Goal: Information Seeking & Learning: Compare options

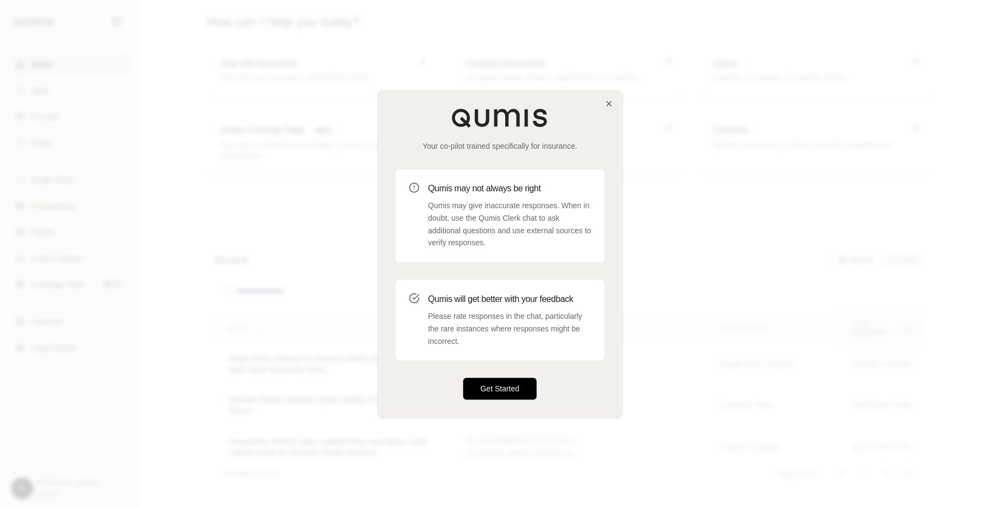
click at [502, 388] on button "Get Started" at bounding box center [500, 389] width 74 height 22
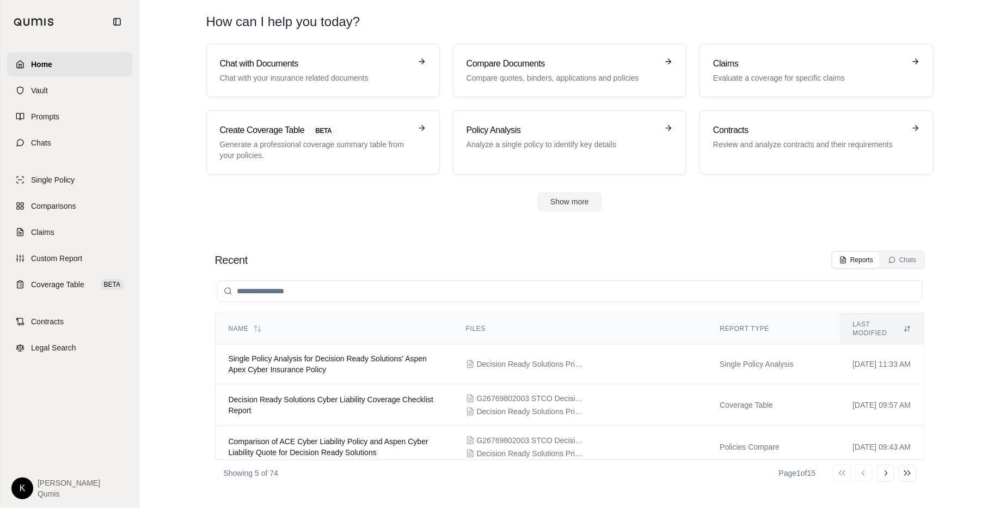
click at [23, 487] on html "Home Vault Prompts Chats Single Policy Comparisons Claims Custom Report Coverag…" at bounding box center [500, 254] width 1000 height 508
click at [51, 406] on link "Site Admin Portal" at bounding box center [48, 407] width 90 height 17
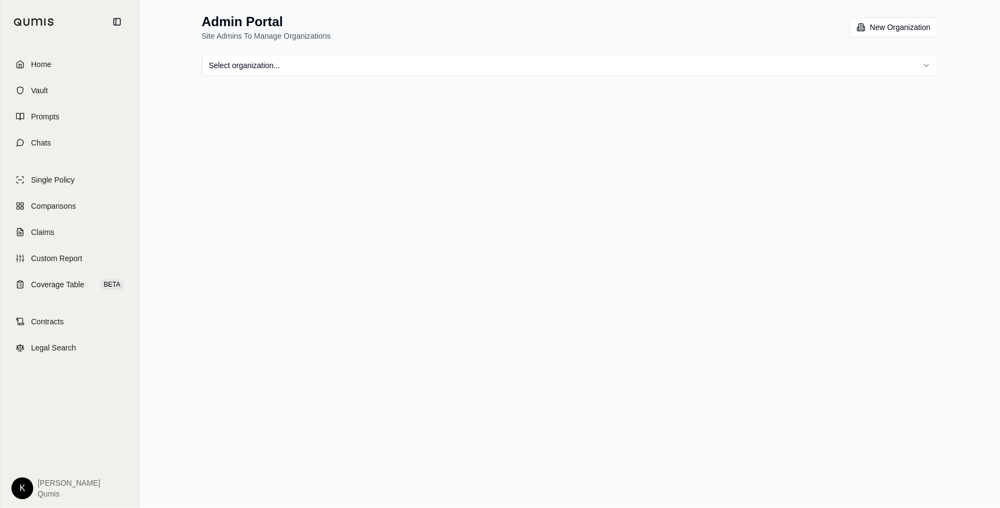
click at [408, 63] on html "Home Vault Prompts Chats Single Policy Comparisons Claims Custom Report Coverag…" at bounding box center [500, 254] width 1000 height 508
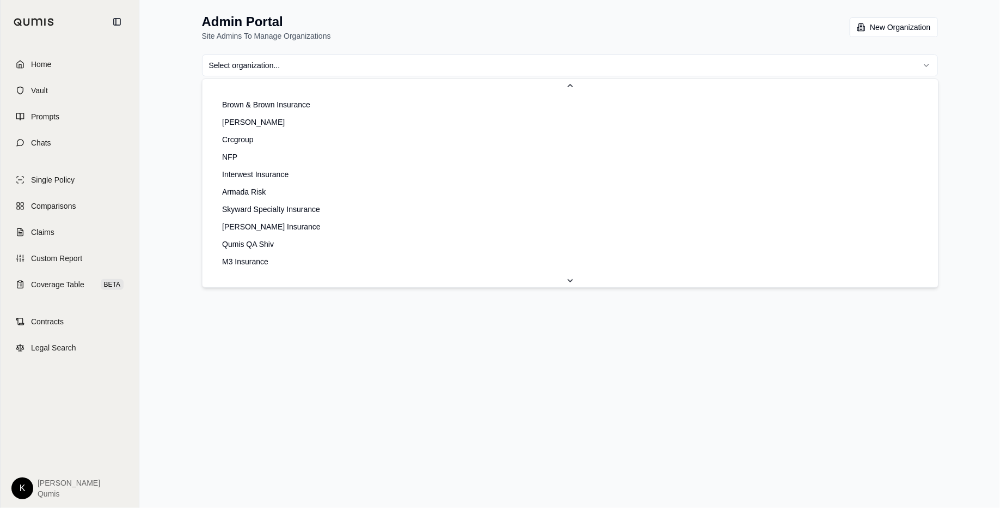
scroll to position [59, 0]
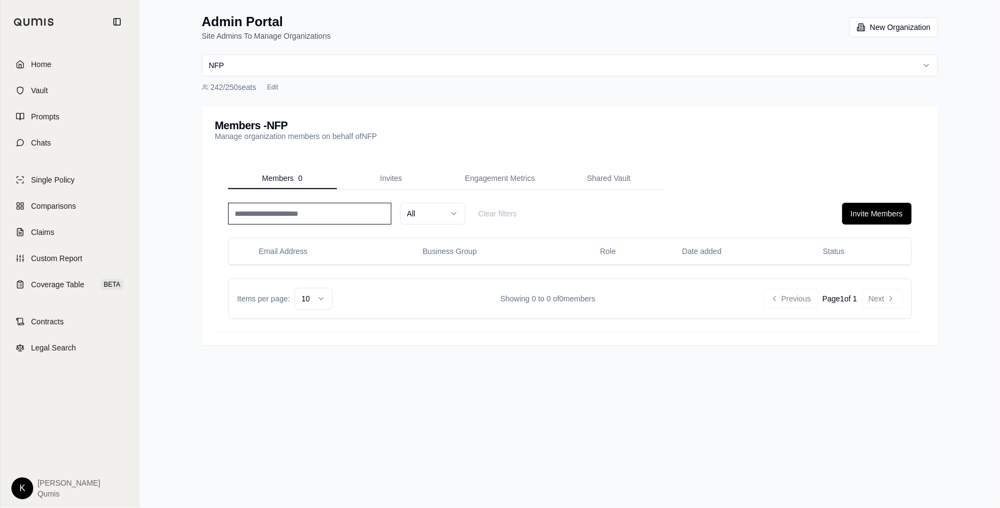
click at [302, 218] on input at bounding box center [309, 214] width 163 height 22
type input "*"
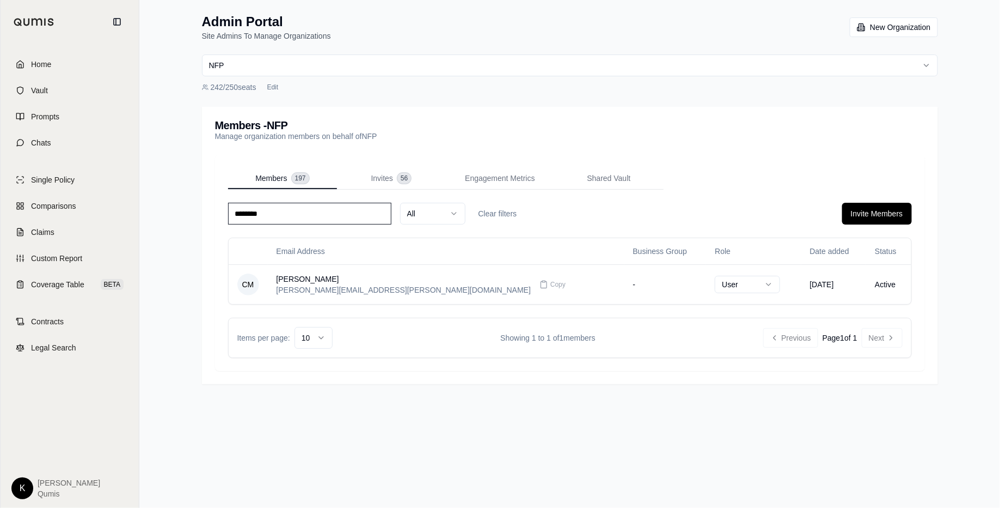
type input "********"
click at [445, 49] on div "Admin Portal Site Admins To Manage Organizations New Organization NFP 242 / 250…" at bounding box center [570, 198] width 762 height 397
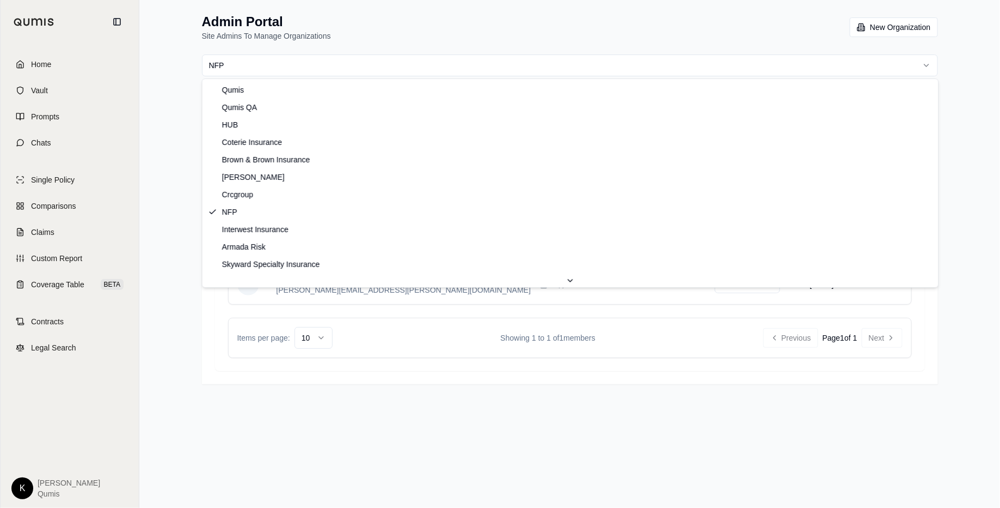
click at [442, 63] on html "Home Vault Prompts Chats Single Policy Comparisons Claims Custom Report Coverag…" at bounding box center [500, 254] width 1000 height 508
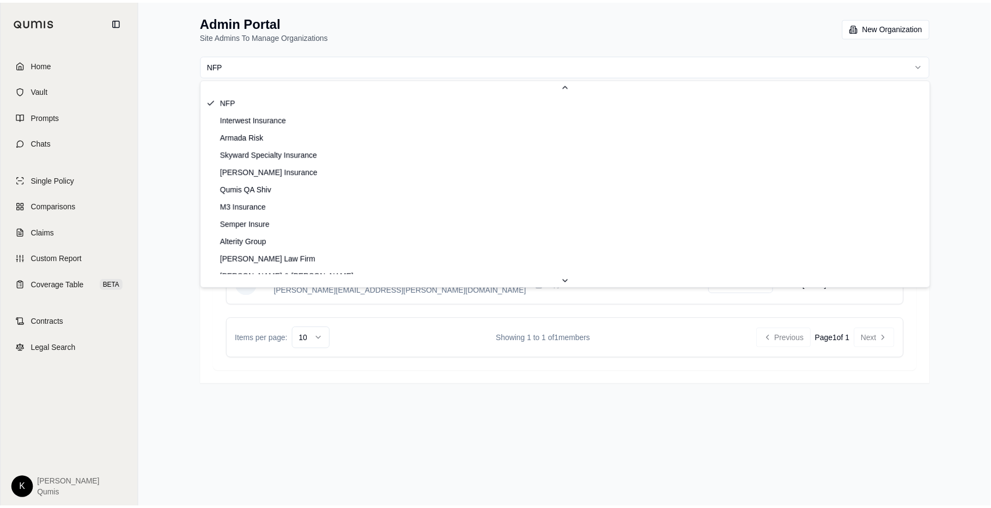
scroll to position [140, 0]
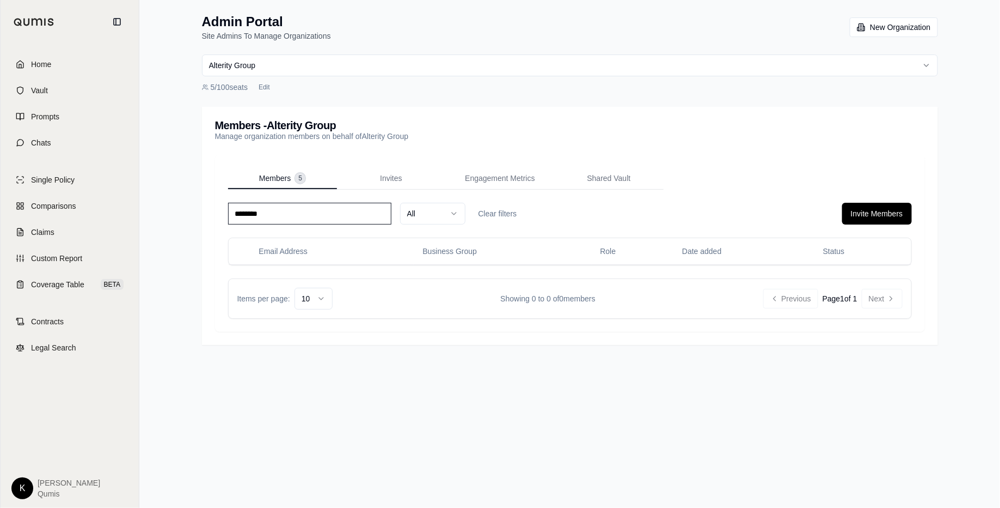
click at [347, 221] on input "********" at bounding box center [309, 214] width 163 height 22
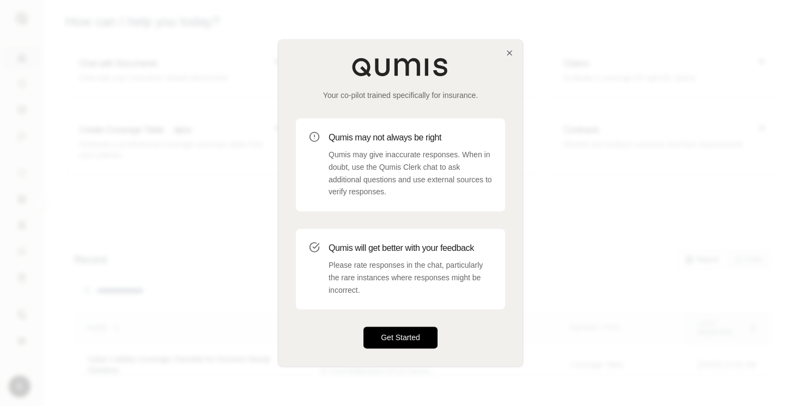
click at [398, 343] on button "Get Started" at bounding box center [400, 338] width 74 height 22
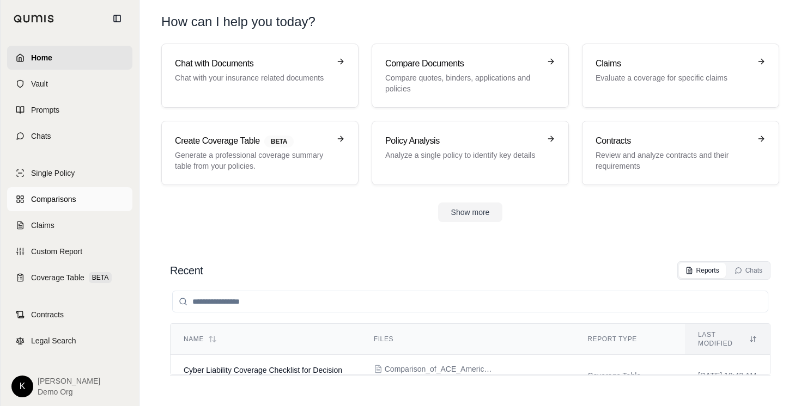
click at [31, 201] on span "Comparisons" at bounding box center [53, 199] width 45 height 11
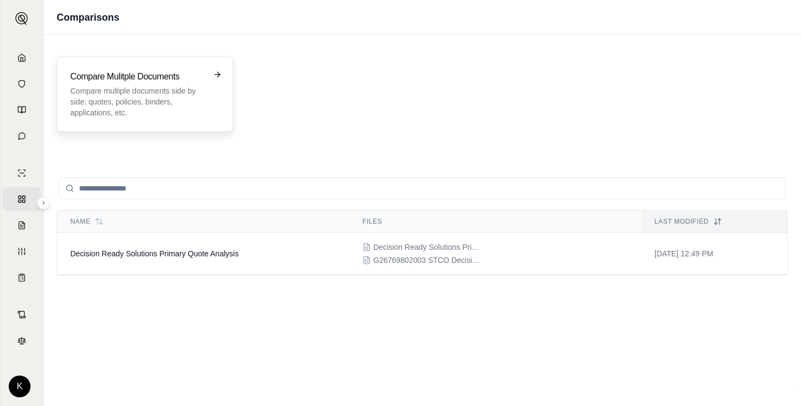
click at [167, 104] on p "Compare multiple documents side by side: quotes, policies, binders, application…" at bounding box center [137, 101] width 134 height 33
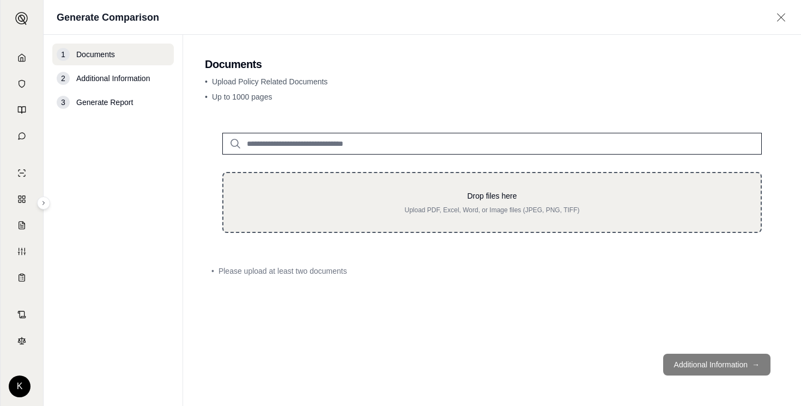
click at [368, 206] on p "Upload PDF, Excel, Word, or Image files (JPEG, PNG, TIFF)" at bounding box center [492, 210] width 502 height 9
type input "**********"
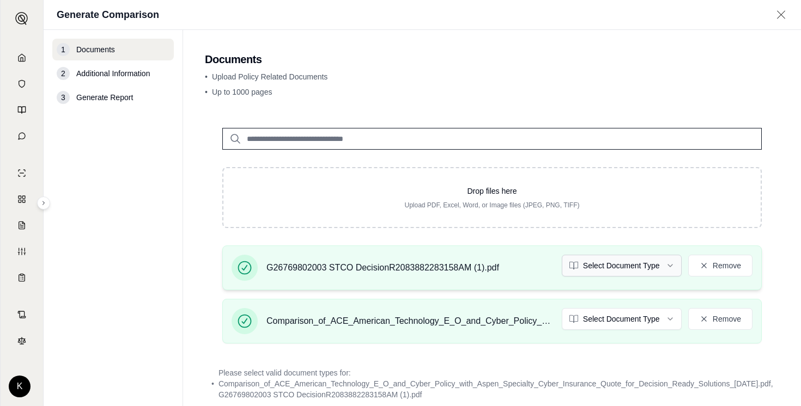
click at [601, 266] on html "Home Vault Prompts Chats Single Policy Comparisons Claims Custom Report Coverag…" at bounding box center [400, 203] width 801 height 406
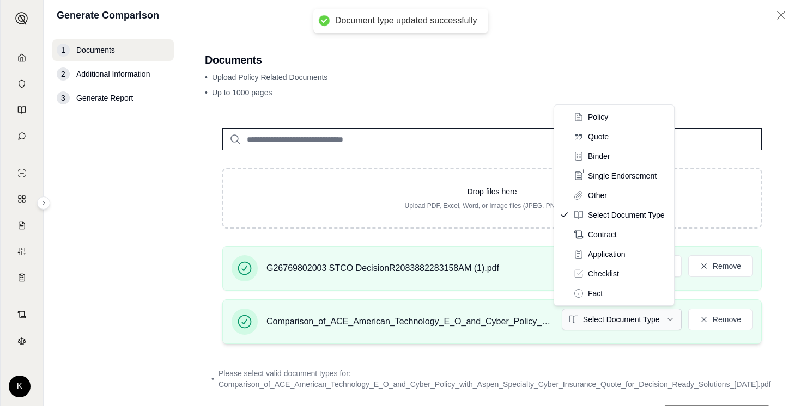
click at [608, 310] on html "Document type updated successfully Home Vault Prompts Chats Single Policy Compa…" at bounding box center [400, 203] width 801 height 406
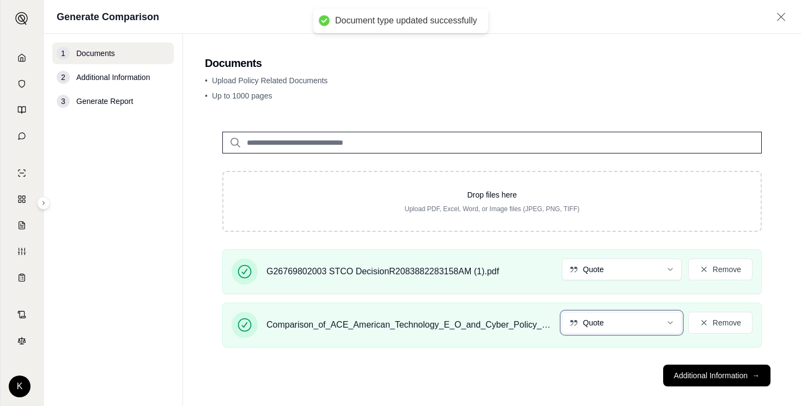
scroll to position [11, 0]
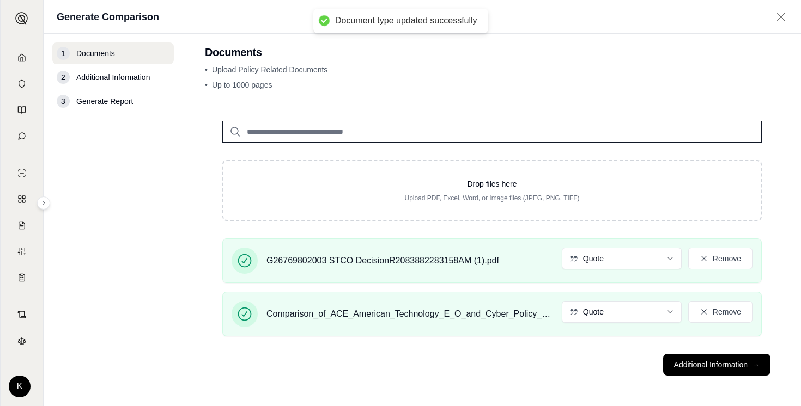
click at [699, 376] on footer "Additional Information →" at bounding box center [492, 364] width 574 height 39
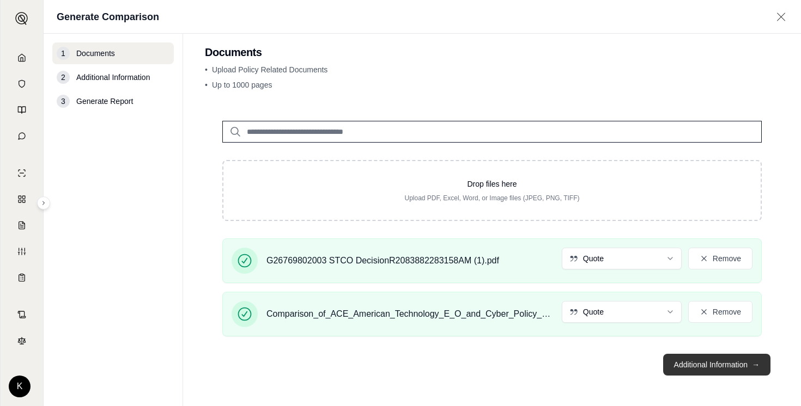
click at [700, 365] on button "Additional Information →" at bounding box center [716, 365] width 107 height 22
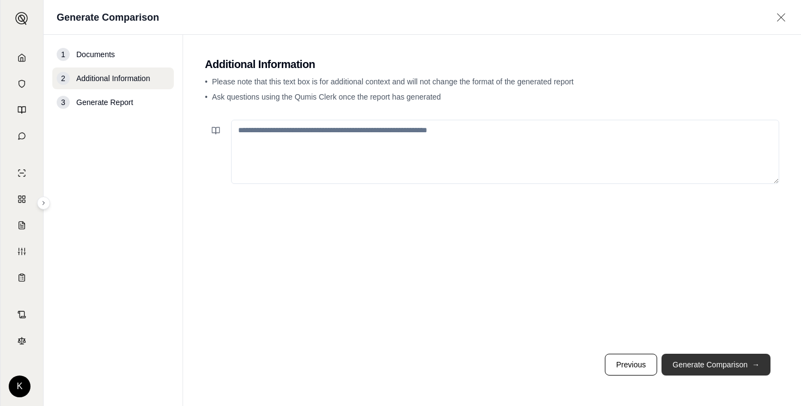
scroll to position [0, 0]
click at [700, 365] on button "Generate Comparison →" at bounding box center [715, 365] width 109 height 22
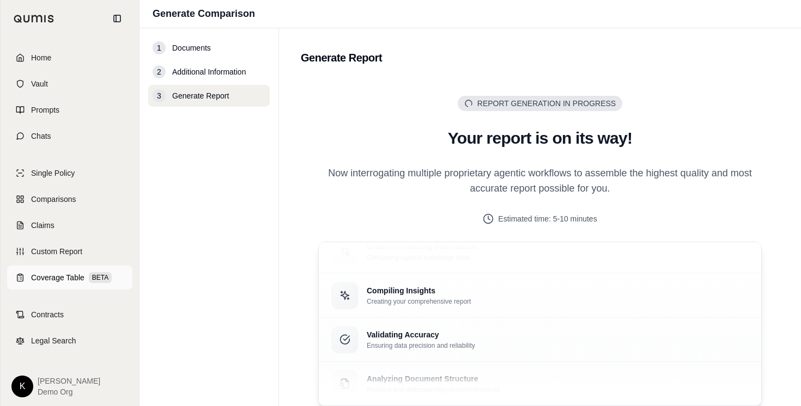
click at [26, 269] on link "Coverage Table BETA" at bounding box center [69, 278] width 125 height 24
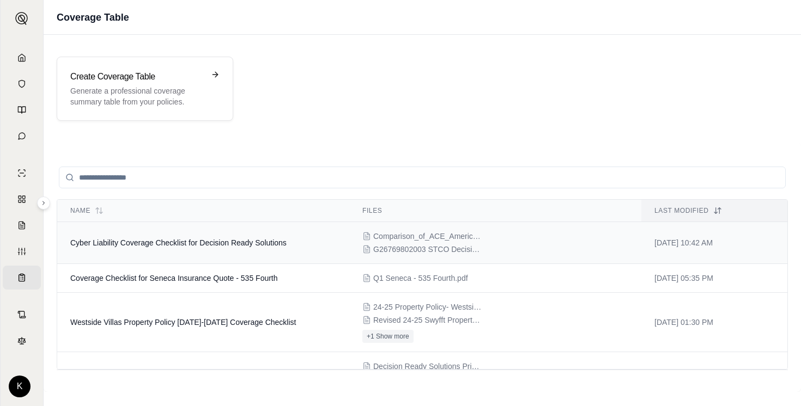
click at [282, 242] on span "Cyber Liability Coverage Checklist for Decision Ready Solutions" at bounding box center [178, 243] width 216 height 9
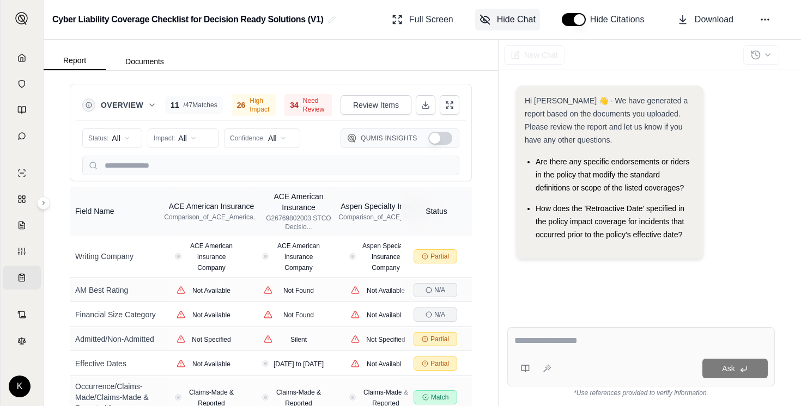
click at [514, 23] on span "Hide Chat" at bounding box center [516, 19] width 39 height 13
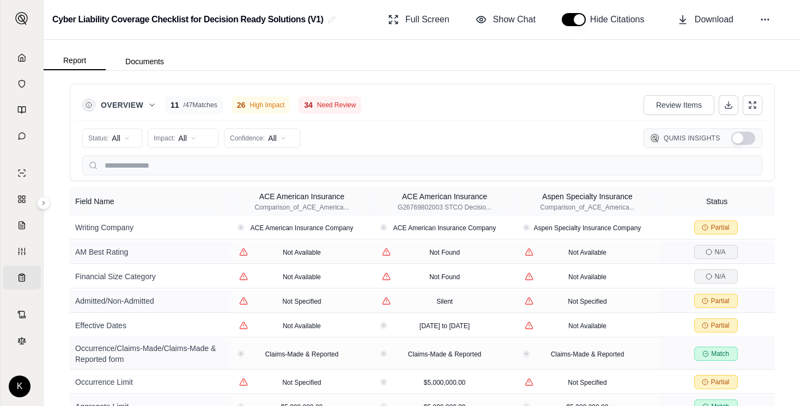
click at [245, 107] on span "26" at bounding box center [241, 105] width 9 height 11
click at [333, 108] on span "Need Review" at bounding box center [336, 105] width 39 height 9
click at [731, 140] on button "Show Qumis Insights" at bounding box center [743, 138] width 24 height 13
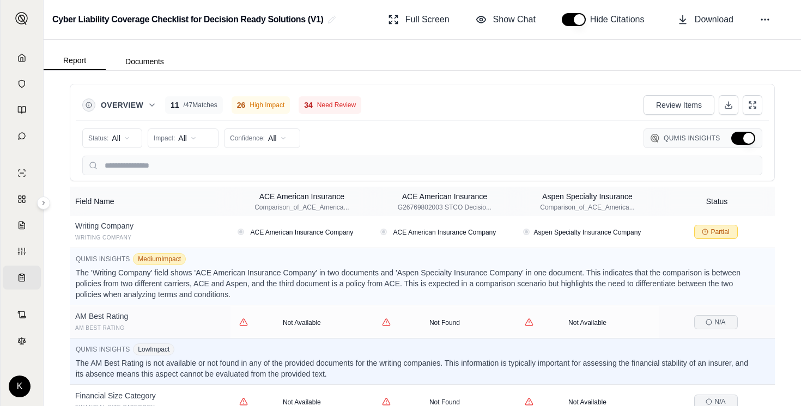
click at [740, 136] on button "Hide Qumis Insights" at bounding box center [743, 138] width 24 height 13
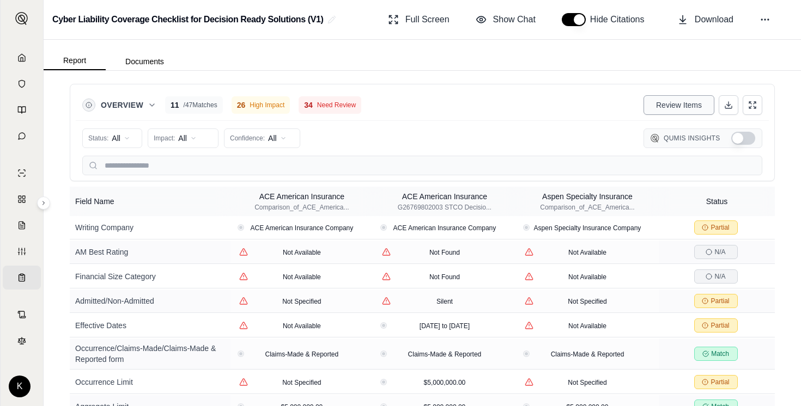
click at [671, 108] on span "Review Items" at bounding box center [679, 105] width 46 height 11
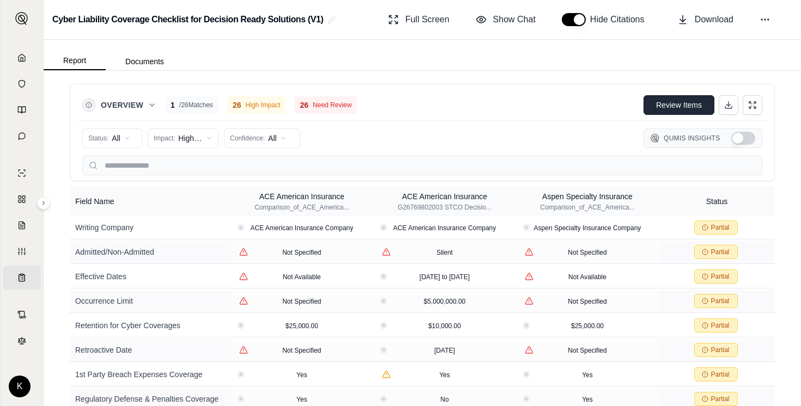
click at [663, 101] on span "Review Items" at bounding box center [679, 105] width 46 height 11
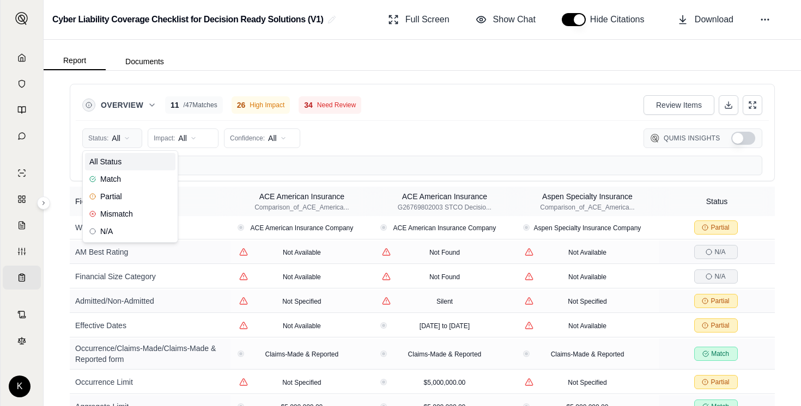
click at [136, 142] on html "Home Vault Prompts Chats Single Policy Comparisons Claims Custom Report Coverag…" at bounding box center [400, 203] width 801 height 406
click at [125, 194] on div "Partial" at bounding box center [130, 196] width 90 height 17
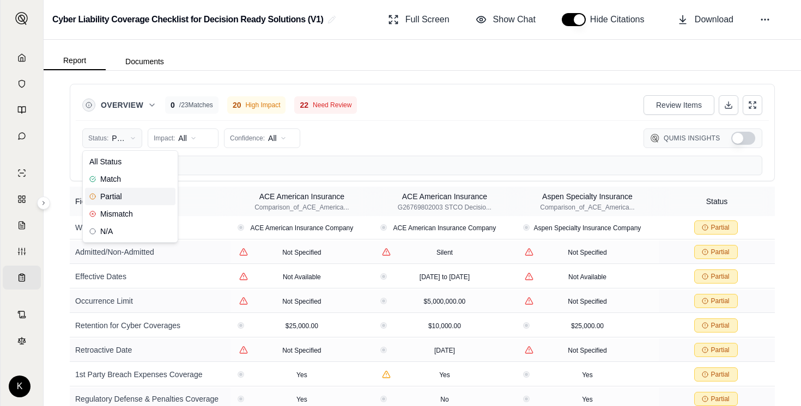
click at [125, 145] on html "Home Vault Prompts Chats Single Policy Comparisons Claims Custom Report Coverag…" at bounding box center [400, 203] width 801 height 406
click at [125, 164] on div "All Status" at bounding box center [130, 161] width 90 height 17
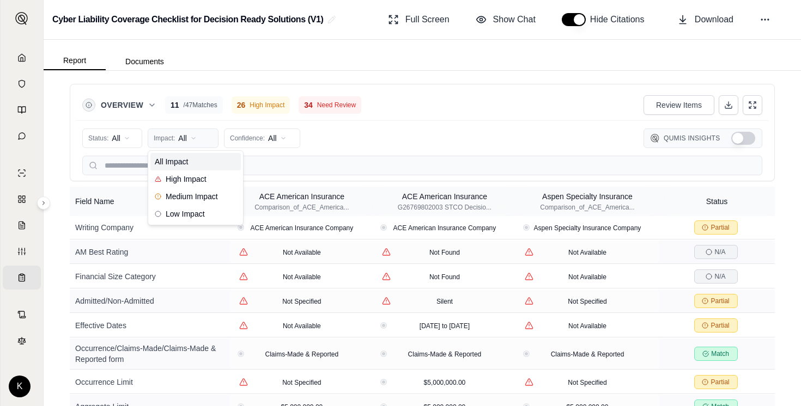
click at [185, 143] on html "Home Vault Prompts Chats Single Policy Comparisons Claims Custom Report Coverag…" at bounding box center [400, 203] width 801 height 406
click at [185, 176] on span "High Impact" at bounding box center [181, 179] width 52 height 11
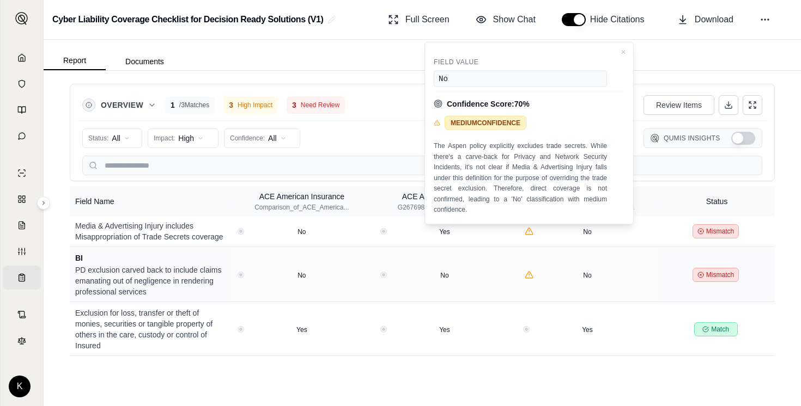
click at [341, 138] on div "Status: All Impact: High Confidence: All Qumis Insights" at bounding box center [422, 138] width 680 height 22
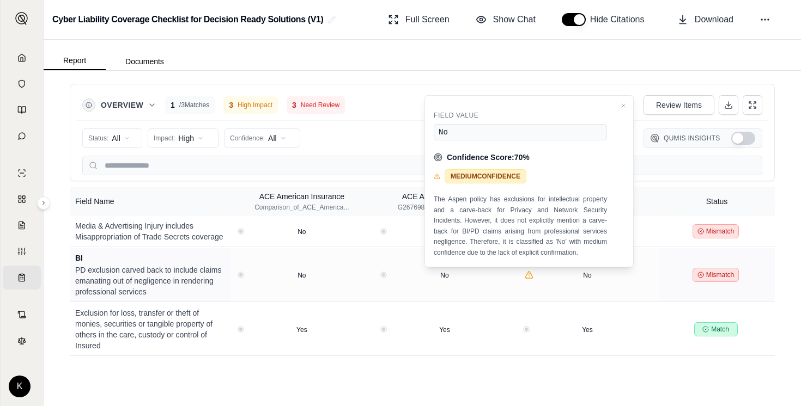
click at [483, 378] on div "Overview 1 / 3 Matches 3 High Impact 3 Need Review Review Items Status: All Imp…" at bounding box center [422, 238] width 757 height 335
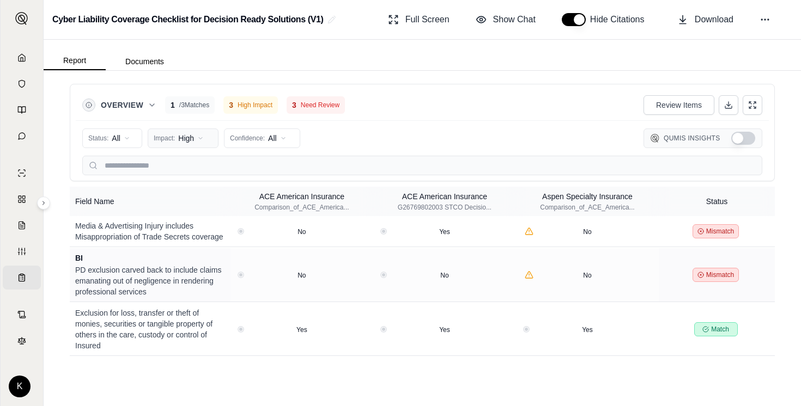
click at [191, 136] on html "Home Vault Prompts Chats Single Policy Comparisons Claims Custom Report Coverag…" at bounding box center [400, 203] width 801 height 406
click at [193, 197] on span "Medium Impact" at bounding box center [186, 196] width 63 height 11
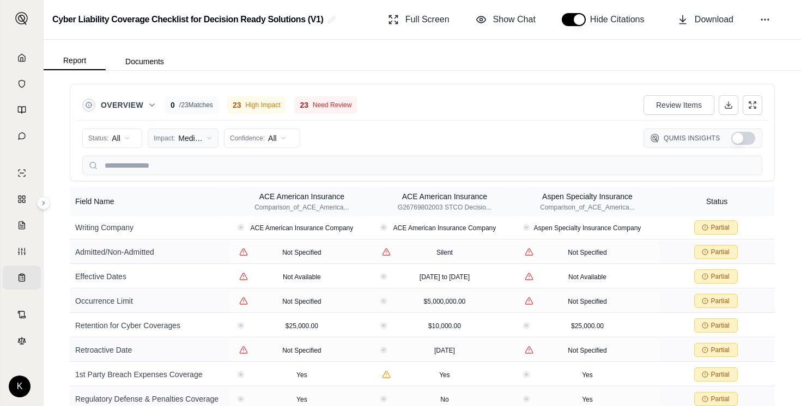
click at [197, 139] on html "Home Vault Prompts Chats Single Policy Comparisons Claims Custom Report Coverag…" at bounding box center [400, 203] width 801 height 406
click at [203, 213] on span "Low Impact" at bounding box center [180, 214] width 50 height 11
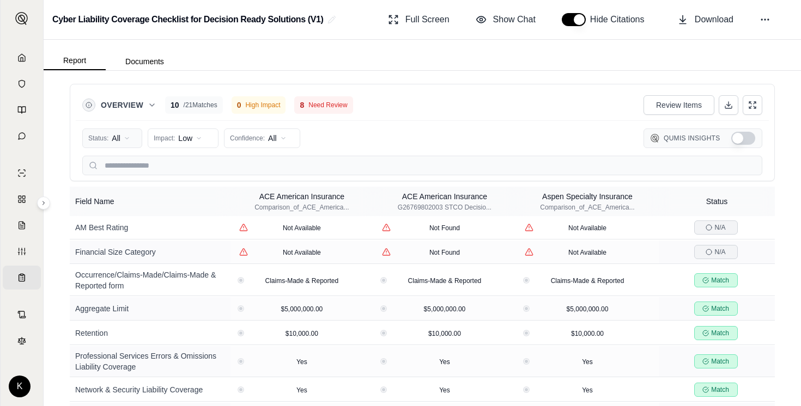
click at [137, 133] on html "Home Vault Prompts Chats Single Policy Comparisons Claims Custom Report Coverag…" at bounding box center [400, 203] width 801 height 406
click at [143, 192] on div "Partial" at bounding box center [130, 196] width 90 height 17
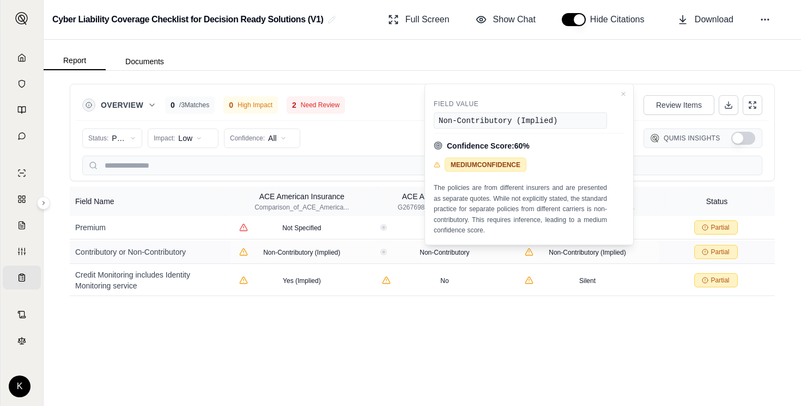
click at [484, 351] on div "Overview 0 / 3 Matches 0 High Impact 2 Need Review Review Items Status: Partial…" at bounding box center [422, 238] width 757 height 335
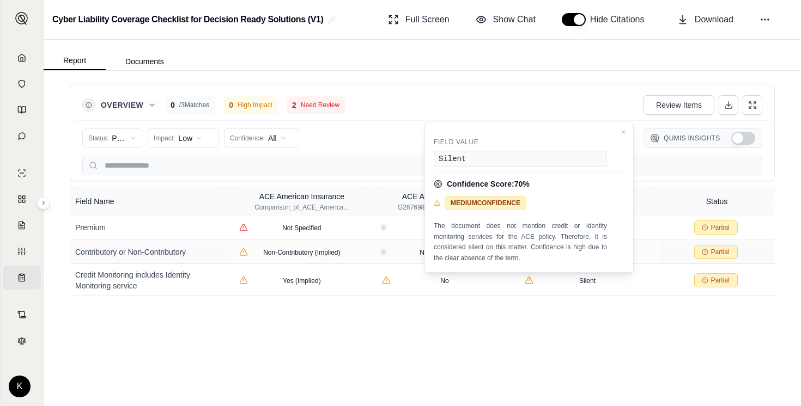
click at [399, 338] on div "Overview 0 / 3 Matches 0 High Impact 2 Need Review Review Items Status: Partial…" at bounding box center [422, 238] width 757 height 335
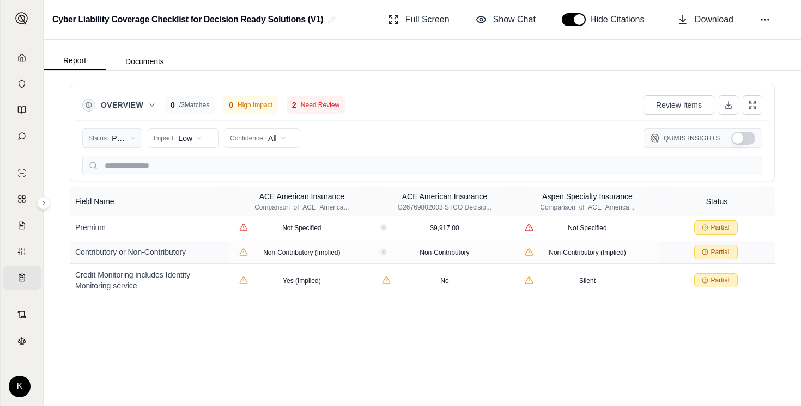
click at [121, 137] on html "Home Vault Prompts Chats Single Policy Comparisons Claims Custom Report Coverag…" at bounding box center [400, 203] width 801 height 406
click at [137, 213] on div "Mismatch" at bounding box center [130, 213] width 90 height 17
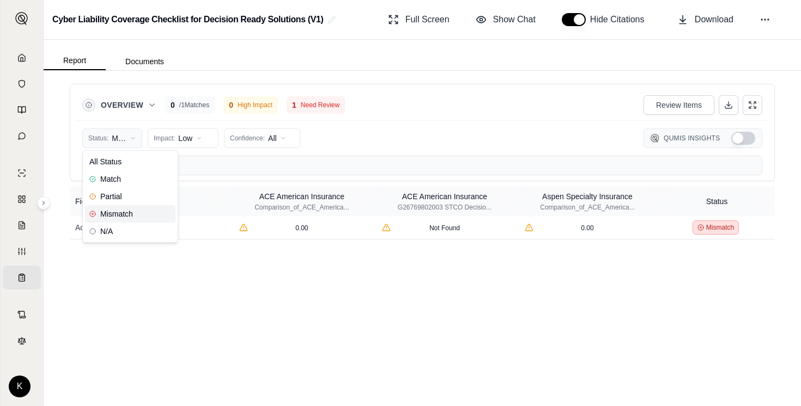
click at [112, 136] on html "Home Vault Prompts Chats Single Policy Comparisons Claims Custom Report Coverag…" at bounding box center [400, 203] width 801 height 406
click at [136, 231] on div "N/A" at bounding box center [130, 231] width 90 height 17
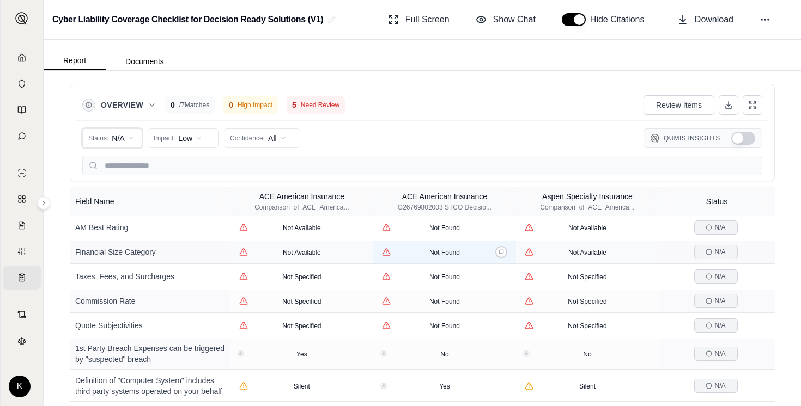
scroll to position [9, 0]
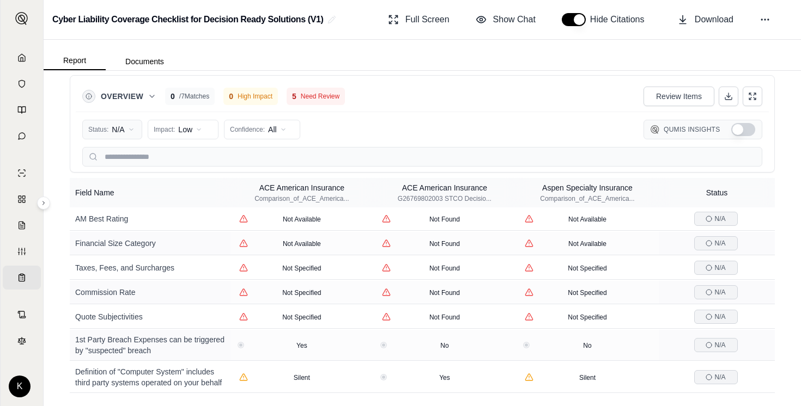
click at [113, 126] on html "Home Vault Prompts Chats Single Policy Comparisons Claims Custom Report Coverag…" at bounding box center [400, 203] width 801 height 406
click at [121, 150] on span "All Status" at bounding box center [105, 153] width 32 height 11
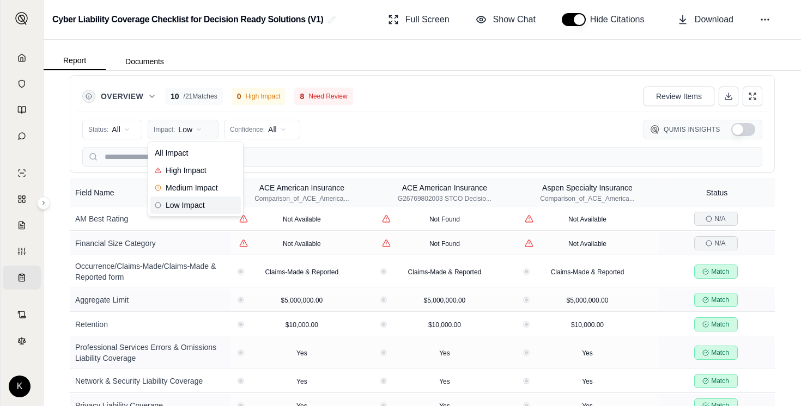
click at [215, 130] on html "Home Vault Prompts Chats Single Policy Comparisons Claims Custom Report Coverag…" at bounding box center [400, 203] width 801 height 406
click at [203, 146] on div "All Impact" at bounding box center [195, 152] width 90 height 17
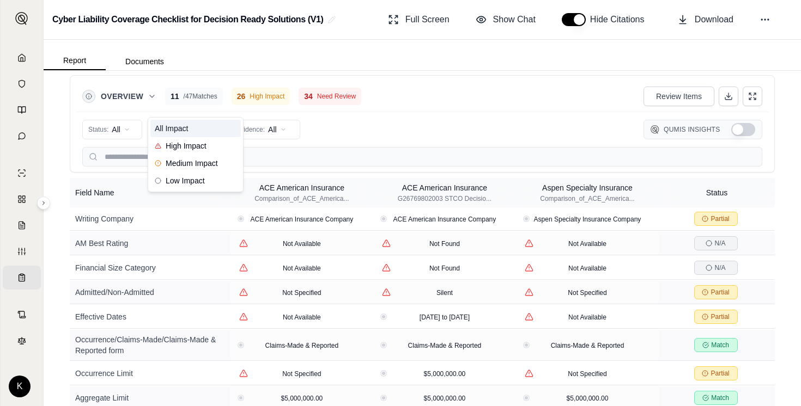
scroll to position [33, 0]
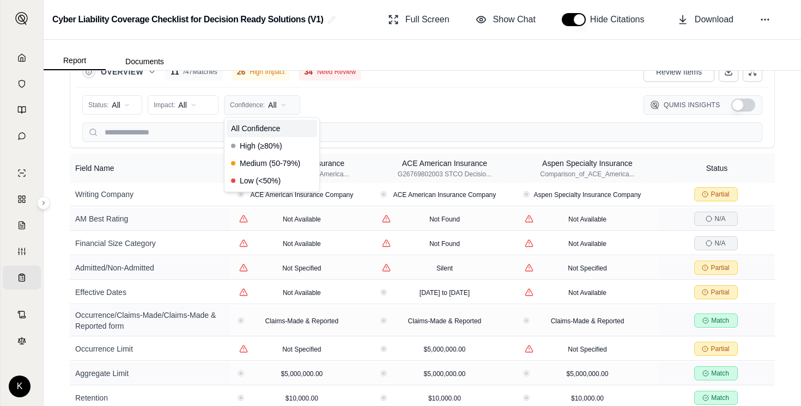
click at [271, 109] on html "Home Vault Prompts Chats Single Policy Comparisons Claims Custom Report Coverag…" at bounding box center [400, 203] width 801 height 406
click at [276, 179] on span "Low (<50%)" at bounding box center [256, 180] width 50 height 11
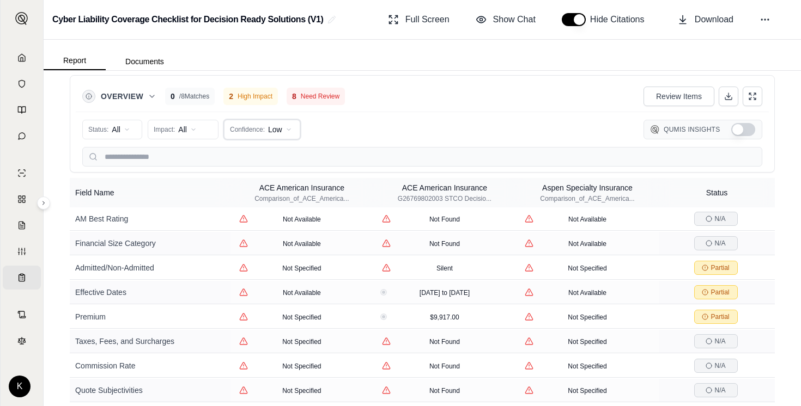
scroll to position [18, 0]
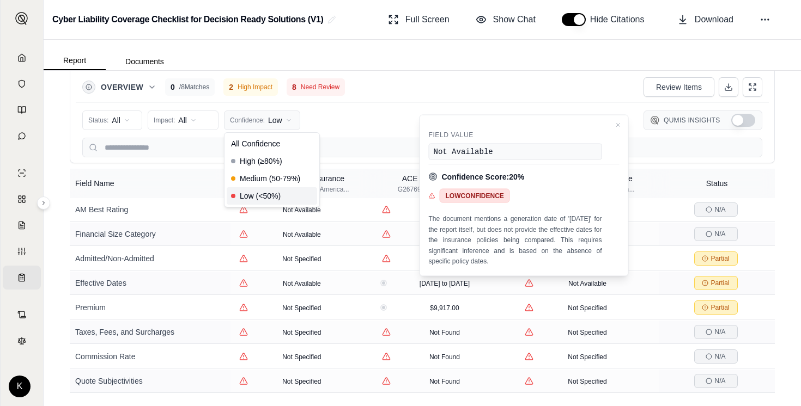
click at [278, 117] on html "Home Vault Prompts Chats Single Policy Comparisons Claims Custom Report Coverag…" at bounding box center [400, 203] width 801 height 406
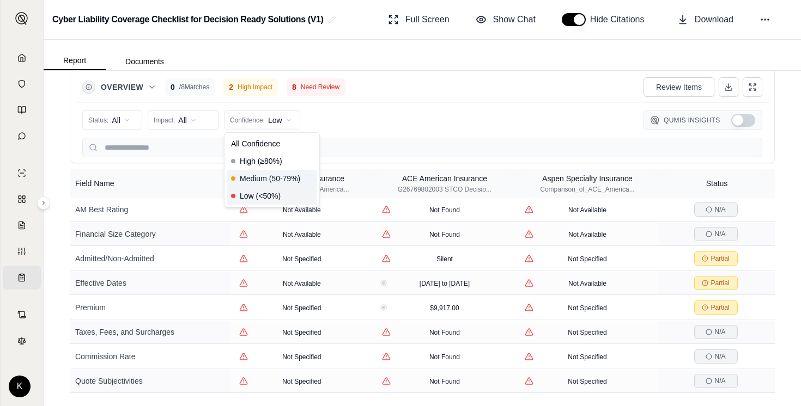
click at [286, 178] on span "Medium (50-79%)" at bounding box center [265, 178] width 69 height 11
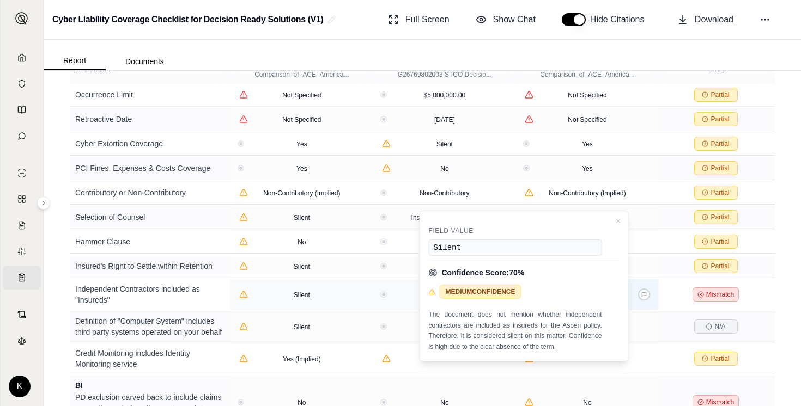
scroll to position [0, 0]
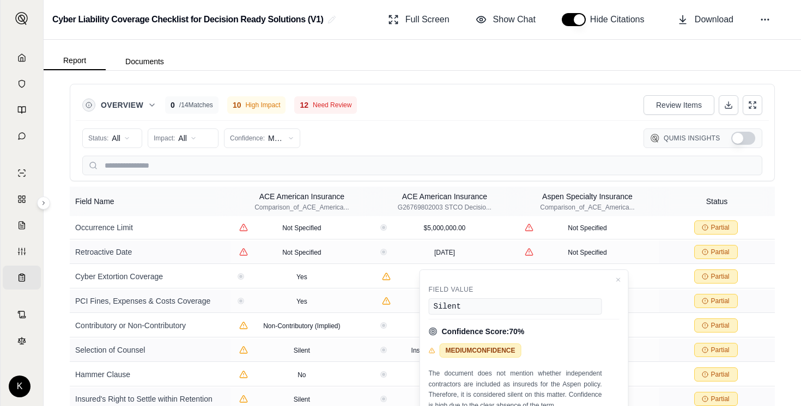
click at [478, 94] on div "Overview 0 / 14 Matches 10 High Impact 12 Need Review Review Items" at bounding box center [422, 105] width 680 height 22
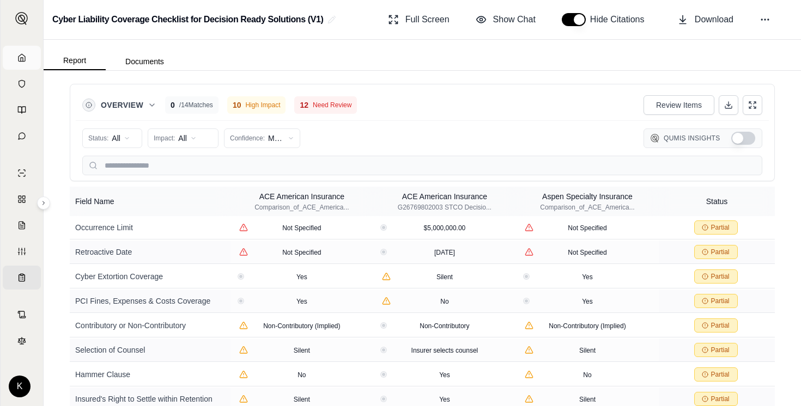
click at [26, 62] on link "Home" at bounding box center [22, 58] width 38 height 24
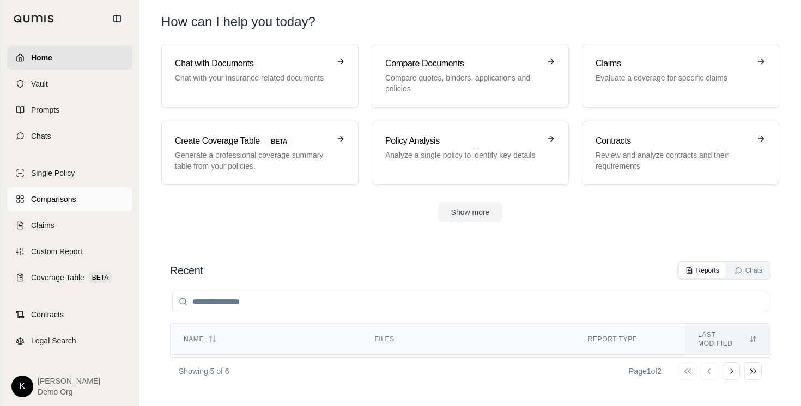
click at [43, 206] on link "Comparisons" at bounding box center [69, 199] width 125 height 24
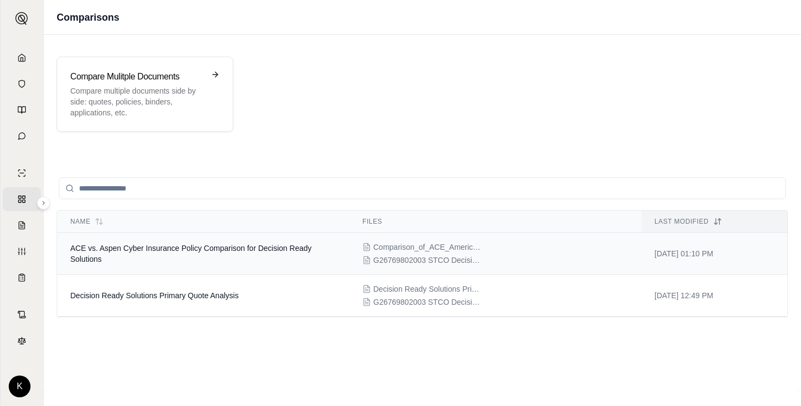
click at [138, 255] on td "ACE vs. Aspen Cyber Insurance Policy Comparison for Decision Ready Solutions" at bounding box center [203, 254] width 292 height 42
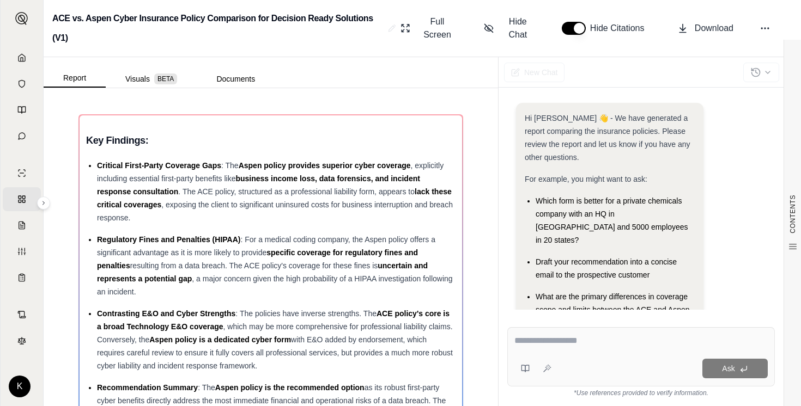
scroll to position [102, 0]
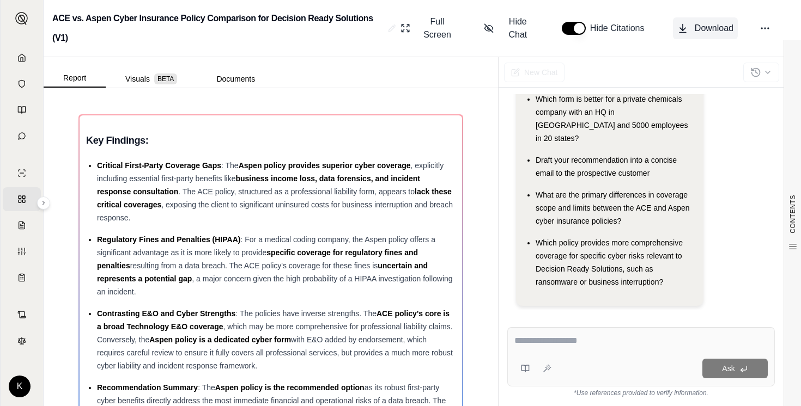
click at [706, 29] on span "Download" at bounding box center [713, 28] width 39 height 13
click at [177, 79] on button "Visuals BETA" at bounding box center [151, 78] width 91 height 17
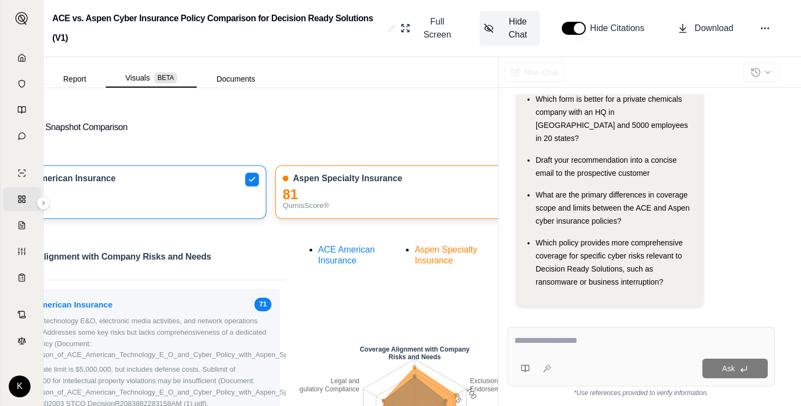
click at [514, 35] on span "Hide Chat" at bounding box center [517, 28] width 35 height 26
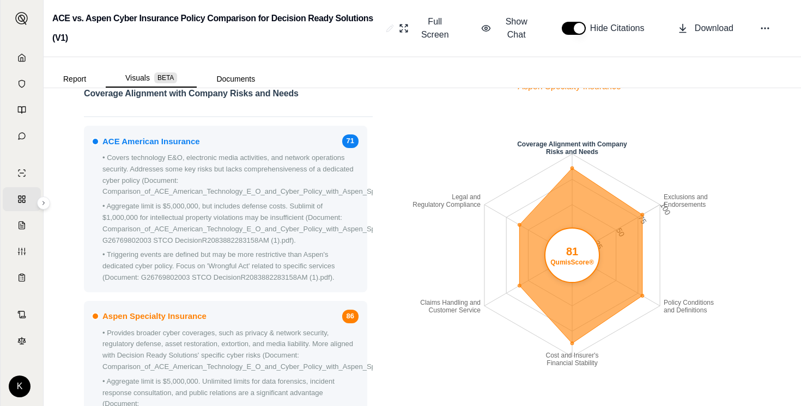
scroll to position [0, 0]
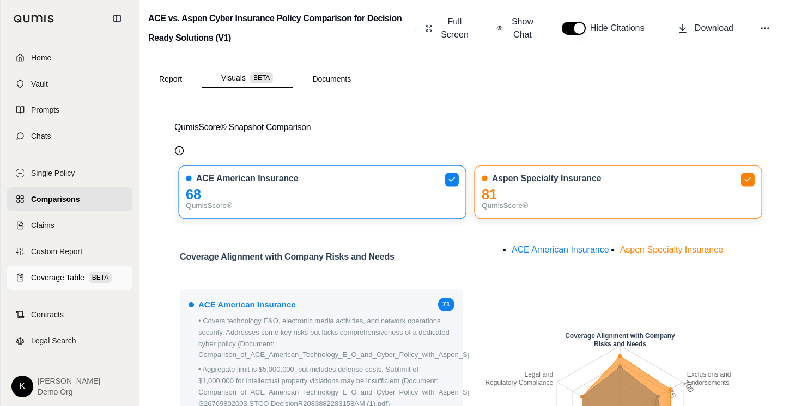
click at [60, 279] on span "Coverage Table" at bounding box center [57, 277] width 53 height 11
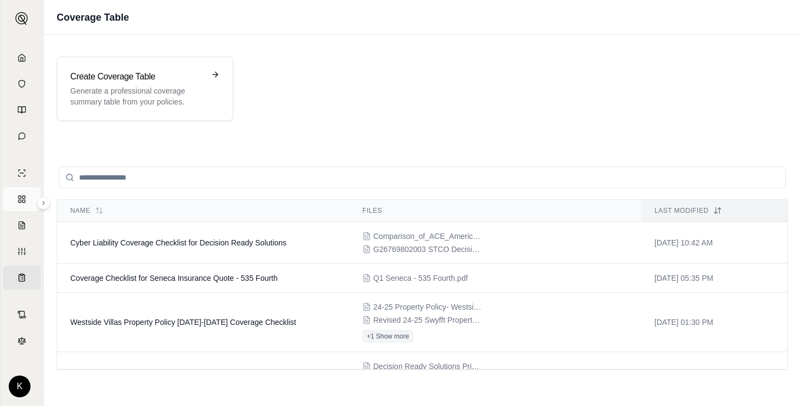
click at [27, 202] on link "Comparisons" at bounding box center [22, 199] width 38 height 24
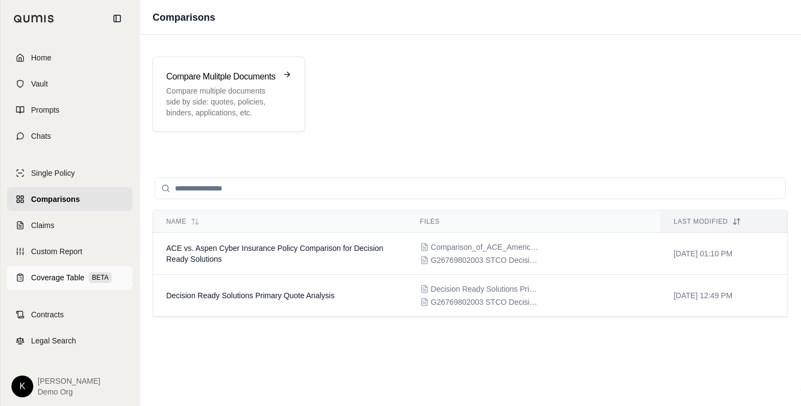
click at [50, 280] on span "Coverage Table" at bounding box center [57, 277] width 53 height 11
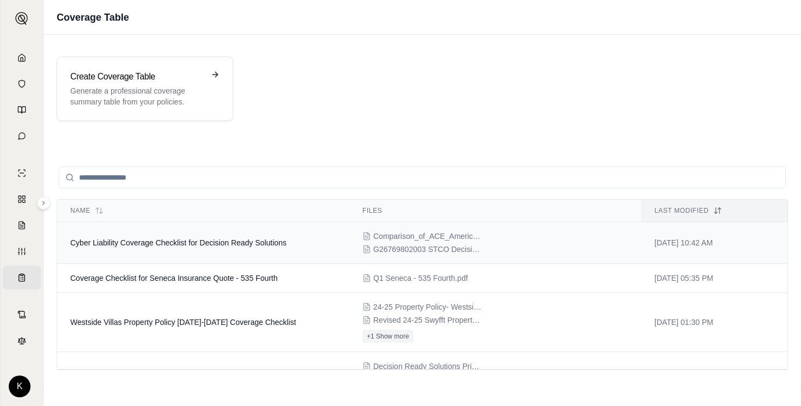
click at [263, 252] on td "Cyber Liability Coverage Checklist for Decision Ready Solutions" at bounding box center [203, 243] width 292 height 42
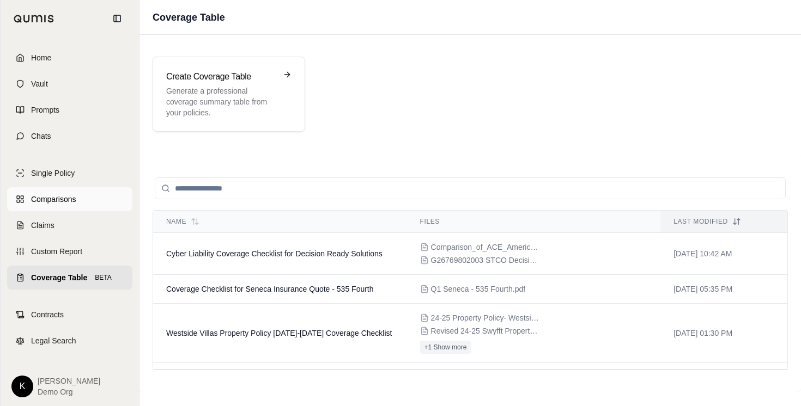
click at [28, 203] on link "Comparisons" at bounding box center [69, 199] width 125 height 24
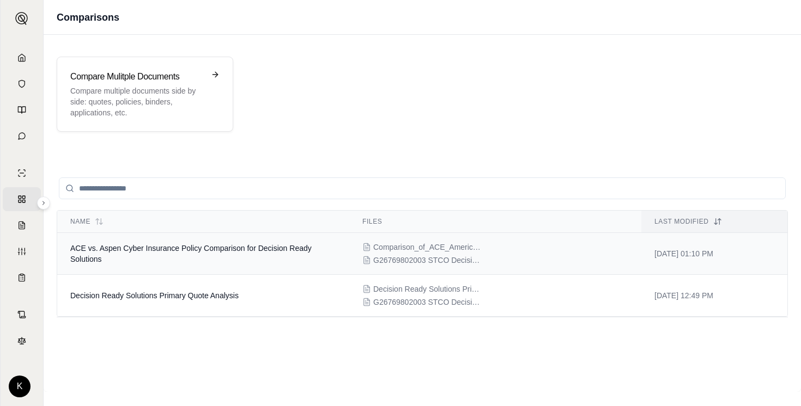
click at [245, 261] on td "ACE vs. Aspen Cyber Insurance Policy Comparison for Decision Ready Solutions" at bounding box center [203, 254] width 292 height 42
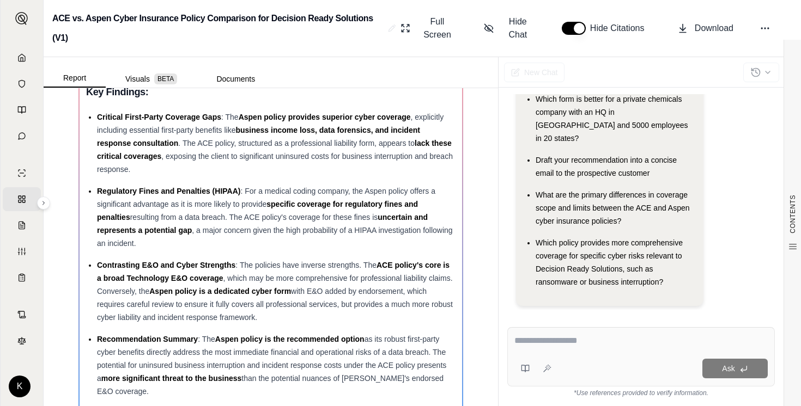
scroll to position [51, 0]
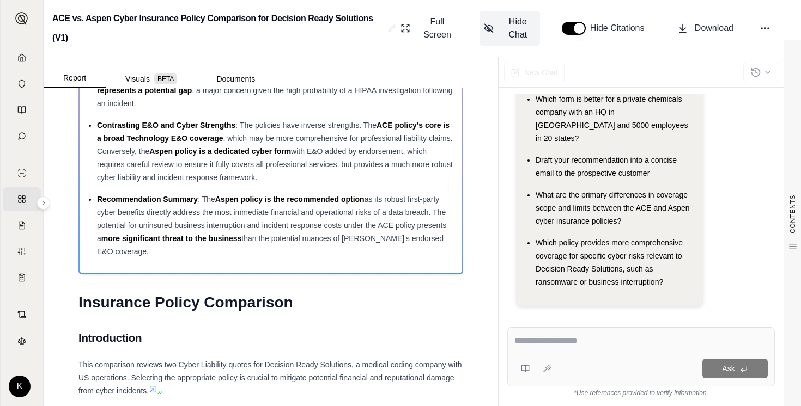
click at [513, 34] on span "Hide Chat" at bounding box center [517, 28] width 35 height 26
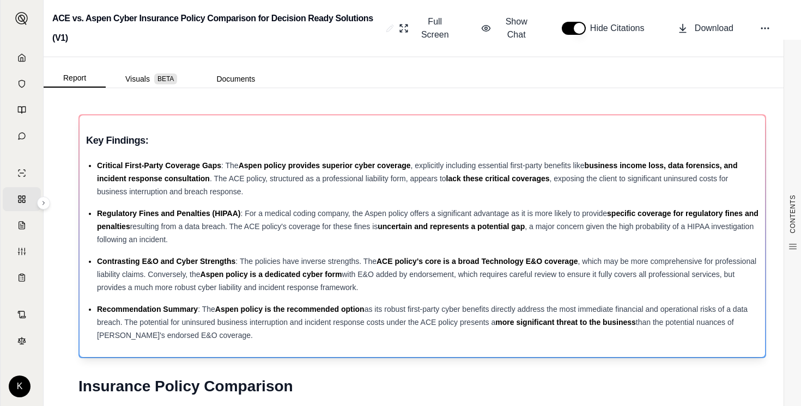
scroll to position [10, 0]
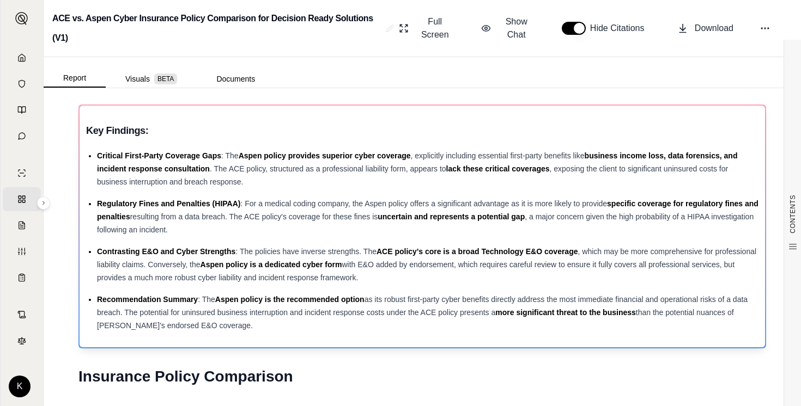
click at [514, 190] on ul "Critical First-Party Coverage Gaps : The Aspen policy provides superior cyber c…" at bounding box center [422, 240] width 672 height 183
click at [247, 107] on div "Key Findings: Critical First-Party Coverage Gaps : The Aspen policy provides su…" at bounding box center [422, 227] width 685 height 242
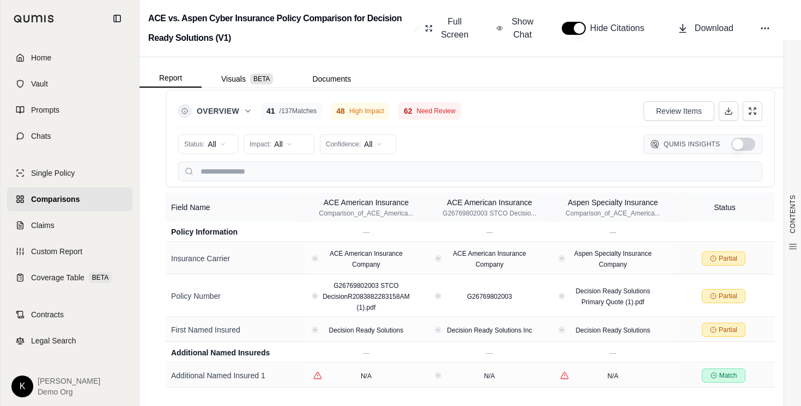
scroll to position [2161, 0]
click at [22, 201] on icon at bounding box center [20, 199] width 9 height 9
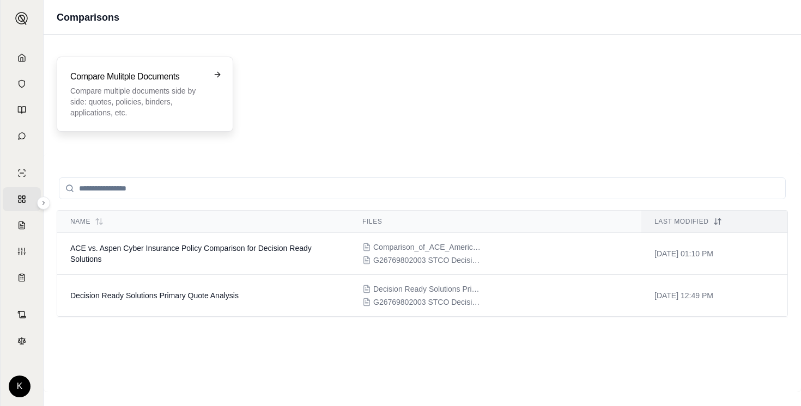
click at [162, 87] on p "Compare multiple documents side by side: quotes, policies, binders, application…" at bounding box center [137, 101] width 134 height 33
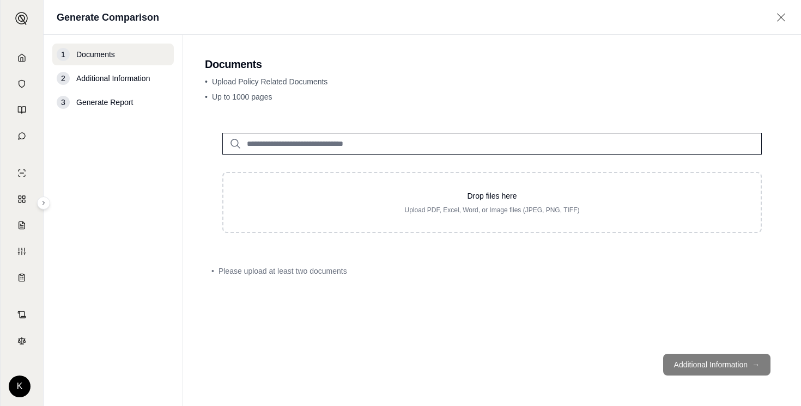
click at [383, 136] on input "search" at bounding box center [491, 144] width 539 height 22
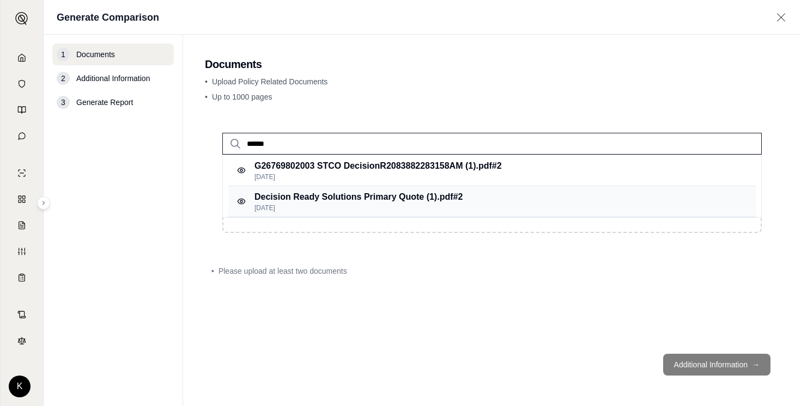
type input "******"
click at [362, 209] on p "[DATE]" at bounding box center [358, 208] width 208 height 9
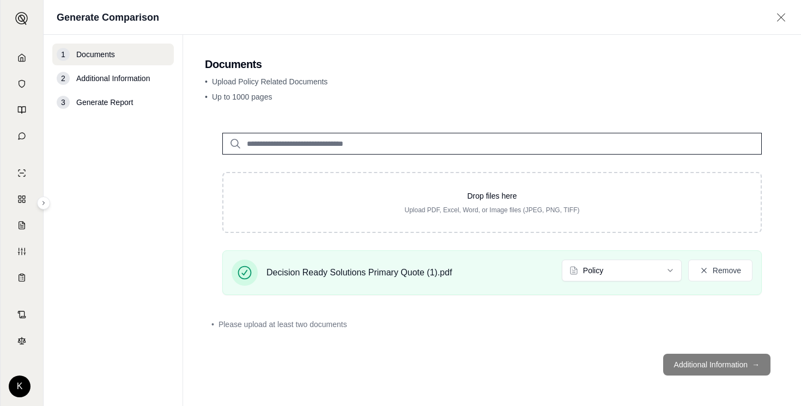
click at [344, 143] on input "search" at bounding box center [491, 144] width 539 height 22
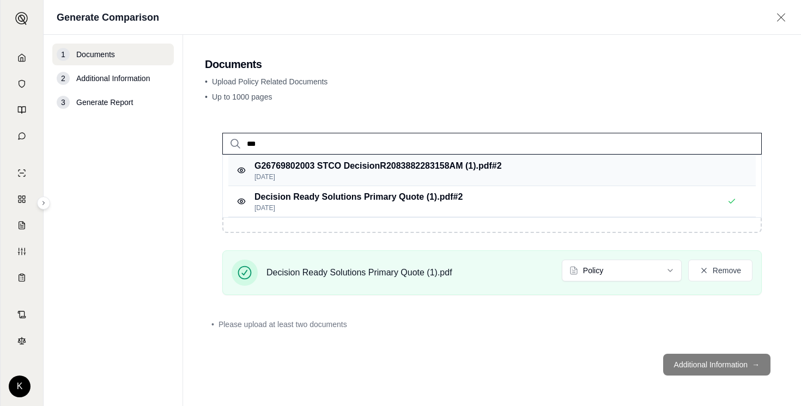
type input "***"
click at [346, 174] on p "[DATE]" at bounding box center [377, 177] width 247 height 9
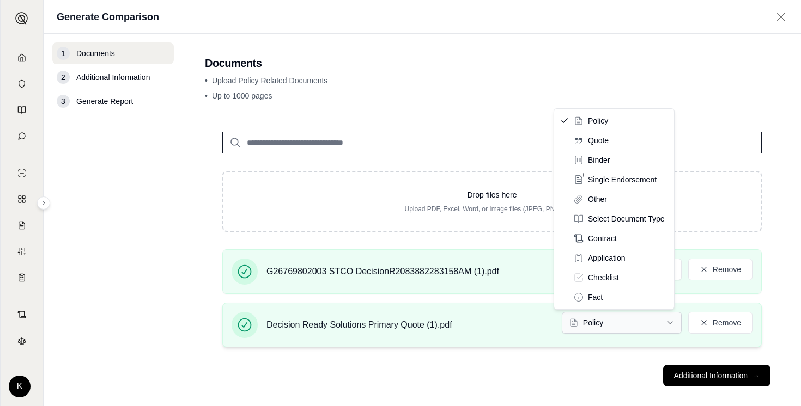
click at [618, 315] on html "Home Vault Prompts Chats Single Policy Comparisons Claims Custom Report Coverag…" at bounding box center [400, 203] width 801 height 406
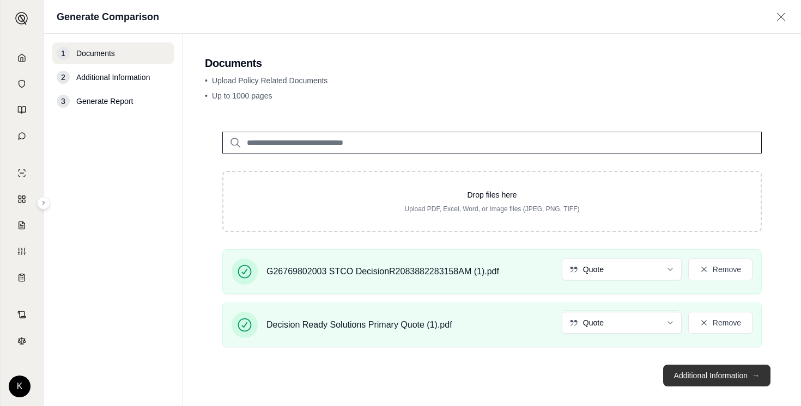
click at [687, 376] on button "Additional Information →" at bounding box center [716, 376] width 107 height 22
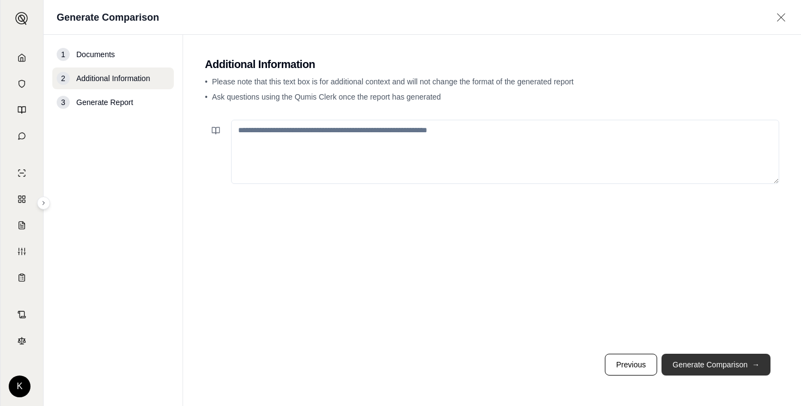
click at [700, 365] on button "Generate Comparison →" at bounding box center [715, 365] width 109 height 22
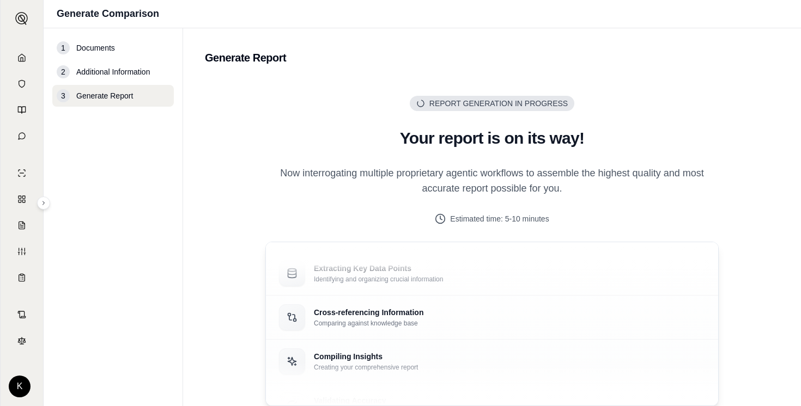
scroll to position [93, 0]
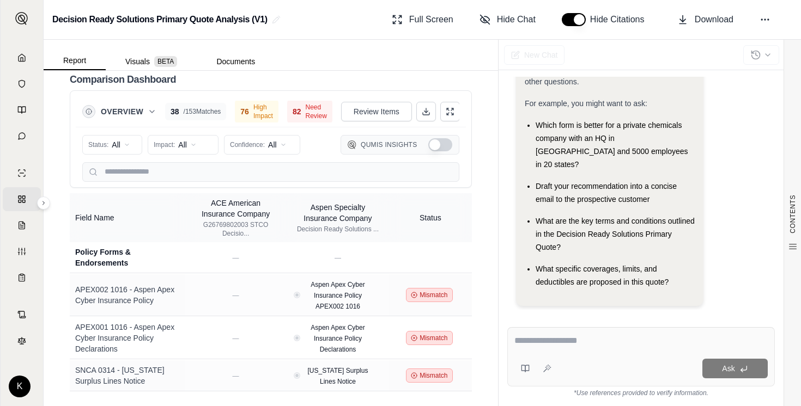
scroll to position [2893, 0]
click at [506, 19] on span "Hide Chat" at bounding box center [516, 19] width 39 height 13
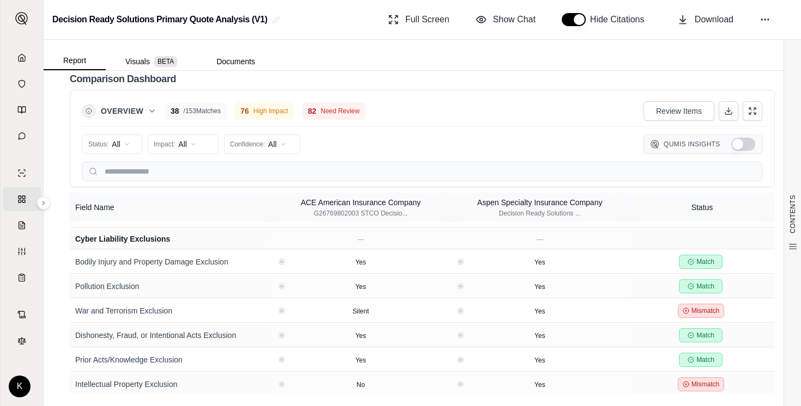
scroll to position [2402, 0]
click at [432, 309] on icon at bounding box center [434, 311] width 5 height 5
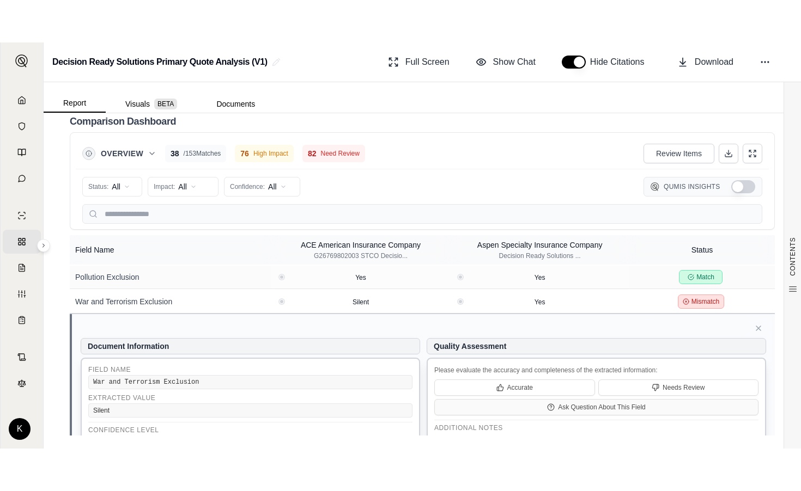
scroll to position [0, 0]
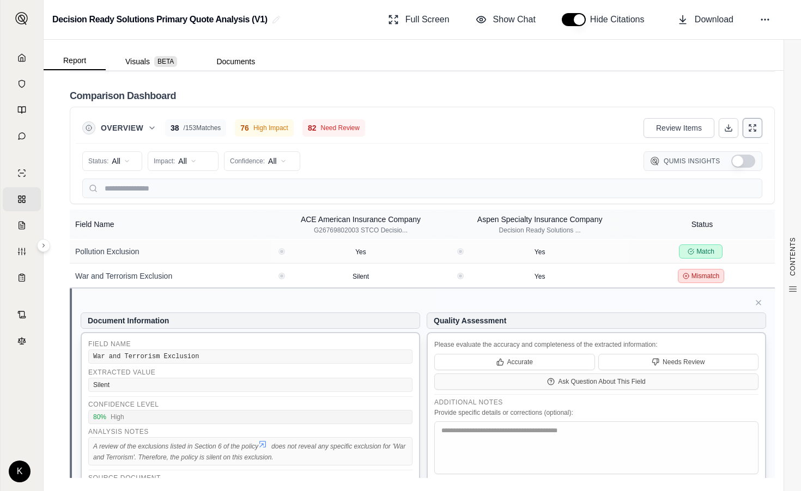
click at [749, 125] on icon at bounding box center [750, 126] width 2 height 2
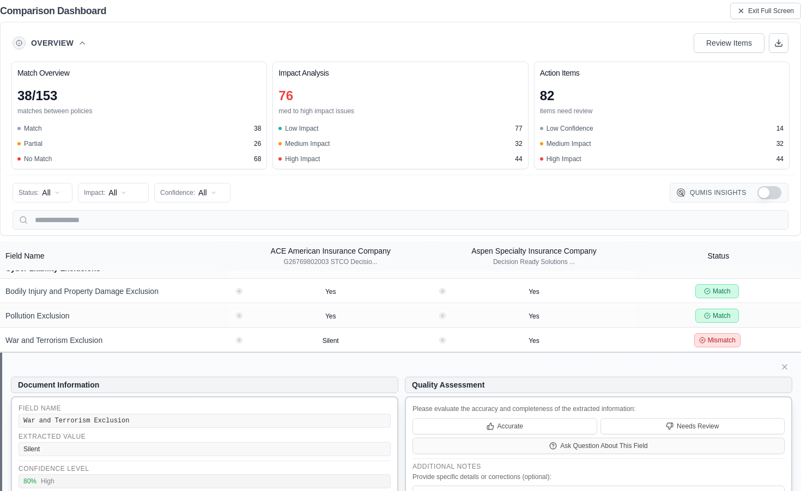
scroll to position [2321, 0]
click at [760, 12] on span "Exit Full Screen" at bounding box center [771, 11] width 46 height 9
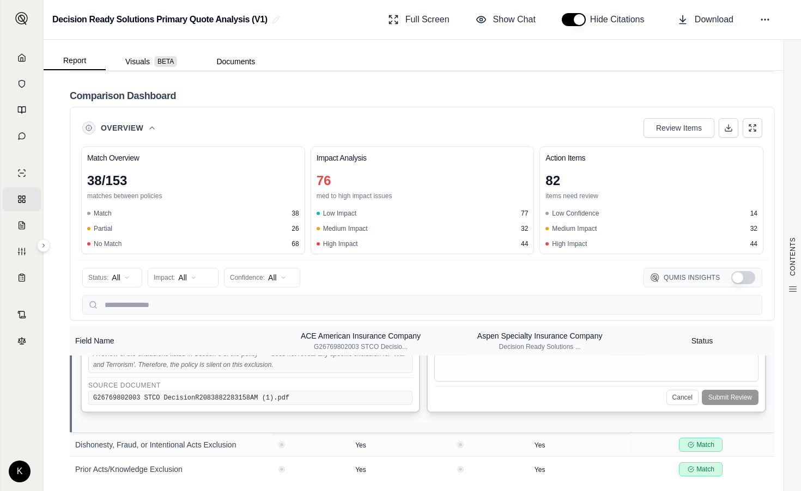
scroll to position [2665, 0]
click at [154, 126] on icon at bounding box center [152, 128] width 9 height 9
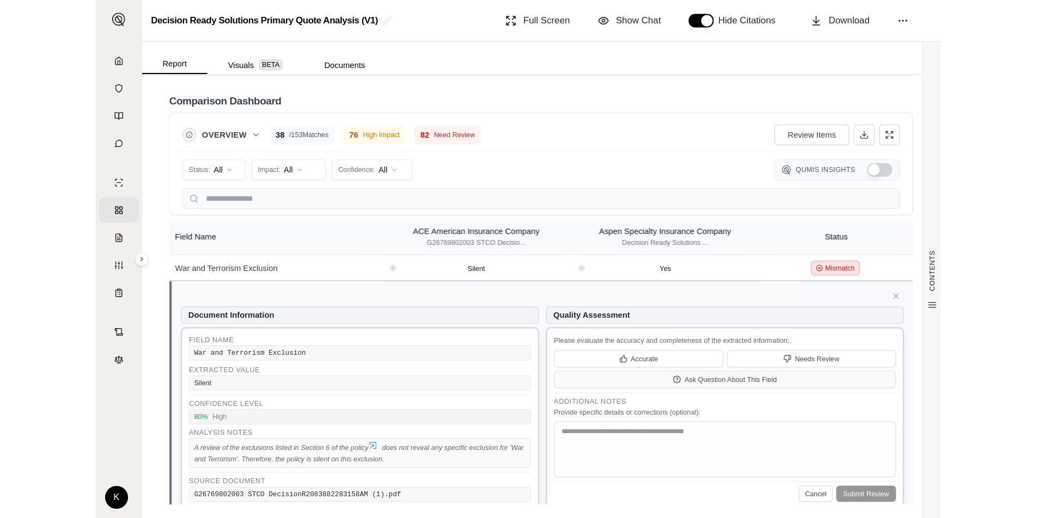
scroll to position [2325, 0]
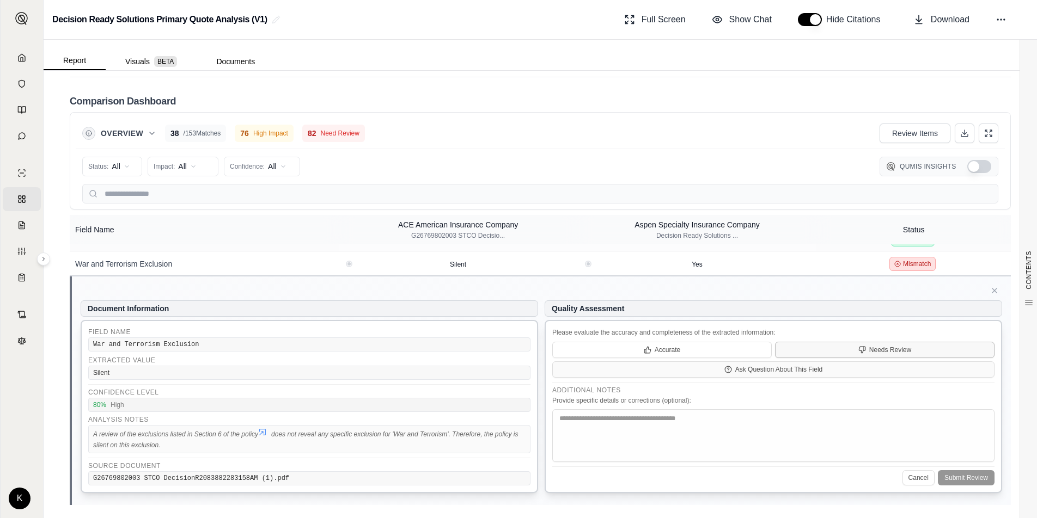
click at [800, 342] on button "Needs Review" at bounding box center [884, 350] width 219 height 16
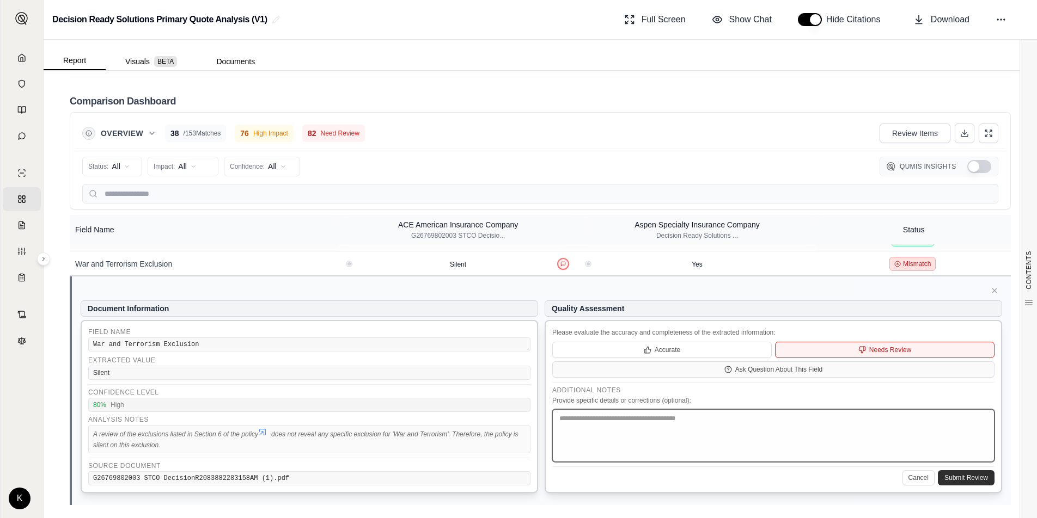
click at [589, 406] on textarea at bounding box center [773, 436] width 442 height 53
type textarea "**********"
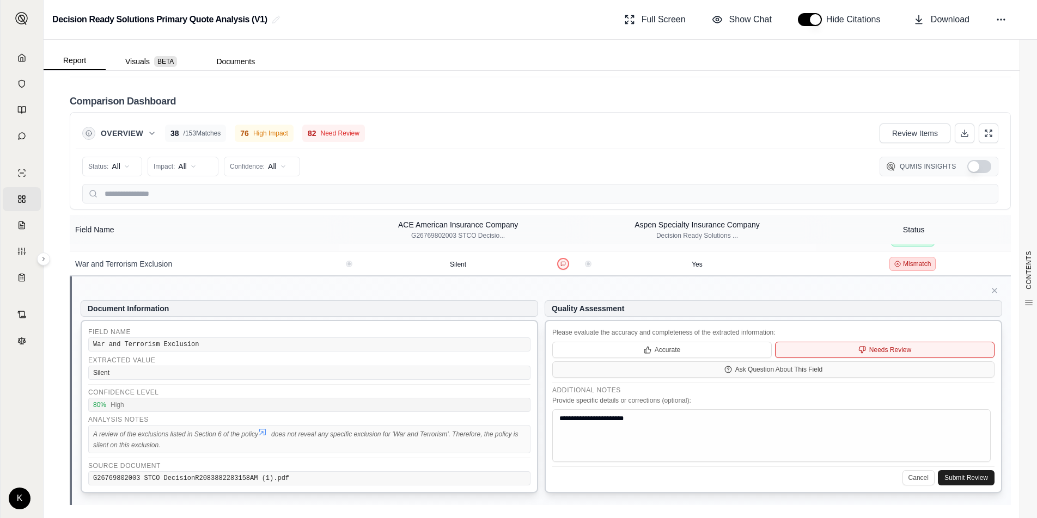
click at [800, 406] on button "Submit Review" at bounding box center [966, 478] width 57 height 15
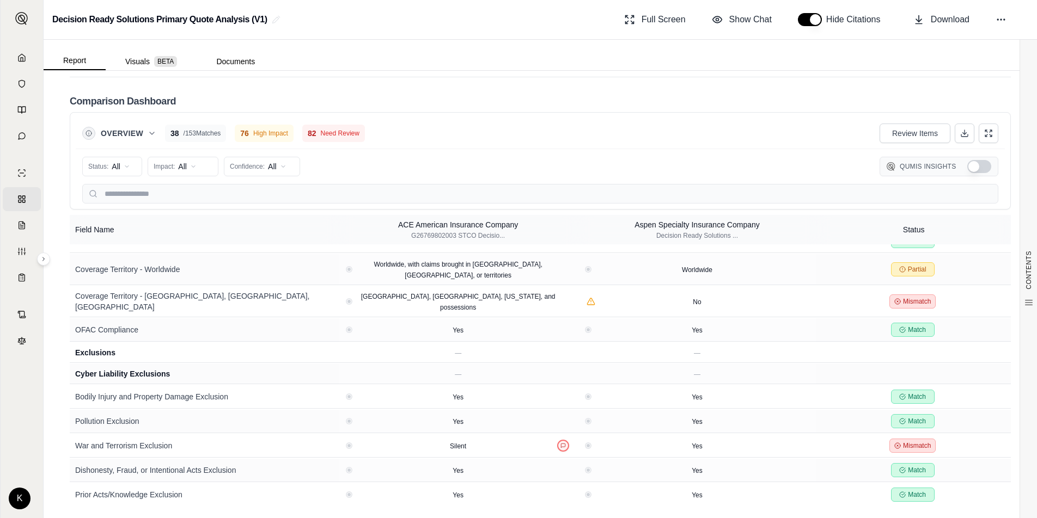
scroll to position [2145, 0]
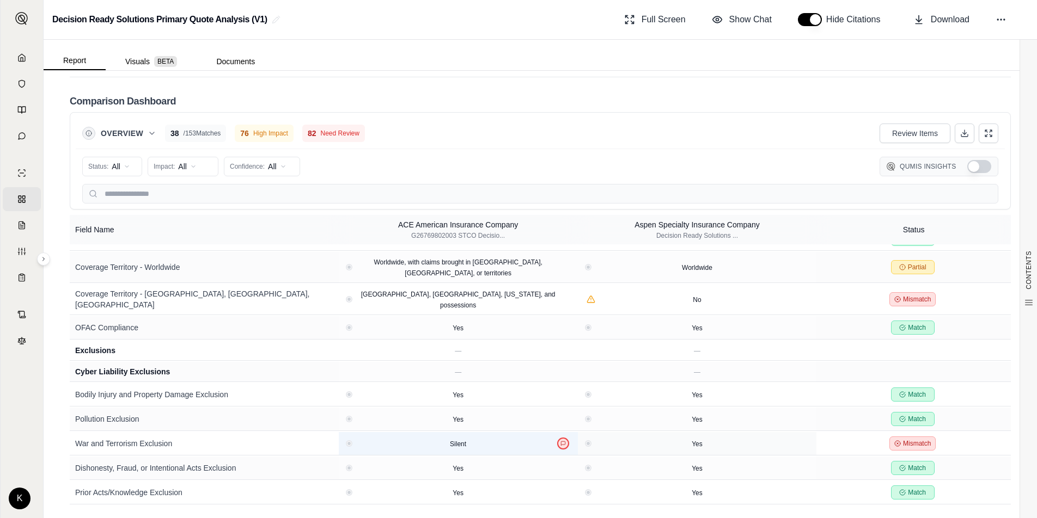
click at [560, 406] on icon at bounding box center [562, 443] width 5 height 5
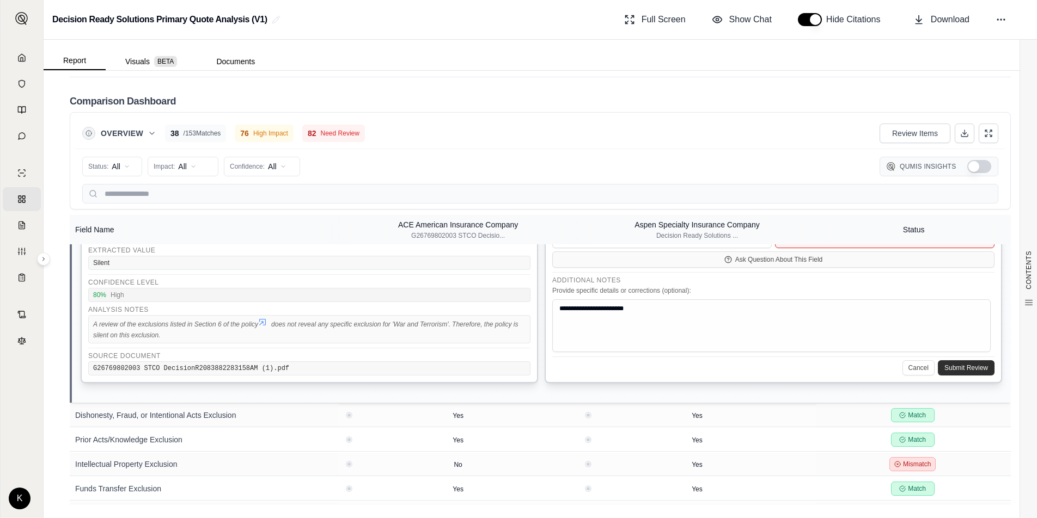
scroll to position [2389, 0]
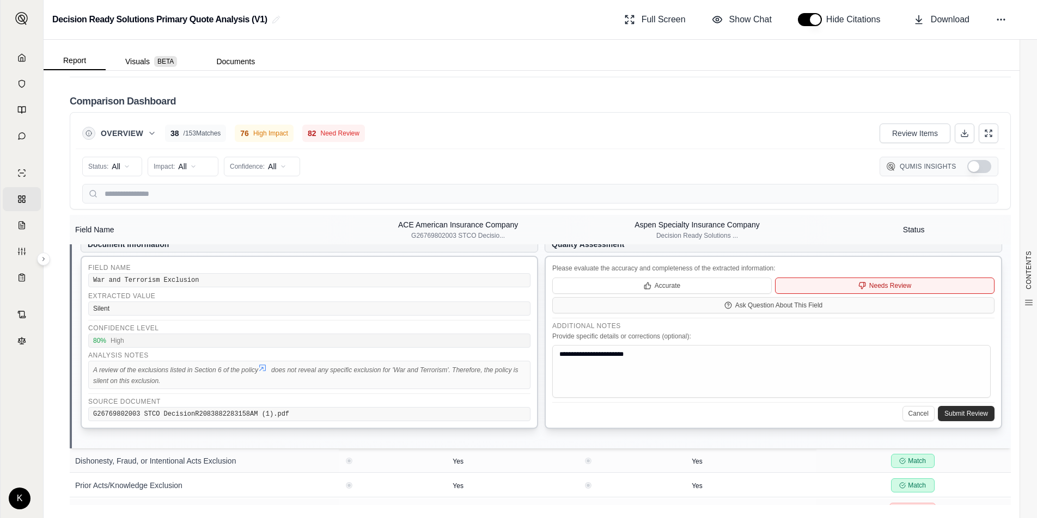
click at [800, 283] on icon at bounding box center [862, 286] width 7 height 7
click at [706, 278] on button "Accurate" at bounding box center [661, 286] width 219 height 16
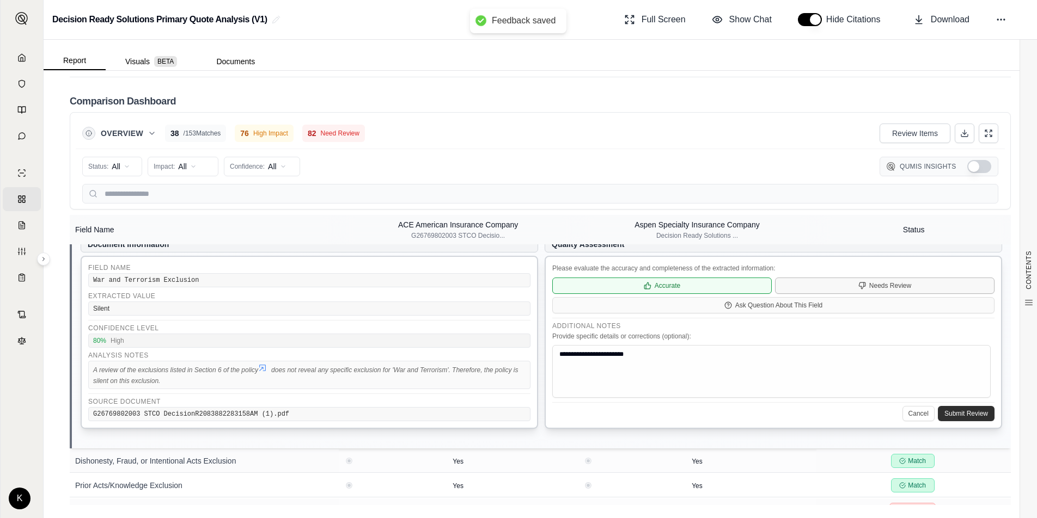
click at [800, 278] on button "Needs Review" at bounding box center [884, 286] width 219 height 16
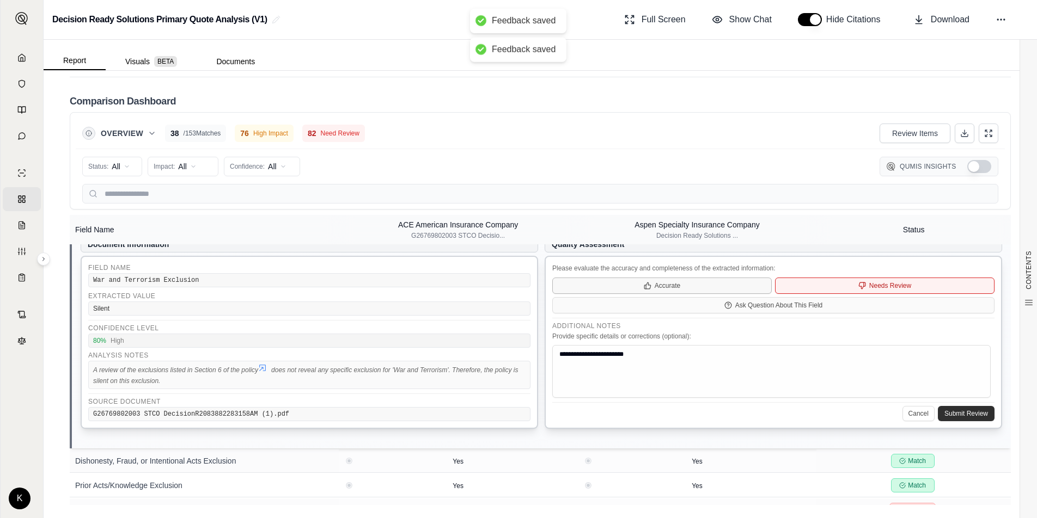
click at [727, 278] on button "Accurate" at bounding box center [661, 286] width 219 height 16
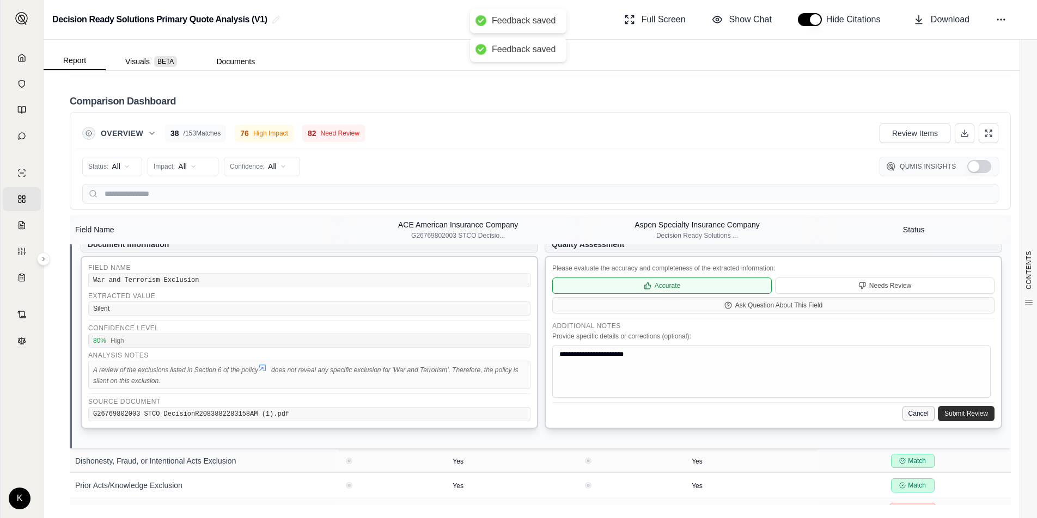
click at [800, 406] on button "Cancel" at bounding box center [918, 413] width 32 height 15
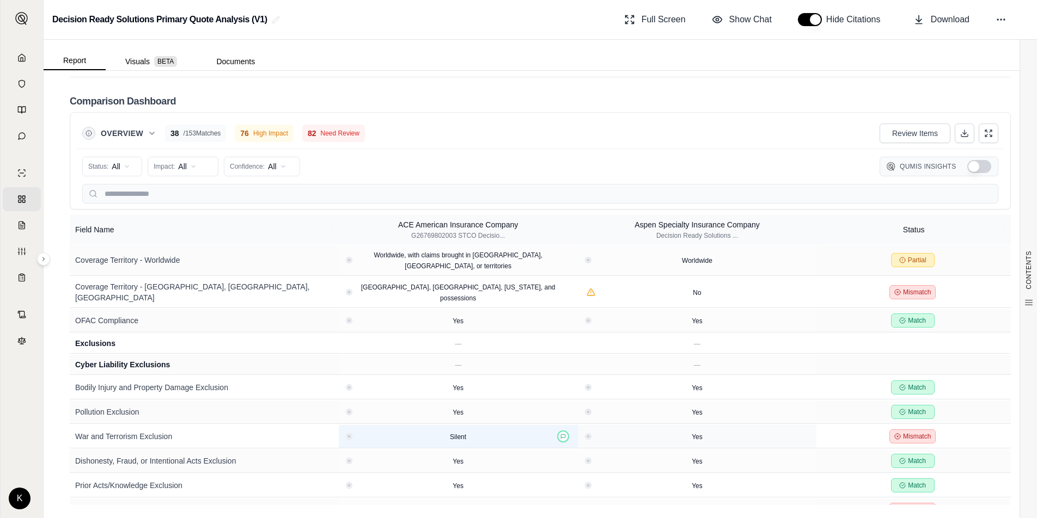
click at [529, 406] on div "Silent" at bounding box center [458, 436] width 230 height 11
click at [560, 406] on icon at bounding box center [562, 436] width 5 height 5
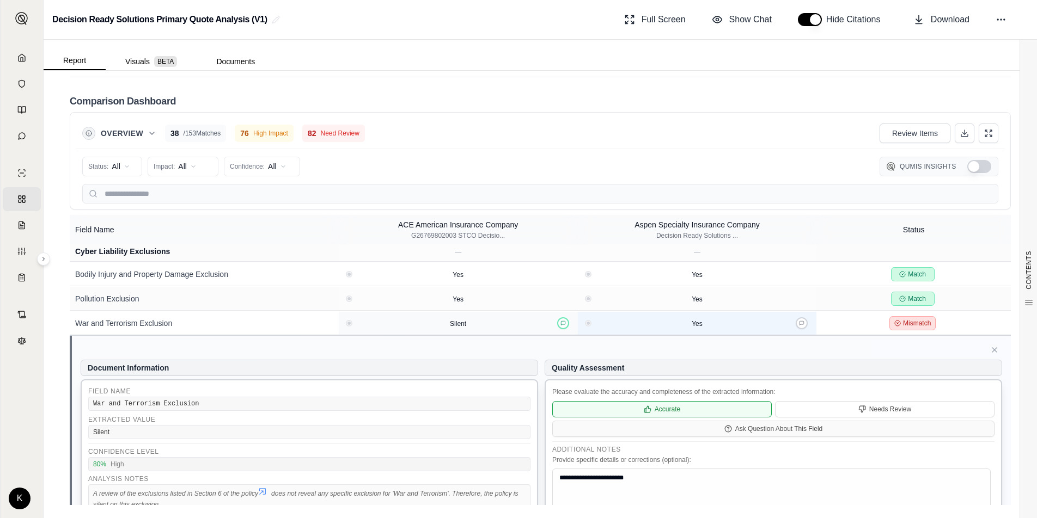
scroll to position [2268, 0]
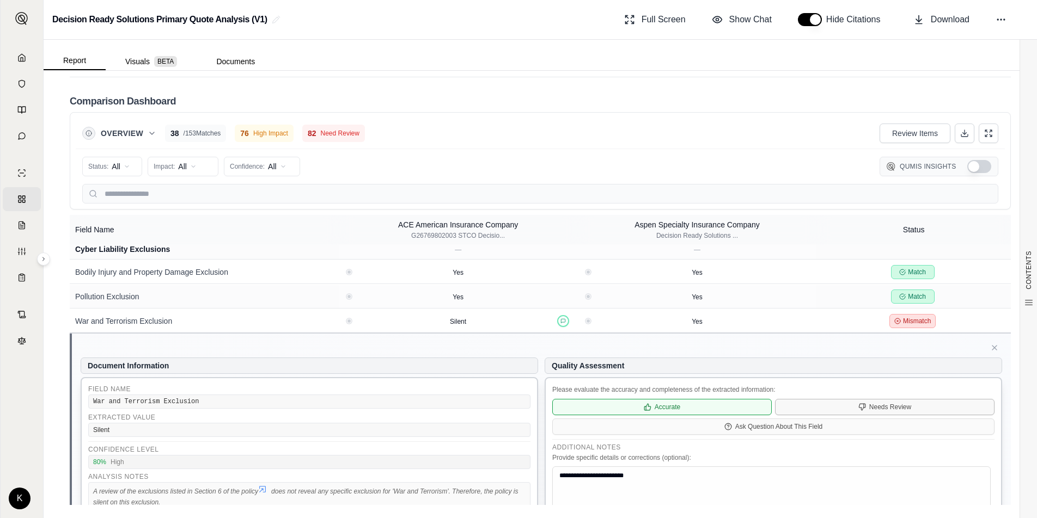
click at [800, 404] on icon at bounding box center [862, 408] width 8 height 8
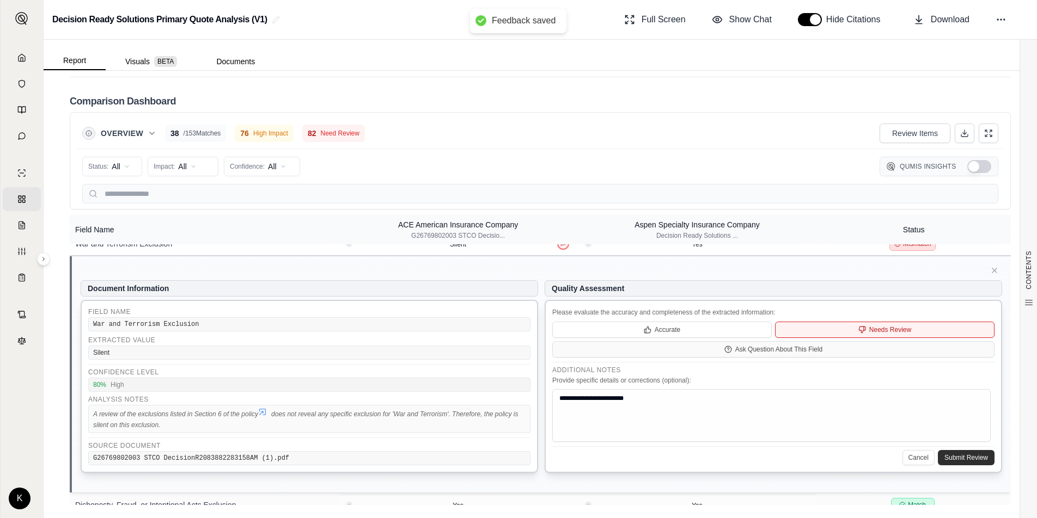
scroll to position [2347, 0]
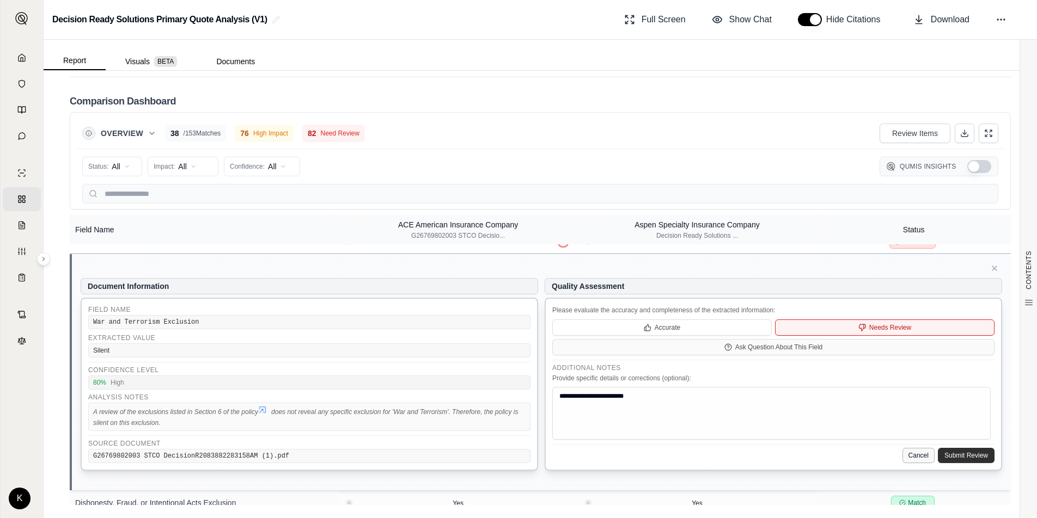
click at [800, 406] on button "Cancel" at bounding box center [918, 455] width 32 height 15
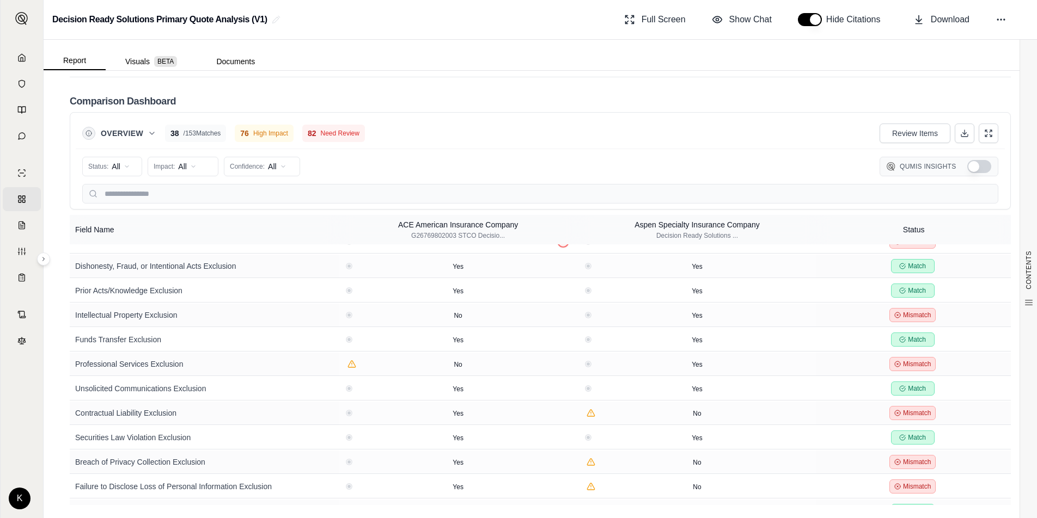
scroll to position [2110, 0]
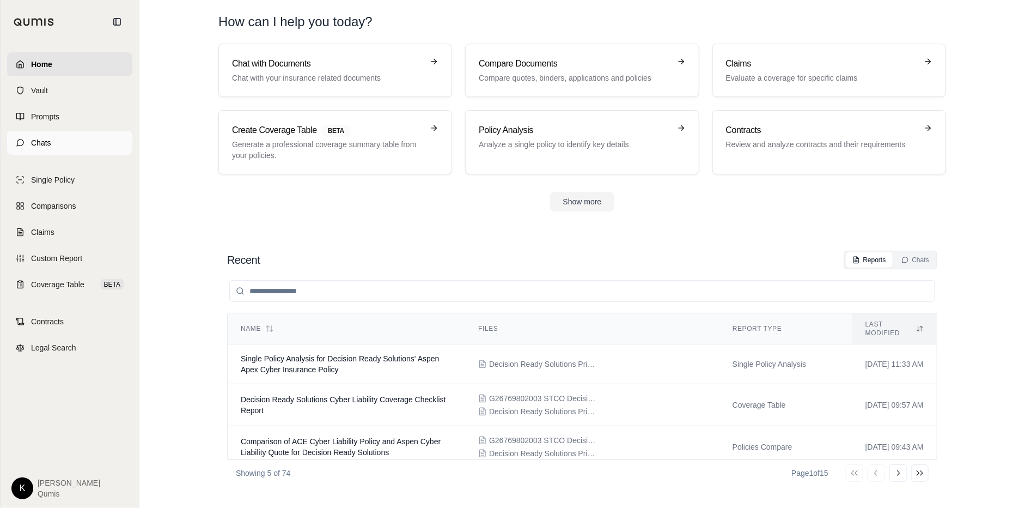
click at [69, 140] on link "Chats" at bounding box center [69, 143] width 125 height 24
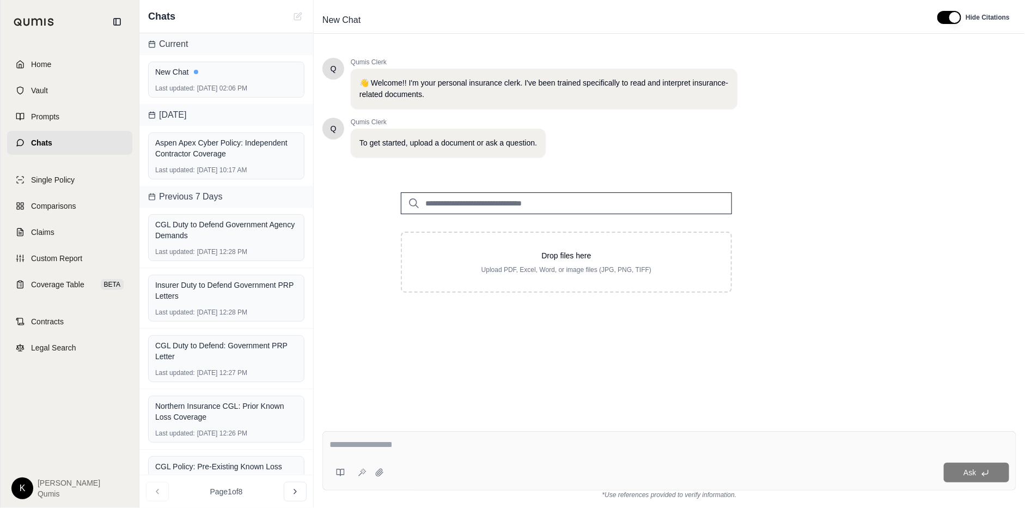
click at [496, 207] on input "search" at bounding box center [566, 203] width 331 height 22
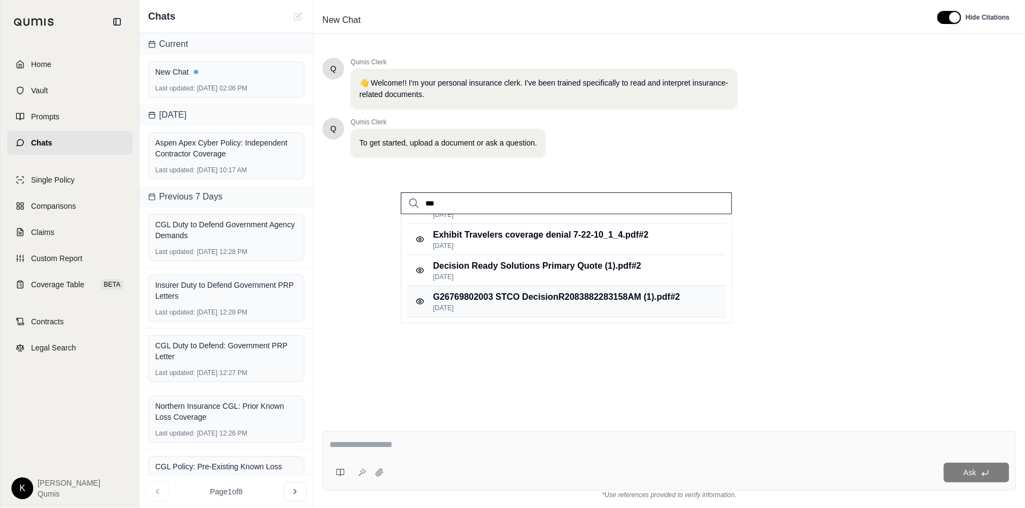
scroll to position [7, 0]
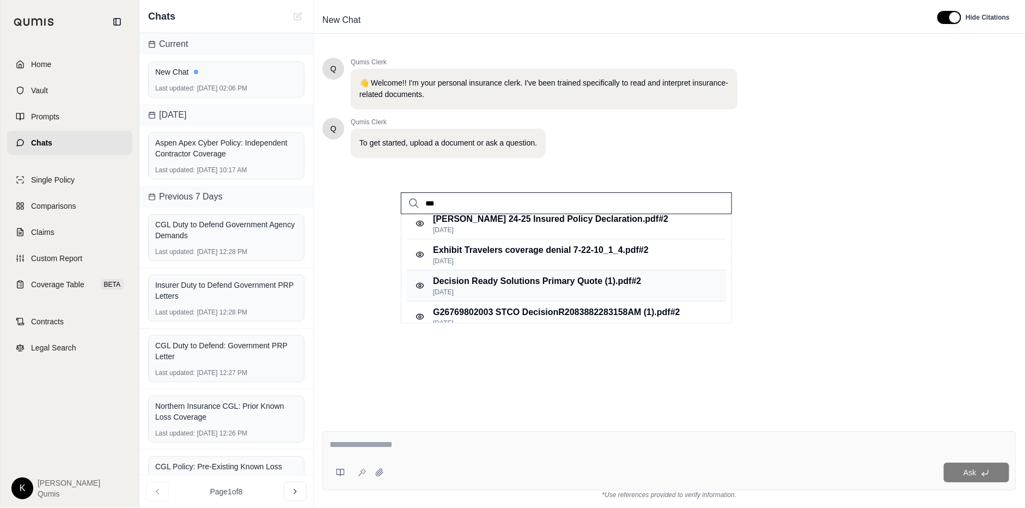
type input "***"
click at [515, 282] on p "Decision Ready Solutions Primary Quote (1).pdf #2" at bounding box center [537, 280] width 208 height 13
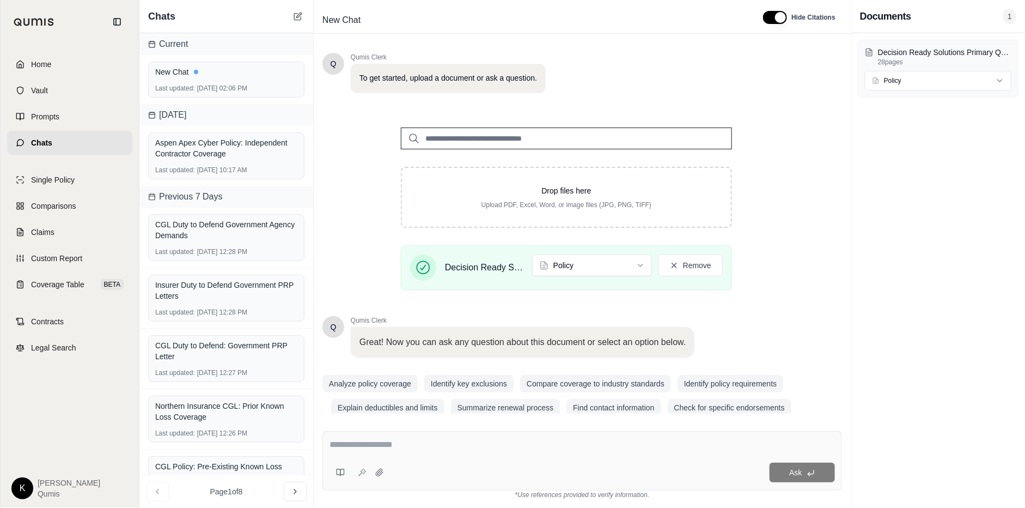
scroll to position [78, 0]
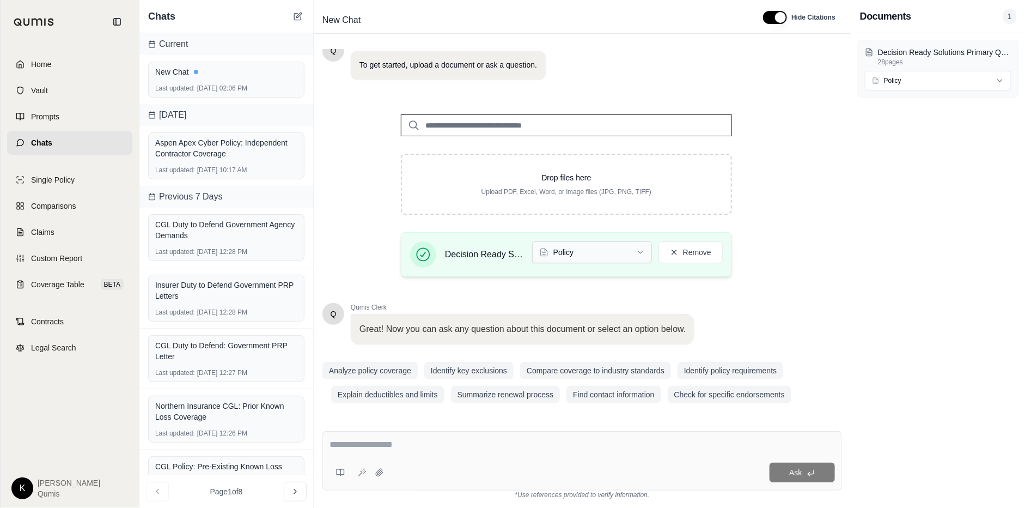
click at [637, 248] on html "Home Vault Prompts Chats Single Policy Comparisons Claims Custom Report Coverag…" at bounding box center [512, 254] width 1025 height 508
click at [506, 395] on button "Summarize renewal process" at bounding box center [505, 394] width 109 height 17
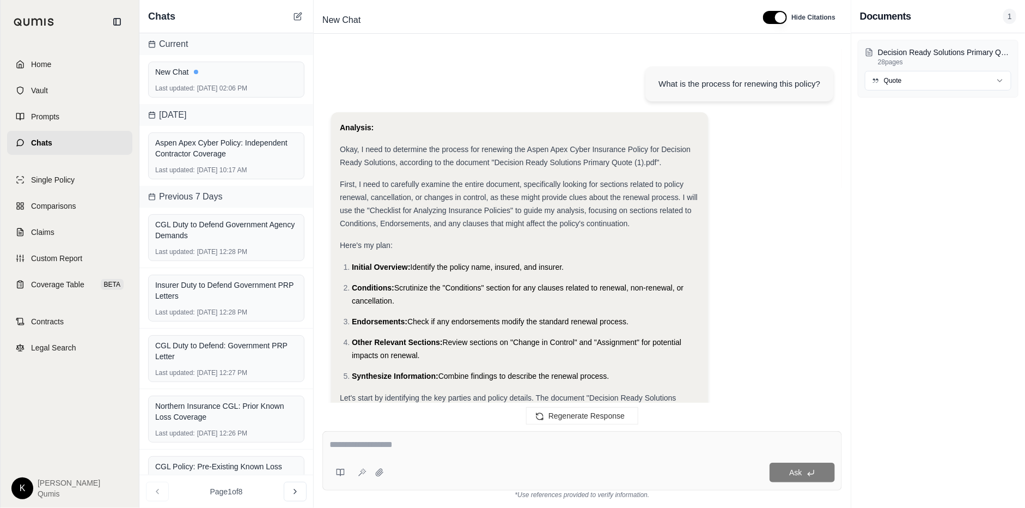
scroll to position [610, 0]
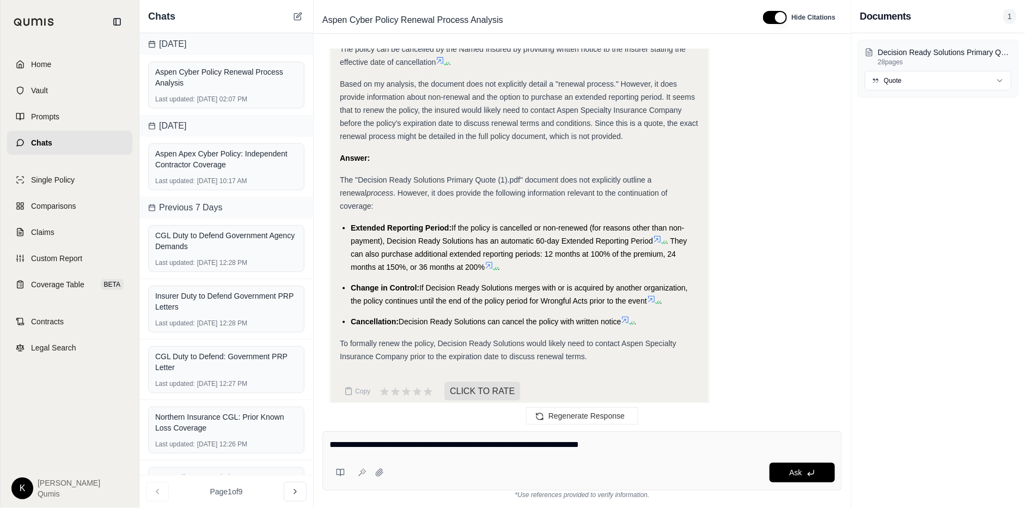
type textarea "**********"
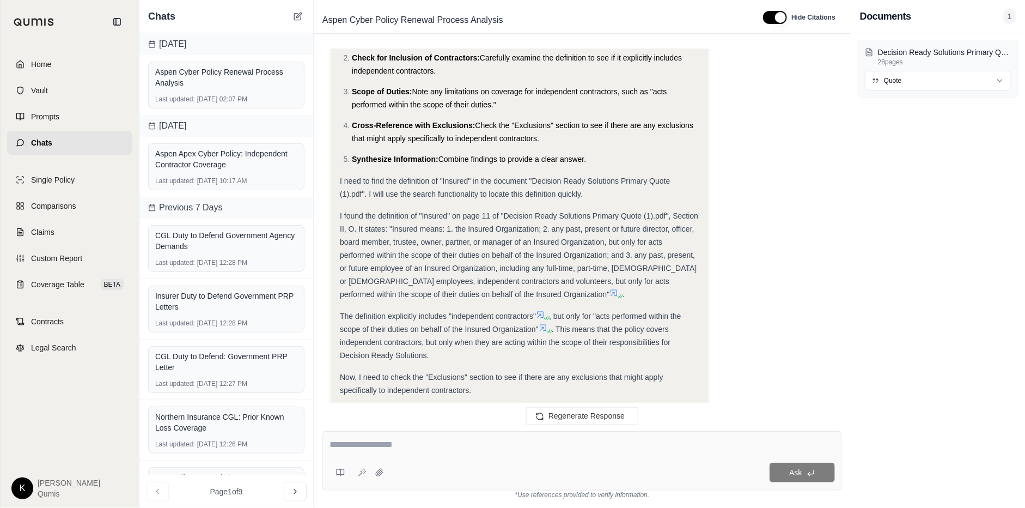
scroll to position [1154, 0]
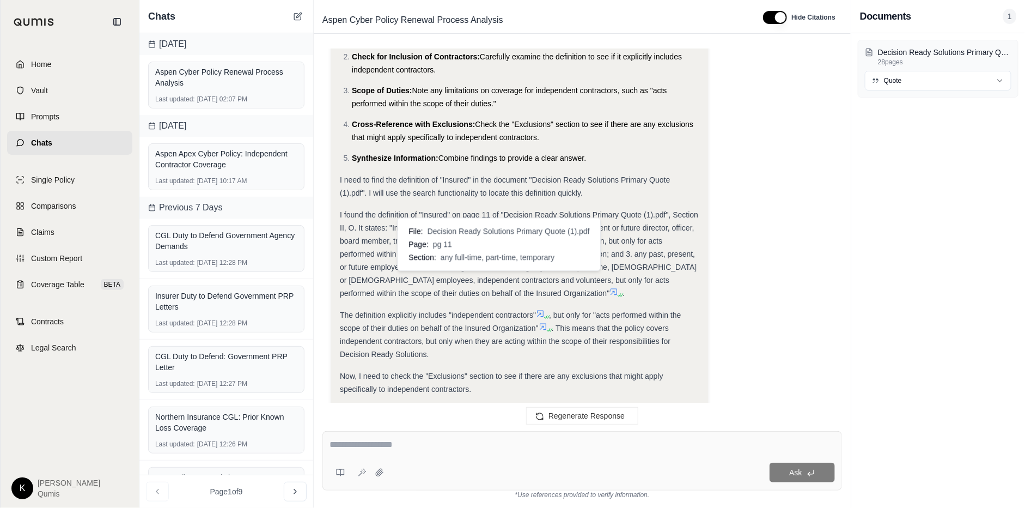
click at [609, 287] on icon at bounding box center [613, 291] width 9 height 9
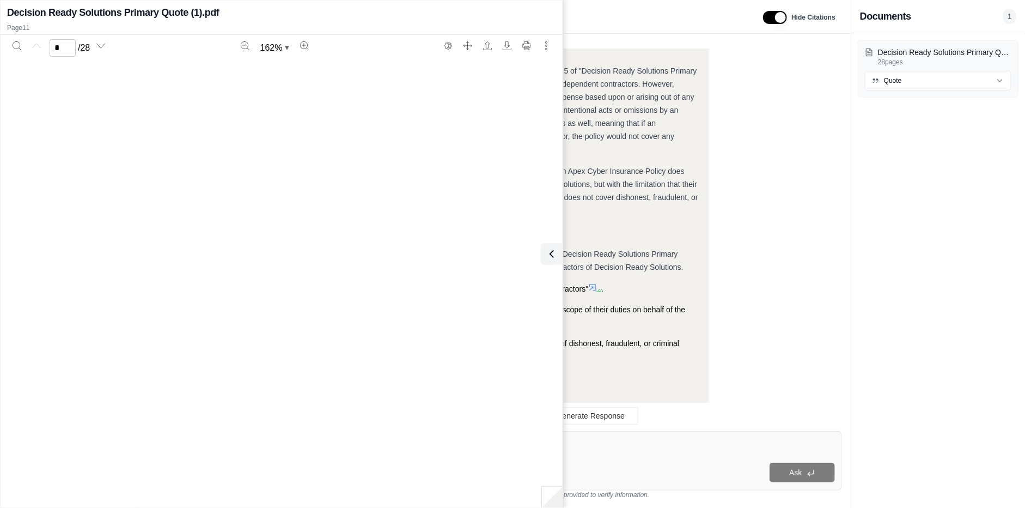
scroll to position [7035, 0]
type input "**"
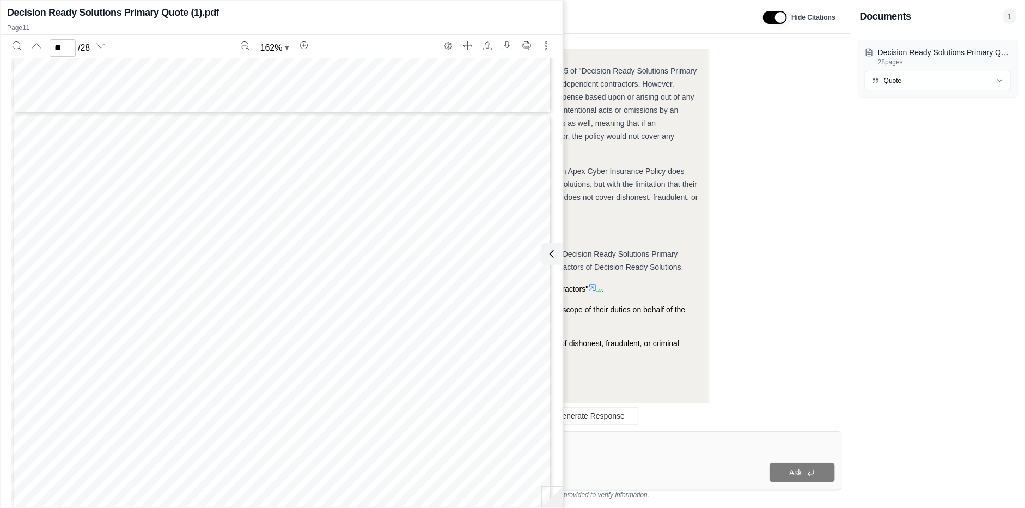
scroll to position [6973, 0]
click at [23, 48] on button "Search" at bounding box center [16, 45] width 17 height 17
click at [239, 163] on span "administrative or regulatory proceeding, inquiry, or investigation against the" at bounding box center [241, 167] width 293 height 9
click at [791, 194] on div "Analysis: Okay, the question is whether the Aspen Apex Cyber Insurance Policy, …" at bounding box center [582, 4] width 502 height 830
click at [550, 246] on button at bounding box center [550, 254] width 22 height 22
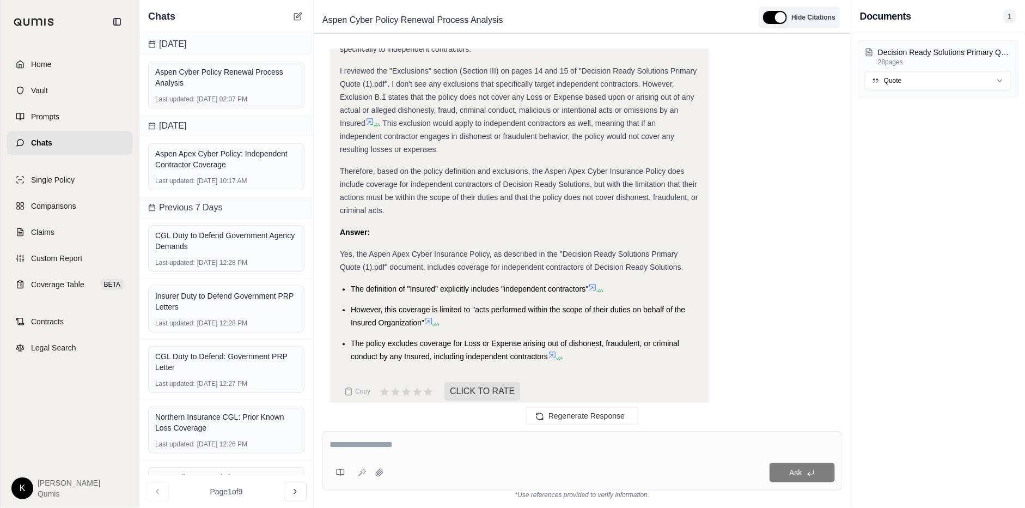
click at [778, 15] on button "button" at bounding box center [775, 17] width 24 height 13
click at [767, 21] on button "button" at bounding box center [772, 17] width 24 height 13
click at [343, 446] on textarea at bounding box center [581, 444] width 505 height 13
type textarea "**********"
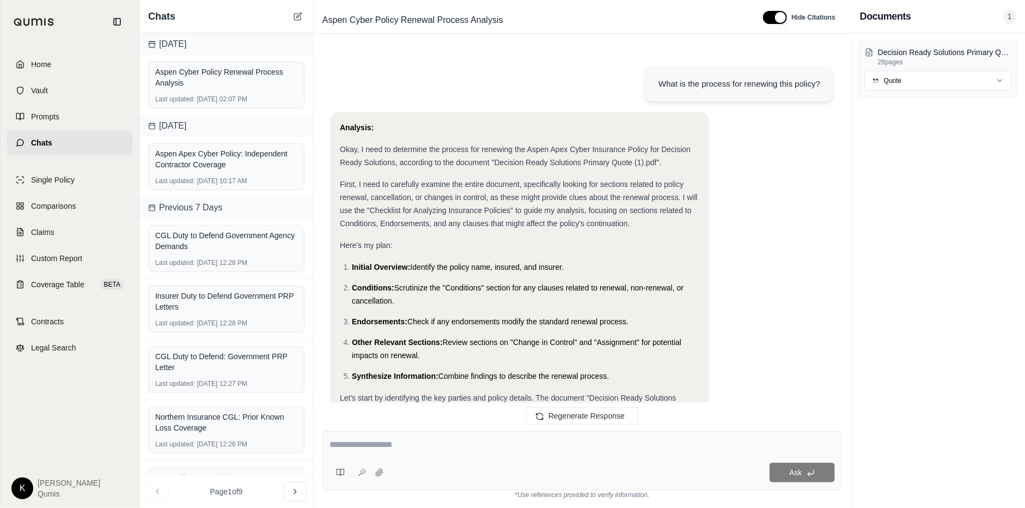
scroll to position [2592, 0]
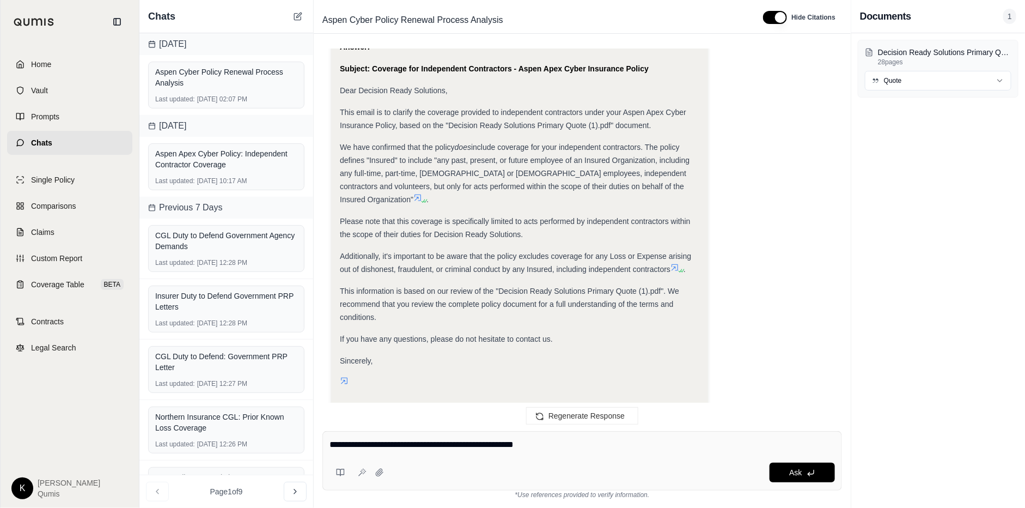
type textarea "**********"
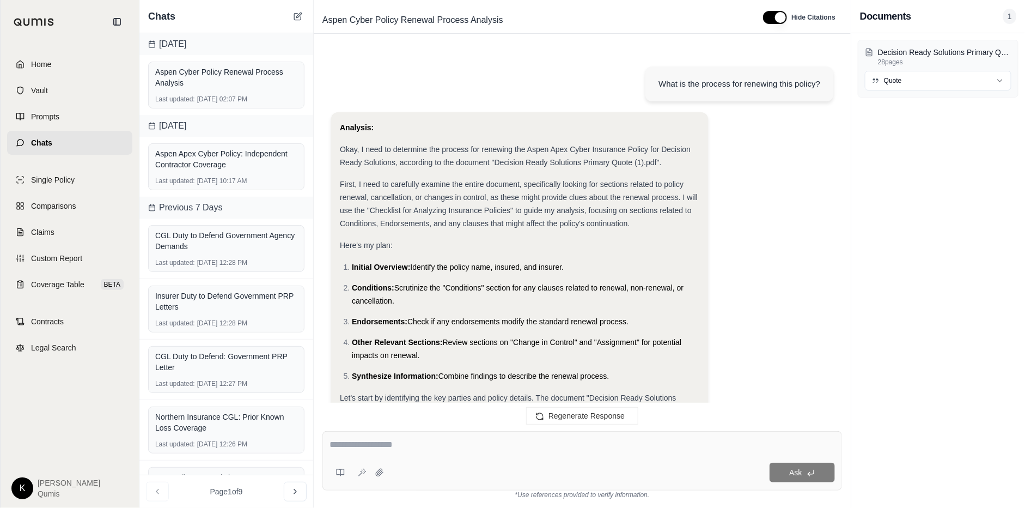
scroll to position [3599, 0]
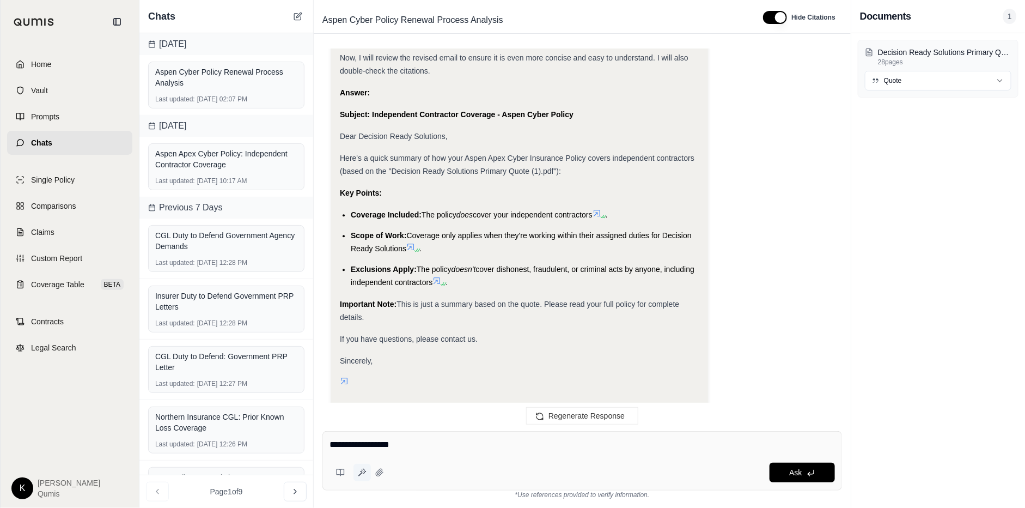
type textarea "**********"
click at [365, 477] on button at bounding box center [361, 471] width 17 height 17
type textarea "**********"
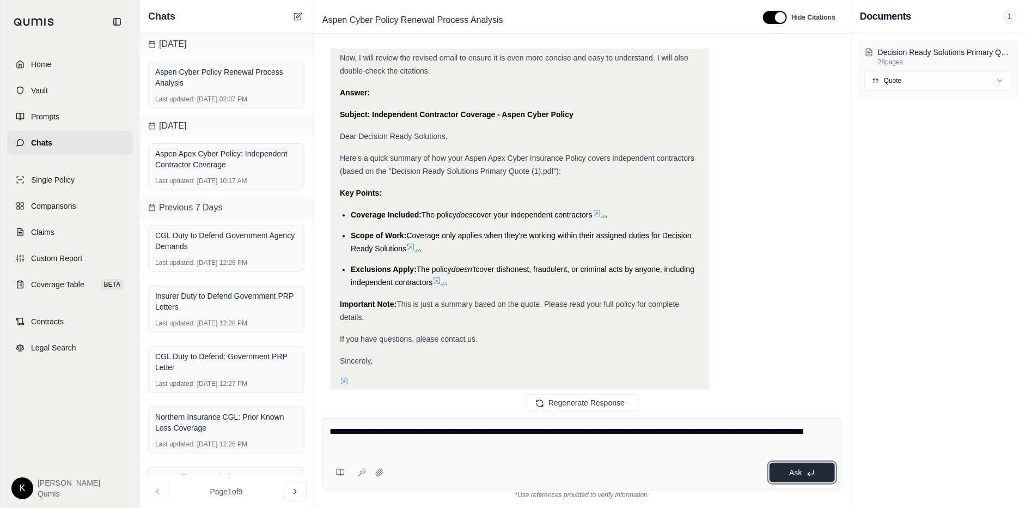
click at [798, 464] on button "Ask" at bounding box center [801, 472] width 65 height 20
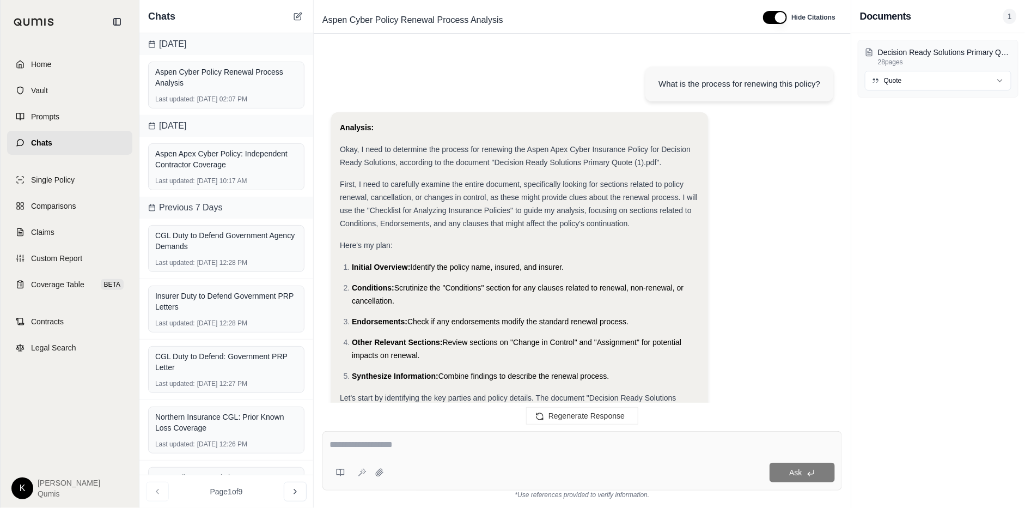
scroll to position [4012, 0]
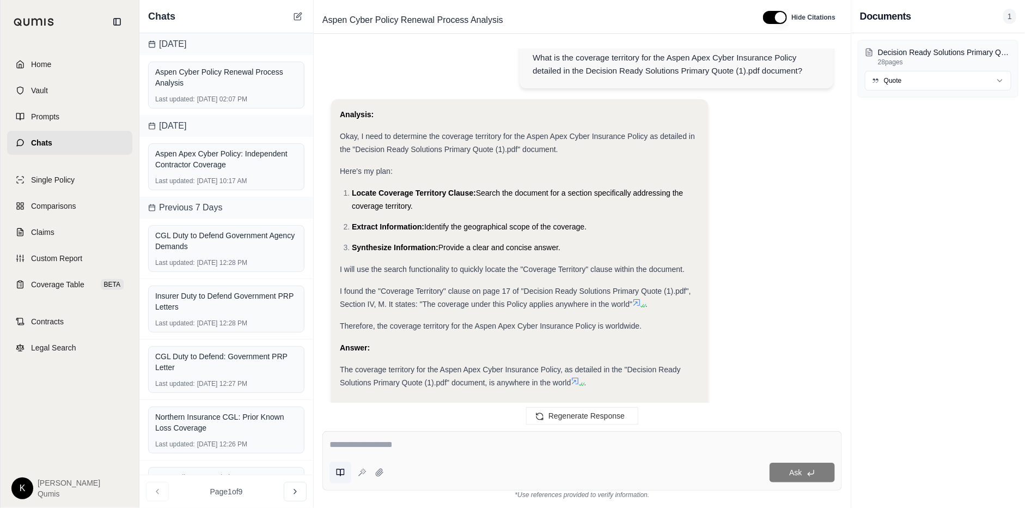
click at [343, 473] on icon at bounding box center [340, 472] width 9 height 9
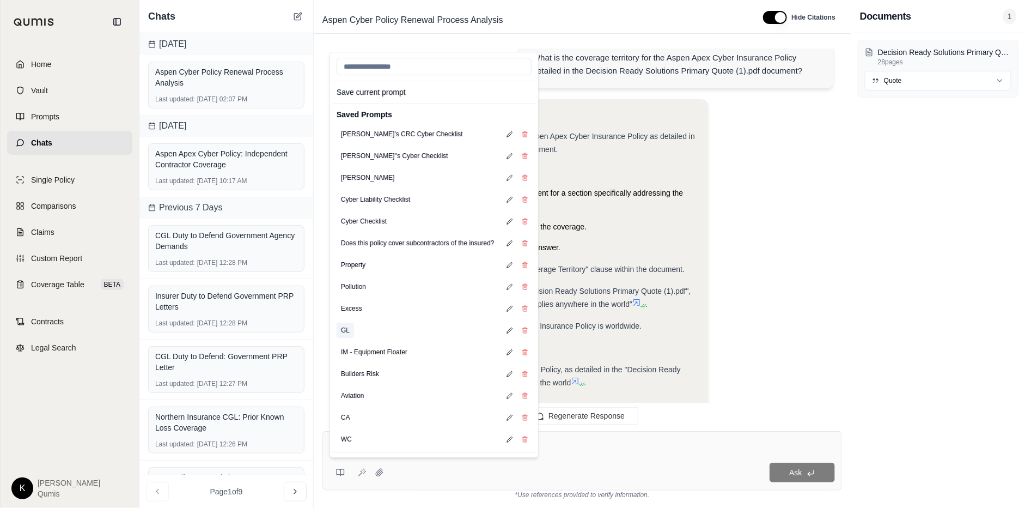
click at [344, 333] on button "GL" at bounding box center [345, 329] width 17 height 15
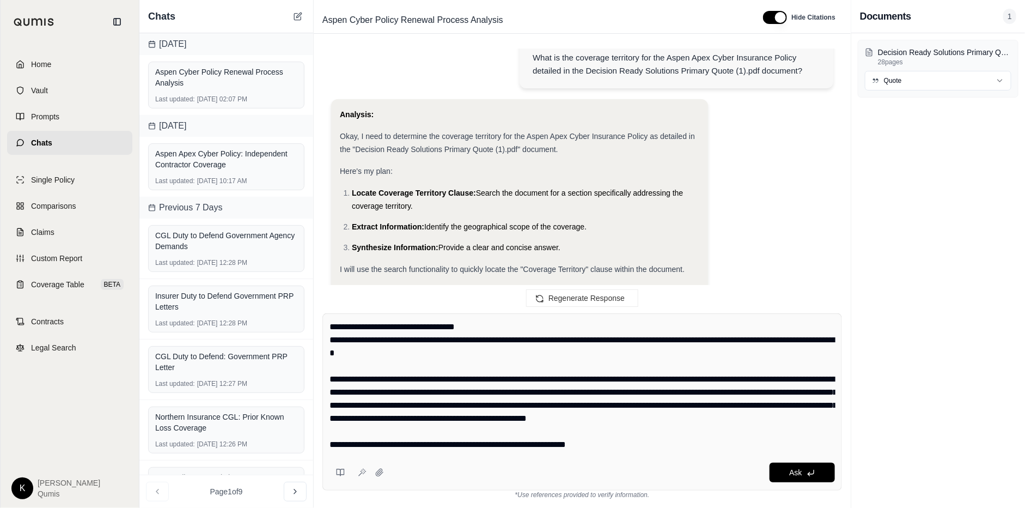
click at [706, 434] on textarea at bounding box center [582, 385] width 506 height 131
drag, startPoint x: 424, startPoint y: 447, endPoint x: 242, endPoint y: 291, distance: 239.5
click at [245, 293] on div "Chats Today Aspen Cyber Policy Renewal Process Analysis Last updated: Sep 24, 2…" at bounding box center [581, 254] width 885 height 508
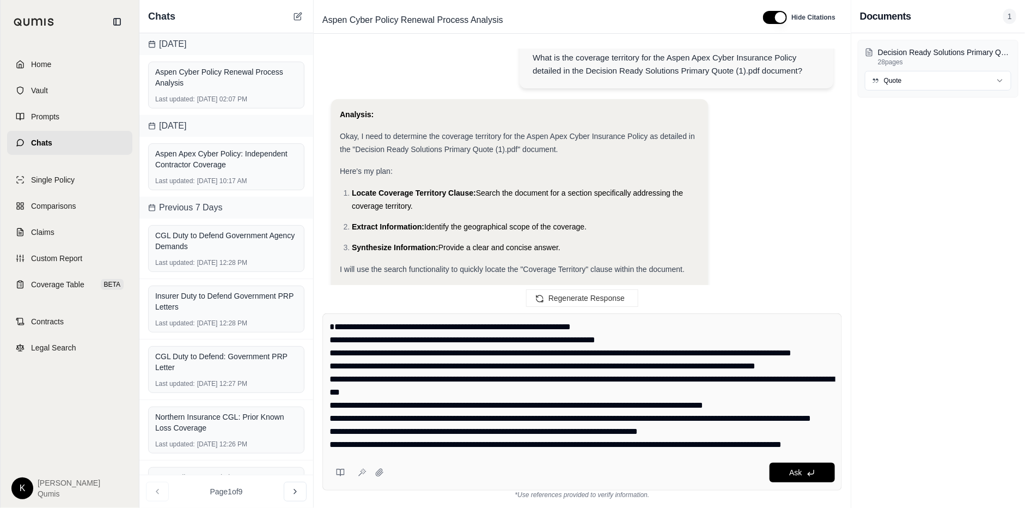
drag, startPoint x: 822, startPoint y: 443, endPoint x: 328, endPoint y: 303, distance: 513.7
click at [328, 303] on div "What is the process for renewing this policy? Analysis: Okay, I need to determi…" at bounding box center [582, 273] width 537 height 467
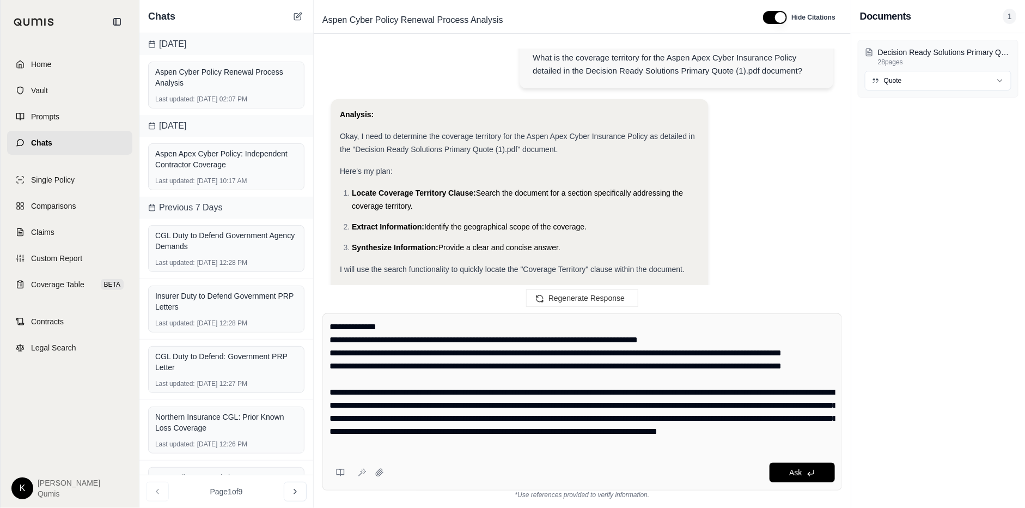
drag, startPoint x: 830, startPoint y: 443, endPoint x: 325, endPoint y: 243, distance: 543.2
click at [325, 243] on div "What is the process for renewing this policy? Analysis: Okay, I need to determi…" at bounding box center [582, 273] width 537 height 467
type textarea "**********"
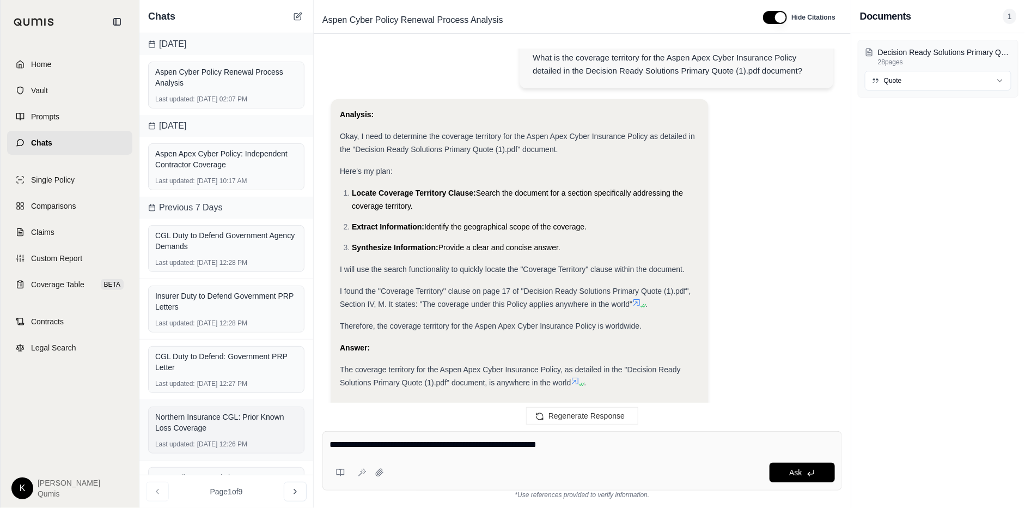
drag, startPoint x: 599, startPoint y: 439, endPoint x: 175, endPoint y: 404, distance: 425.7
click at [175, 404] on div "Chats Today Aspen Cyber Policy Renewal Process Analysis Last updated: Sep 24, 2…" at bounding box center [581, 254] width 885 height 508
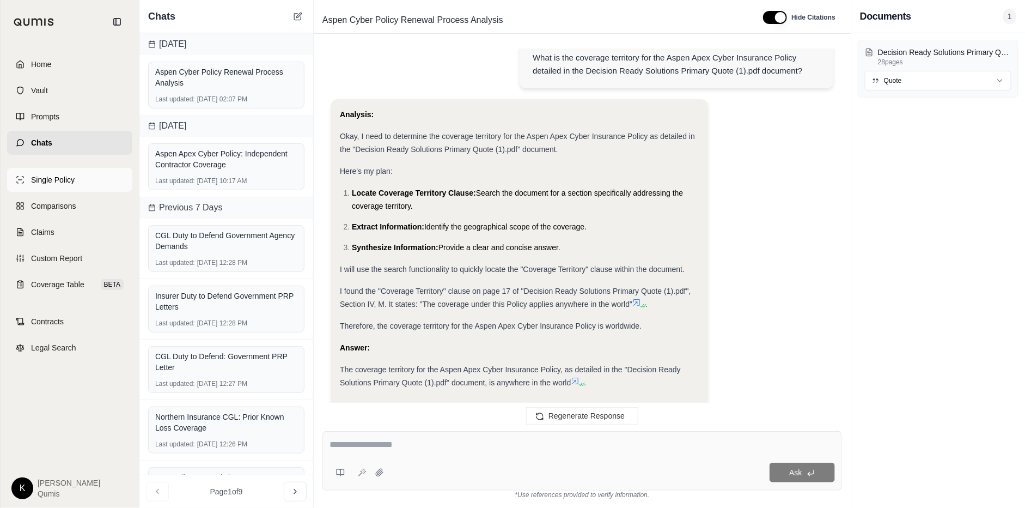
click at [69, 179] on span "Single Policy" at bounding box center [53, 179] width 44 height 11
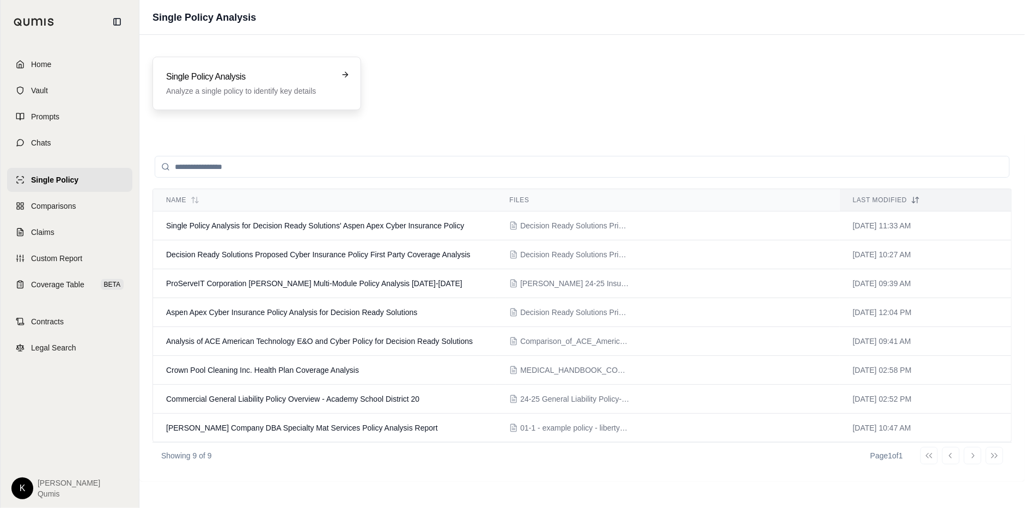
click at [328, 66] on div "Single Policy Analysis Analyze a single policy to identify key details" at bounding box center [256, 83] width 209 height 53
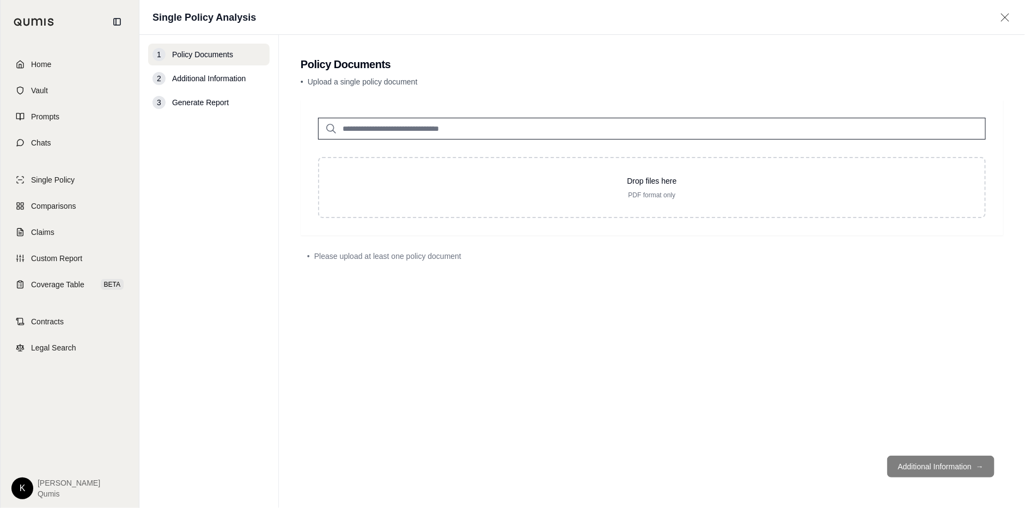
click at [532, 133] on input "search" at bounding box center [652, 129] width 668 height 22
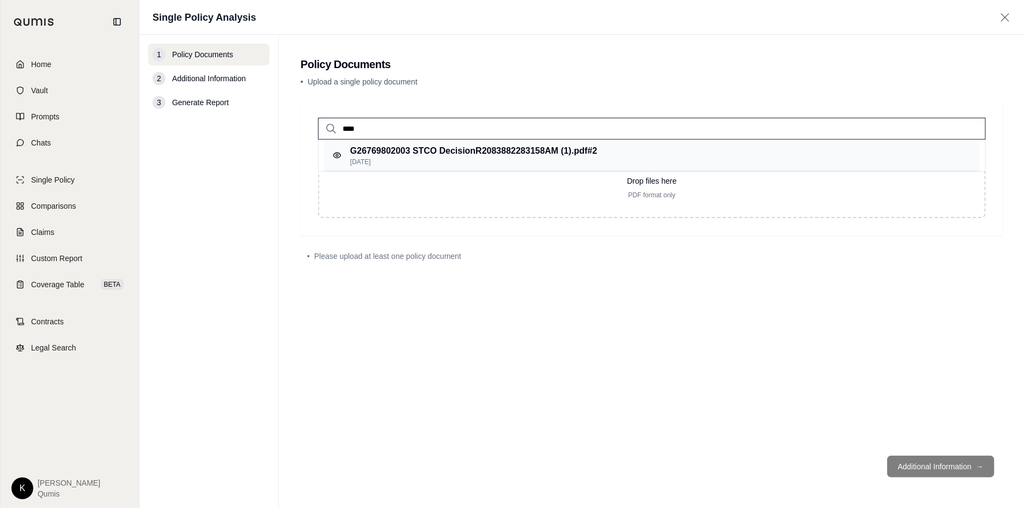
type input "****"
click at [527, 162] on p "Sep 17, 2025" at bounding box center [473, 161] width 247 height 9
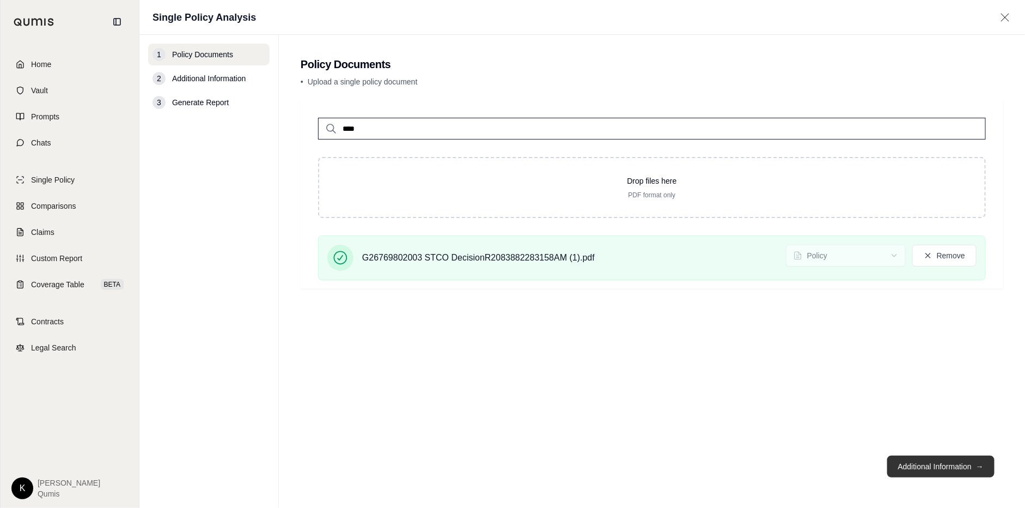
click at [907, 463] on button "Additional Information →" at bounding box center [940, 466] width 107 height 22
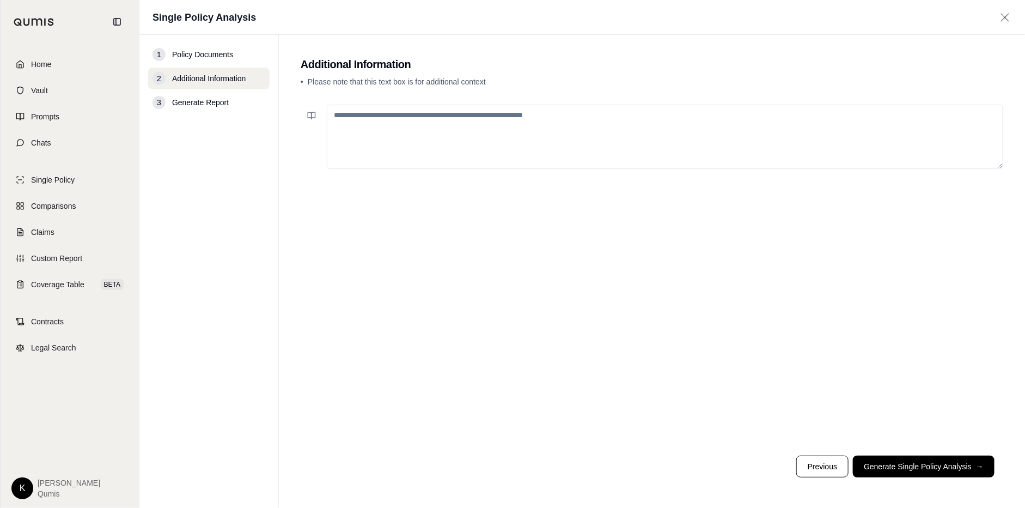
click at [354, 121] on textarea at bounding box center [665, 137] width 676 height 64
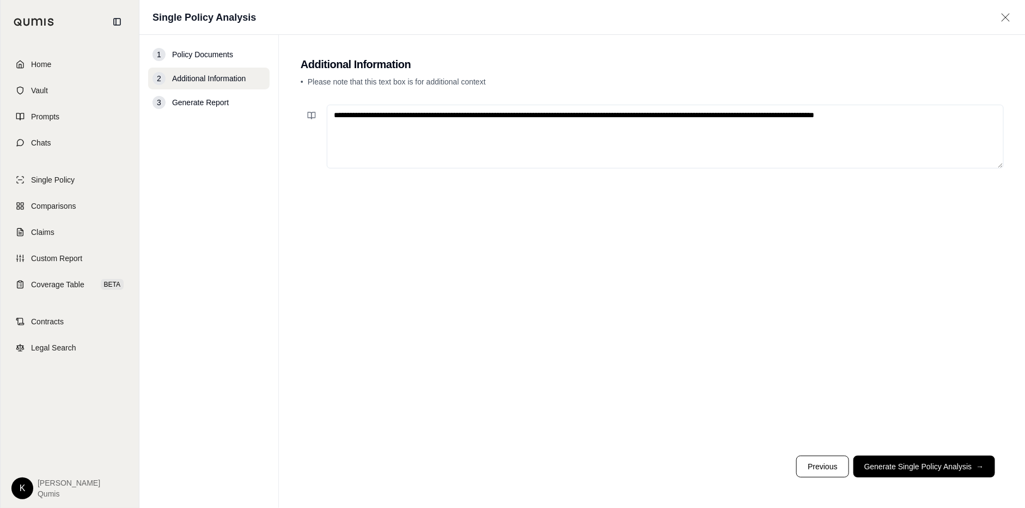
click at [953, 117] on textarea "**********" at bounding box center [665, 137] width 677 height 64
type textarea "**********"
click at [934, 461] on button "Generate Single Policy Analysis →" at bounding box center [924, 466] width 142 height 22
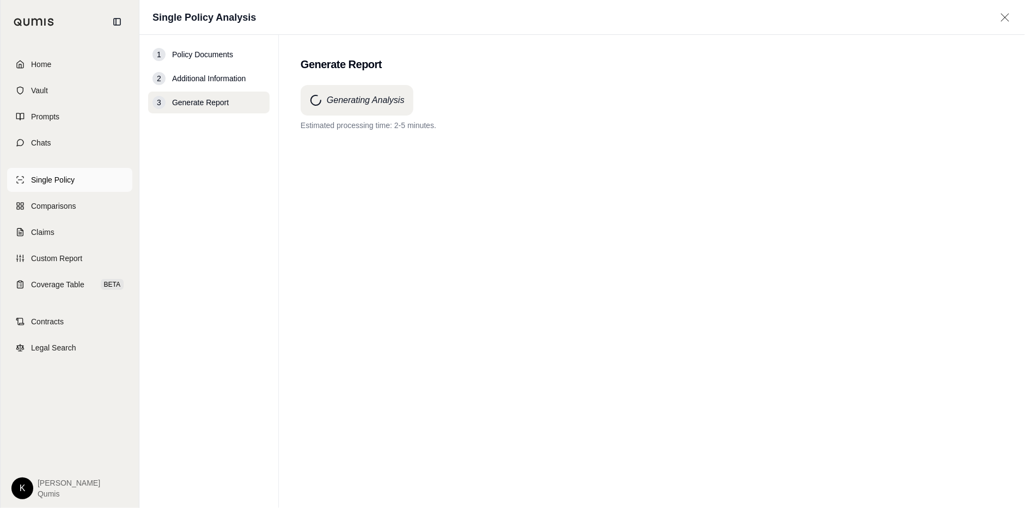
click at [52, 178] on span "Single Policy" at bounding box center [53, 179] width 44 height 11
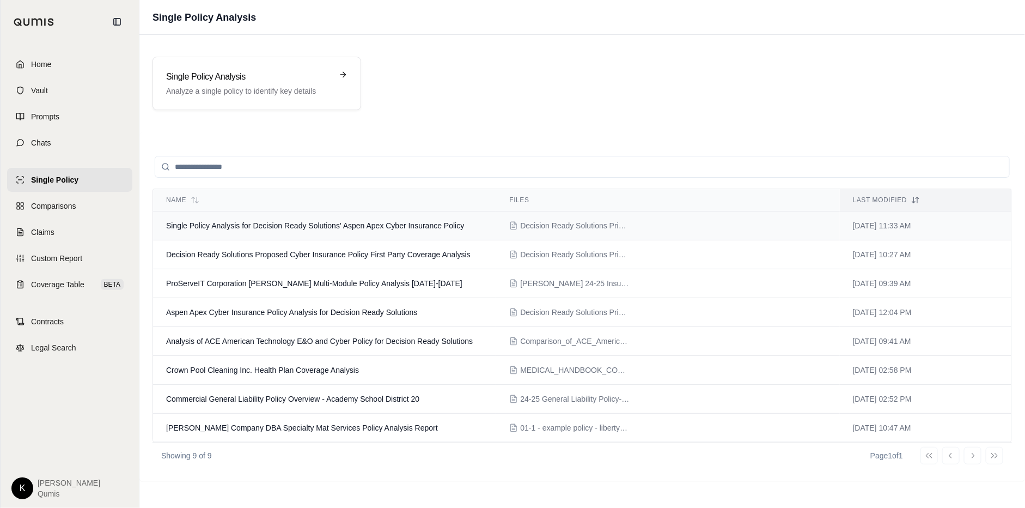
click at [298, 225] on span "Single Policy Analysis for Decision Ready Solutions' Aspen Apex Cyber Insurance…" at bounding box center [315, 225] width 298 height 9
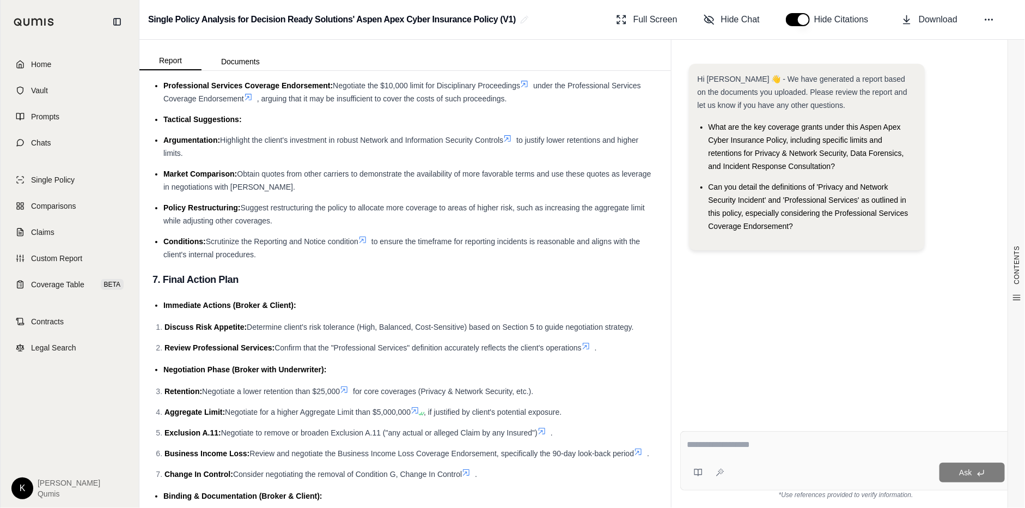
scroll to position [2961, 0]
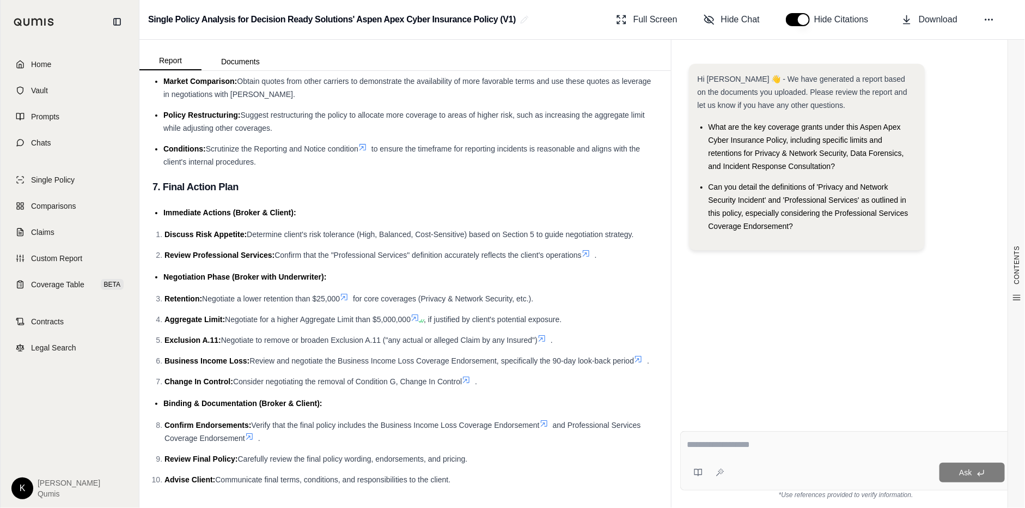
click at [754, 453] on div at bounding box center [845, 446] width 317 height 17
click at [711, 439] on textarea at bounding box center [845, 444] width 317 height 13
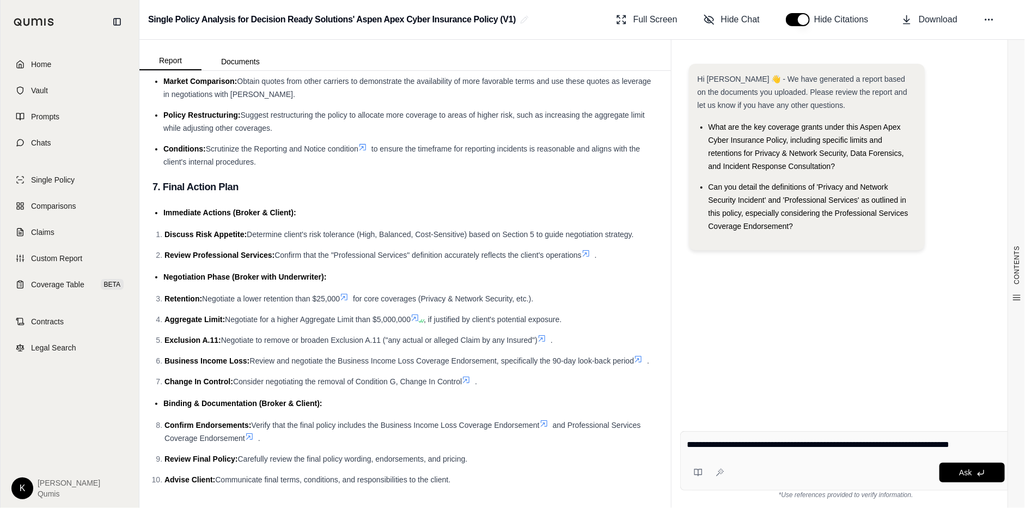
type textarea "**********"
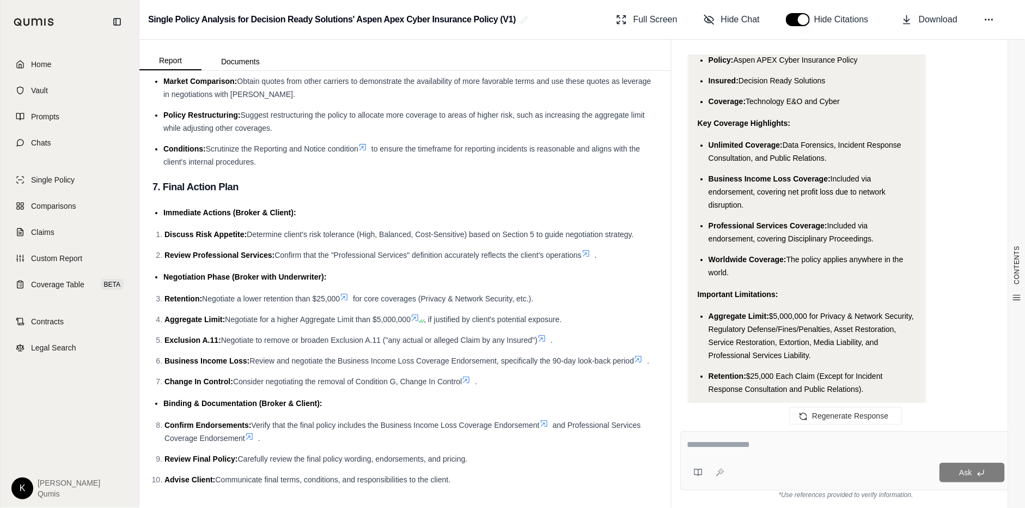
scroll to position [1690, 0]
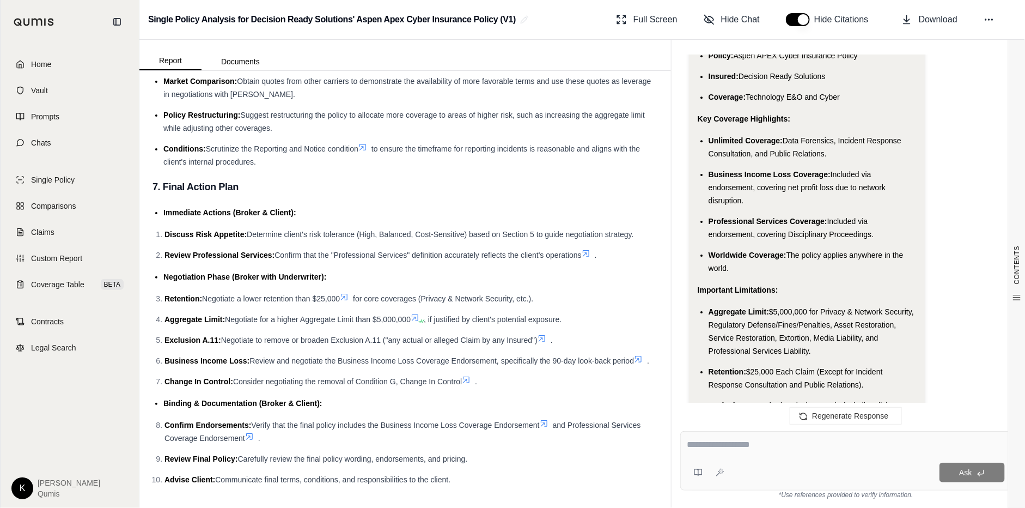
click at [722, 448] on textarea at bounding box center [845, 444] width 317 height 13
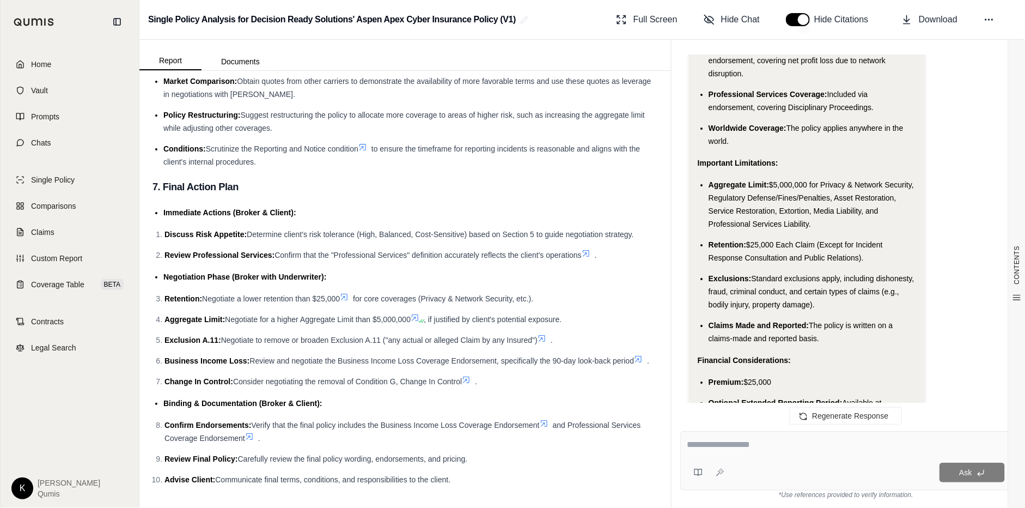
scroll to position [1826, 0]
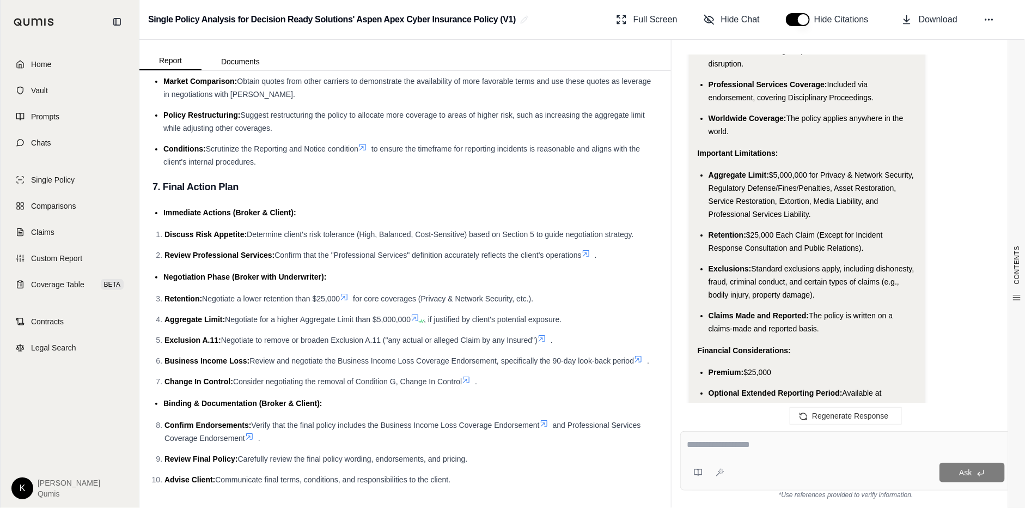
click at [721, 451] on textarea at bounding box center [845, 444] width 317 height 13
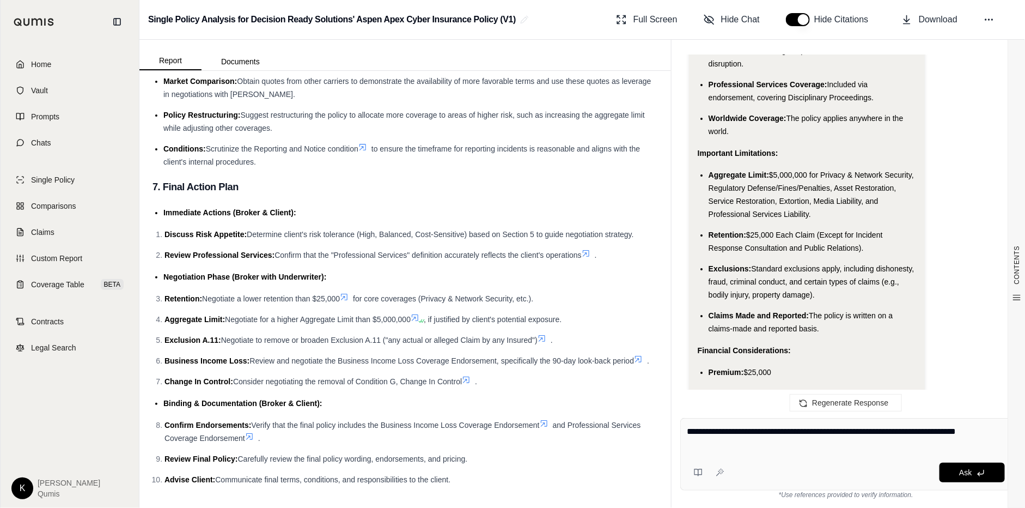
type textarea "**********"
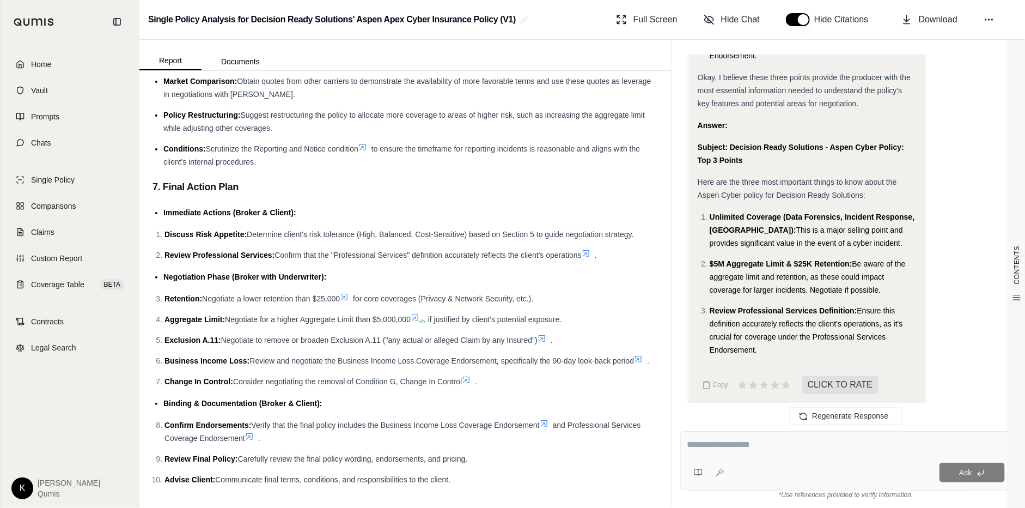
scroll to position [3130, 0]
click at [989, 19] on circle at bounding box center [988, 19] width 1 height 1
click at [986, 20] on circle at bounding box center [985, 19] width 1 height 1
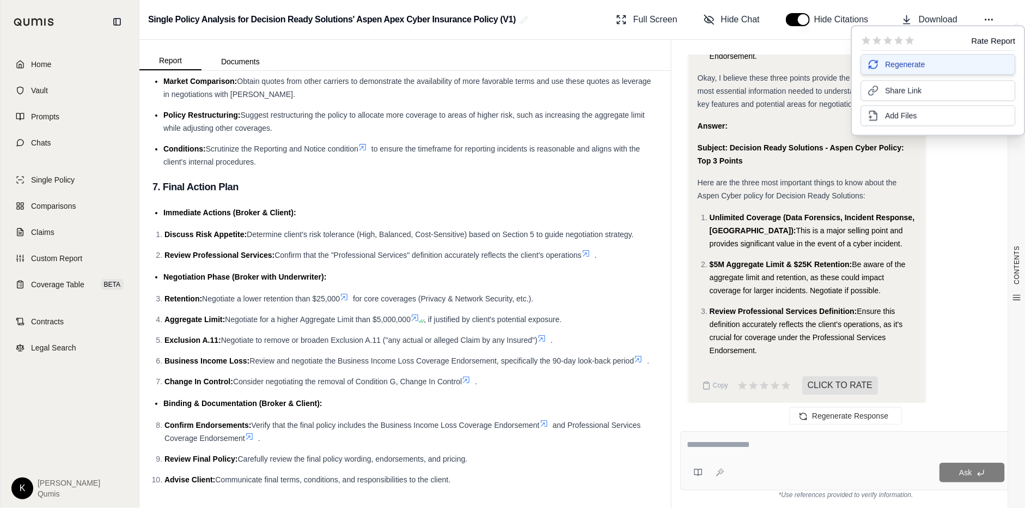
click at [906, 62] on span "Regenerate" at bounding box center [905, 64] width 40 height 11
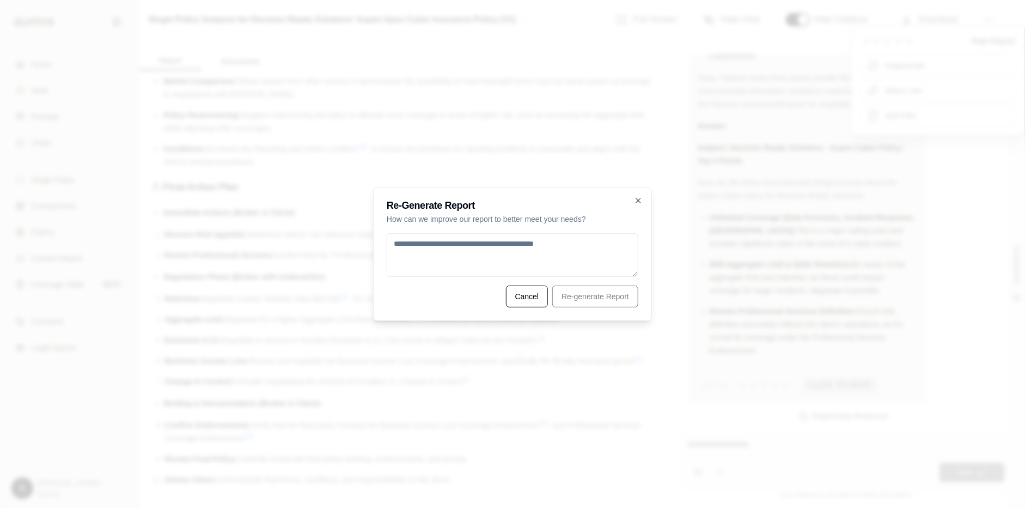
click at [533, 242] on textarea at bounding box center [513, 255] width 252 height 44
click at [467, 241] on textarea at bounding box center [513, 255] width 252 height 44
click at [401, 248] on textarea at bounding box center [513, 255] width 252 height 44
type textarea "**********"
click at [527, 294] on button "Cancel" at bounding box center [527, 296] width 42 height 22
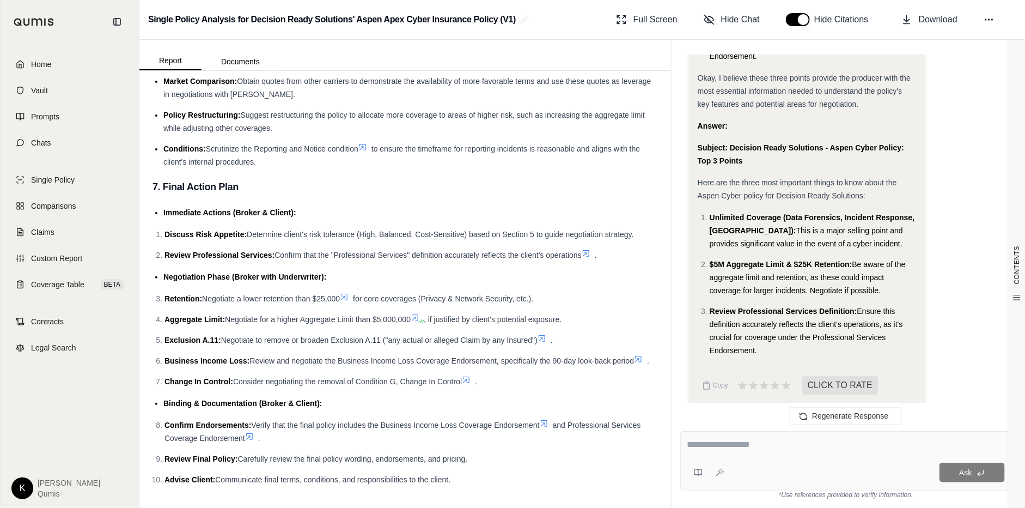
click at [628, 116] on span "Suggest restructuring the policy to allocate more coverage to areas of higher r…" at bounding box center [403, 122] width 481 height 22
click at [989, 22] on icon at bounding box center [988, 19] width 11 height 11
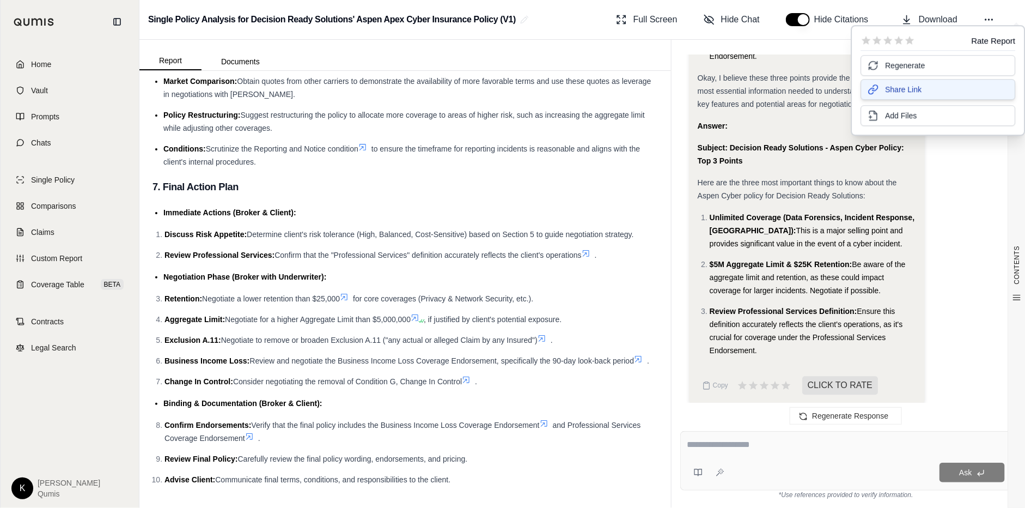
click at [922, 89] on button "Share Link" at bounding box center [938, 89] width 155 height 21
click at [79, 116] on link "Prompts" at bounding box center [69, 117] width 125 height 24
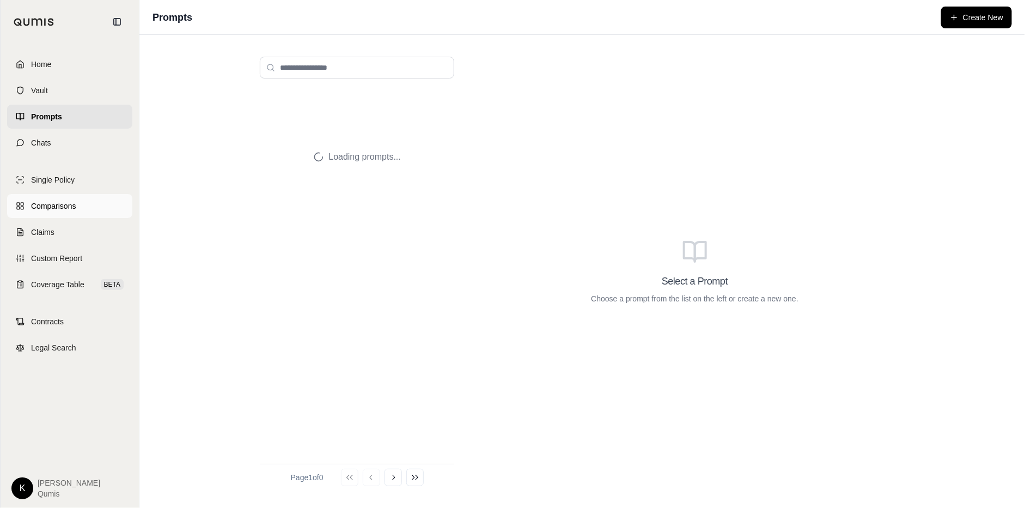
click at [74, 200] on span "Comparisons" at bounding box center [53, 205] width 45 height 11
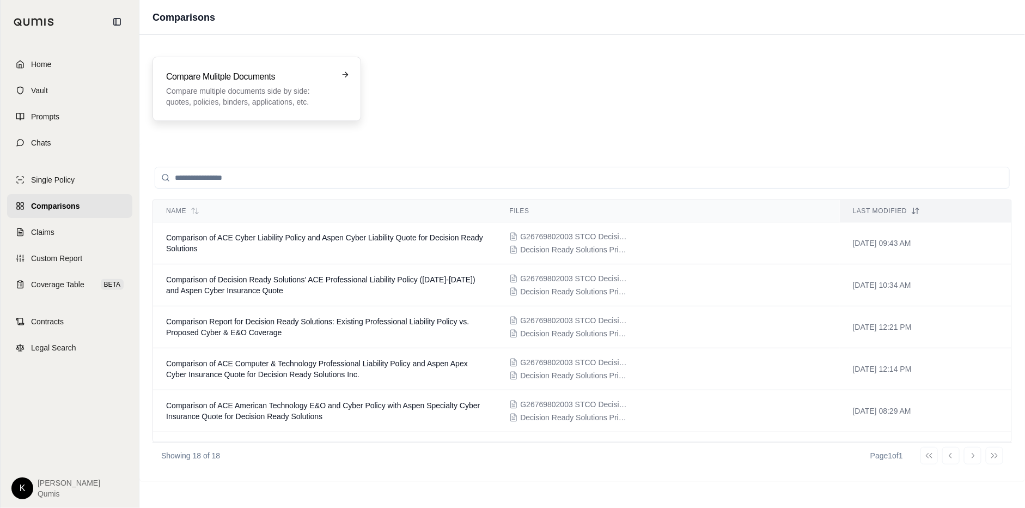
click at [256, 93] on p "Compare multiple documents side by side: quotes, policies, binders, application…" at bounding box center [249, 96] width 166 height 22
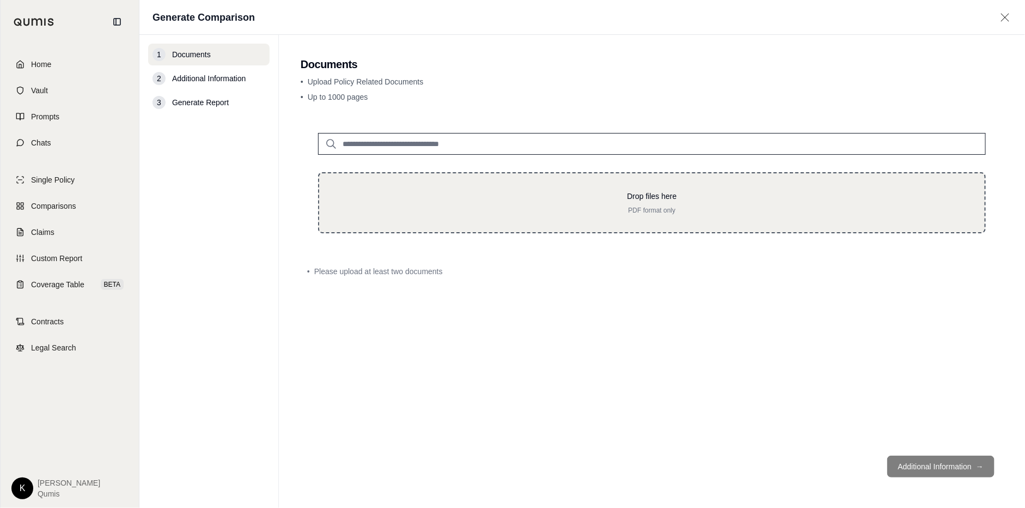
click at [638, 203] on div "Drop files here PDF format only" at bounding box center [652, 203] width 631 height 24
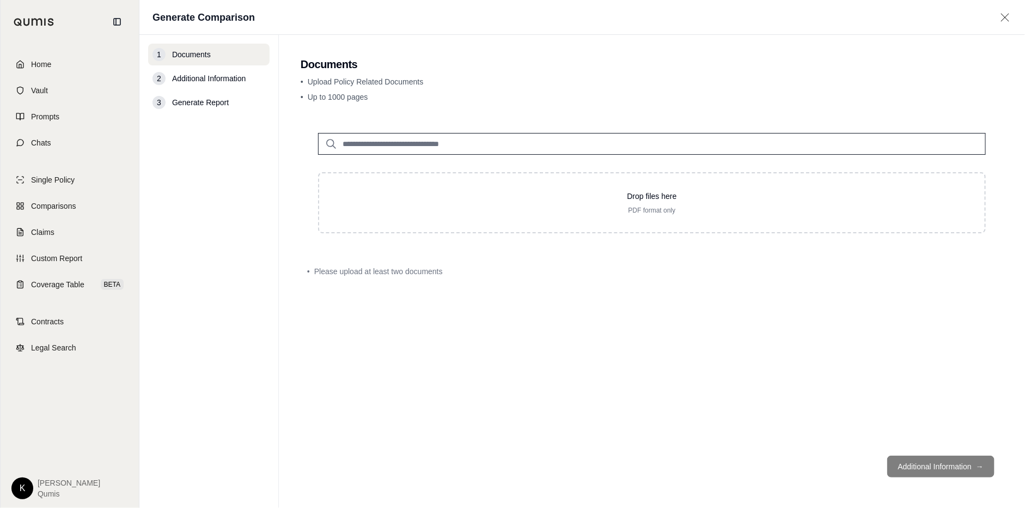
click at [494, 138] on input "search" at bounding box center [652, 144] width 668 height 22
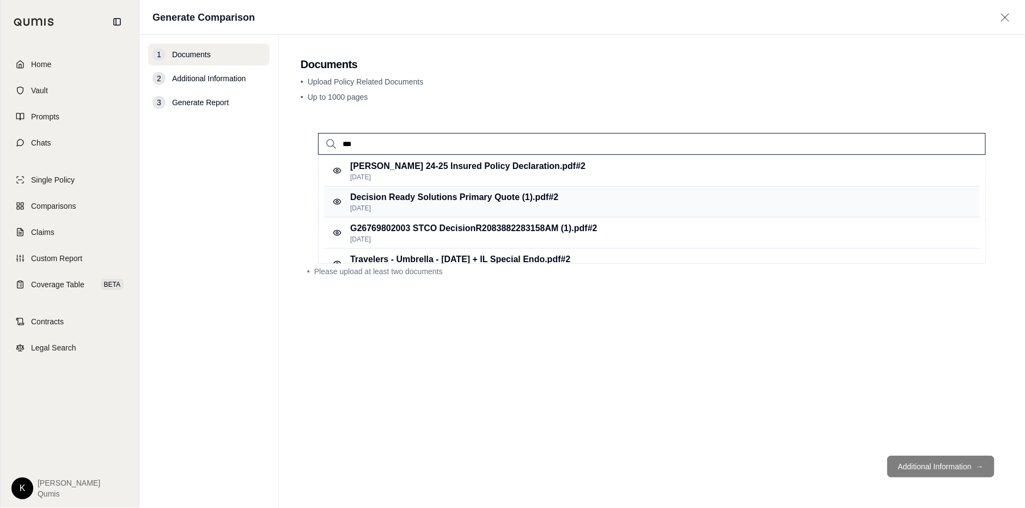
type input "***"
click at [422, 191] on p "Decision Ready Solutions Primary Quote (1).pdf #2" at bounding box center [454, 197] width 208 height 13
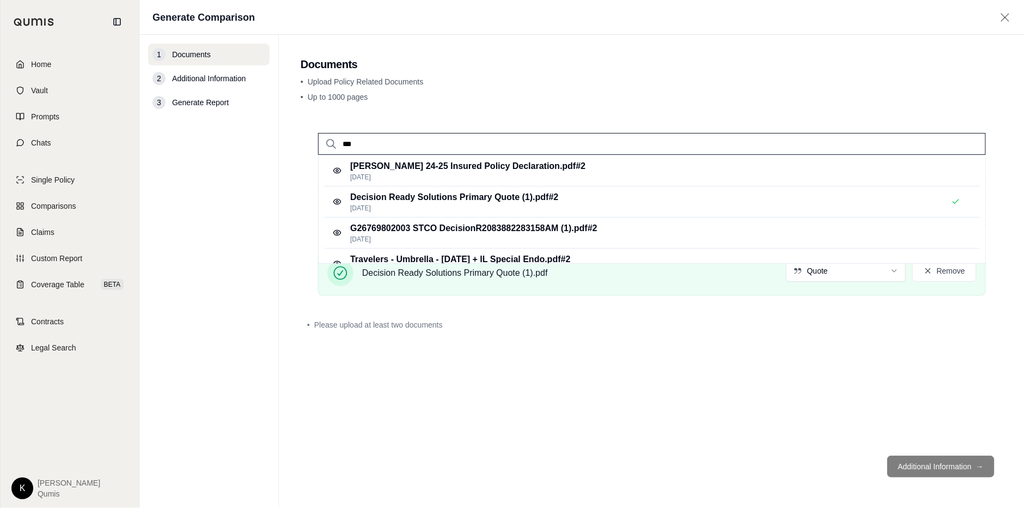
click at [423, 150] on input "***" at bounding box center [652, 144] width 668 height 22
click at [421, 225] on p "G26769802003 STCO DecisionR2083882283158AM (1).pdf #2" at bounding box center [473, 228] width 247 height 13
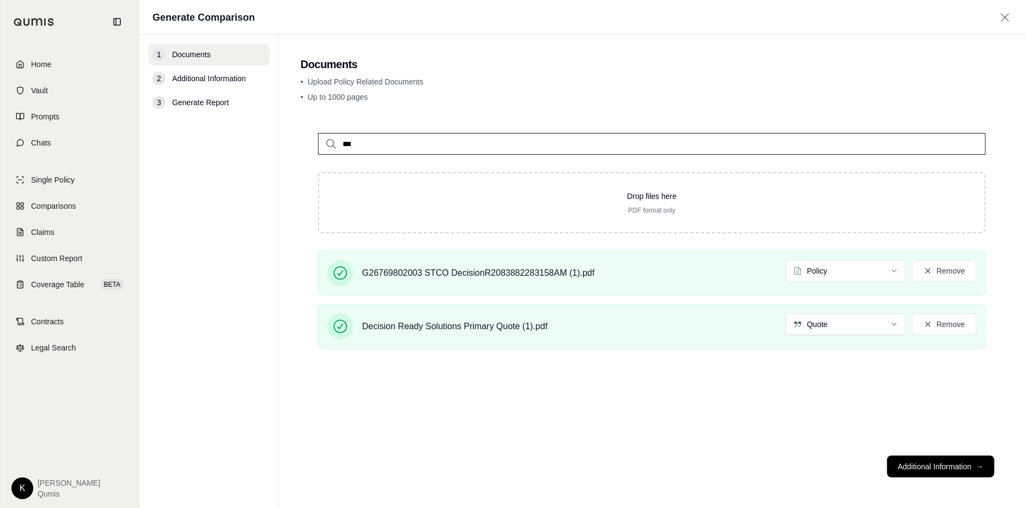
click at [581, 435] on div "*** Drop files here PDF format only G26769802003 STCO DecisionR2083882283158AM …" at bounding box center [652, 280] width 702 height 331
click at [807, 275] on html "Home Vault Prompts Chats Single Policy Comparisons Claims Custom Report Coverag…" at bounding box center [512, 254] width 1025 height 508
click at [856, 329] on html "Home Vault Prompts Chats Single Policy Comparisons Claims Custom Report Coverag…" at bounding box center [512, 254] width 1025 height 508
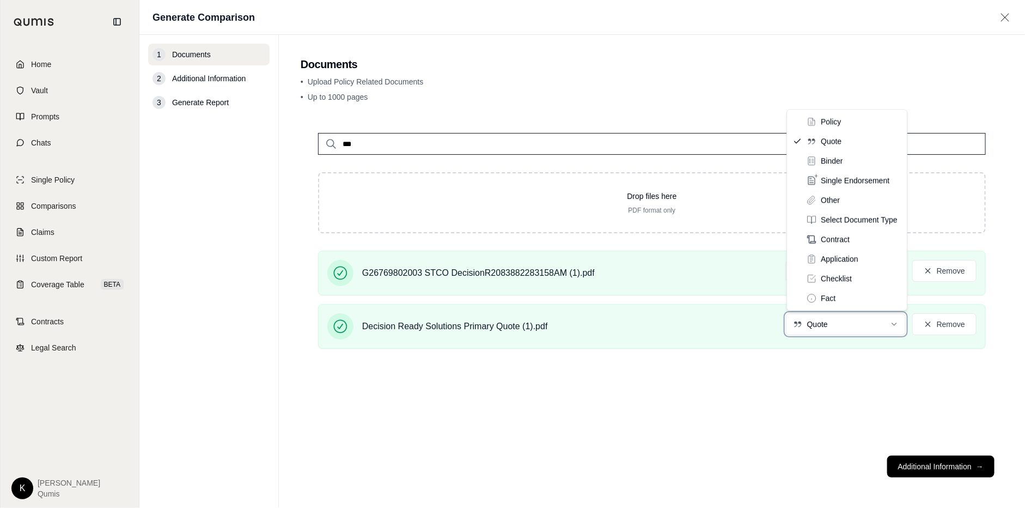
click at [809, 76] on html "Home Vault Prompts Chats Single Policy Comparisons Claims Custom Report Coverag…" at bounding box center [512, 254] width 1025 height 508
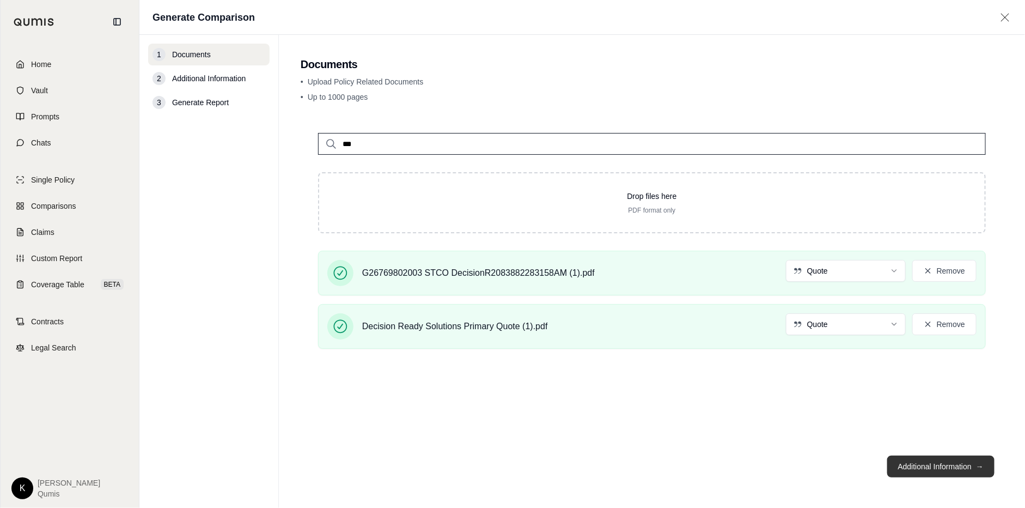
click at [945, 469] on button "Additional Information →" at bounding box center [940, 466] width 107 height 22
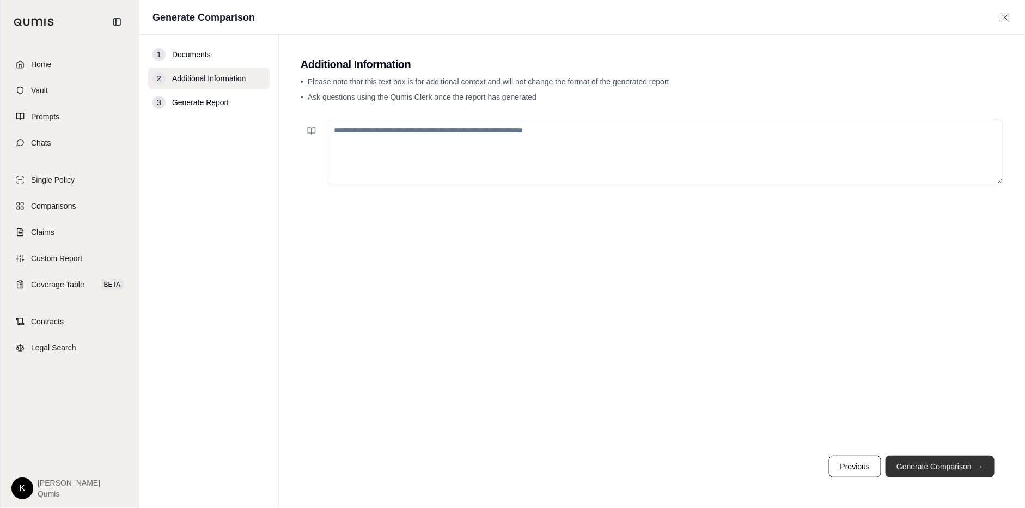
click at [924, 467] on button "Generate Comparison →" at bounding box center [939, 466] width 109 height 22
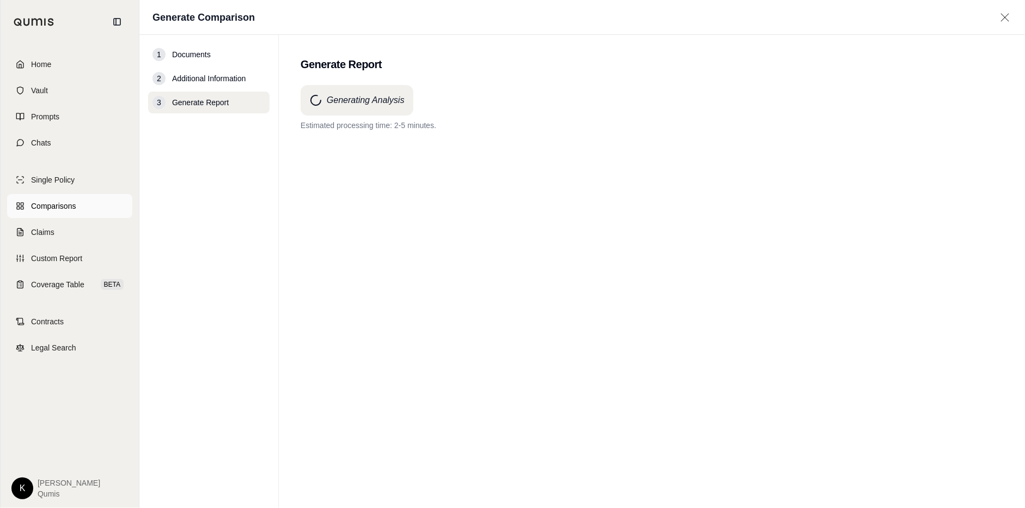
click at [79, 206] on link "Comparisons" at bounding box center [69, 206] width 125 height 24
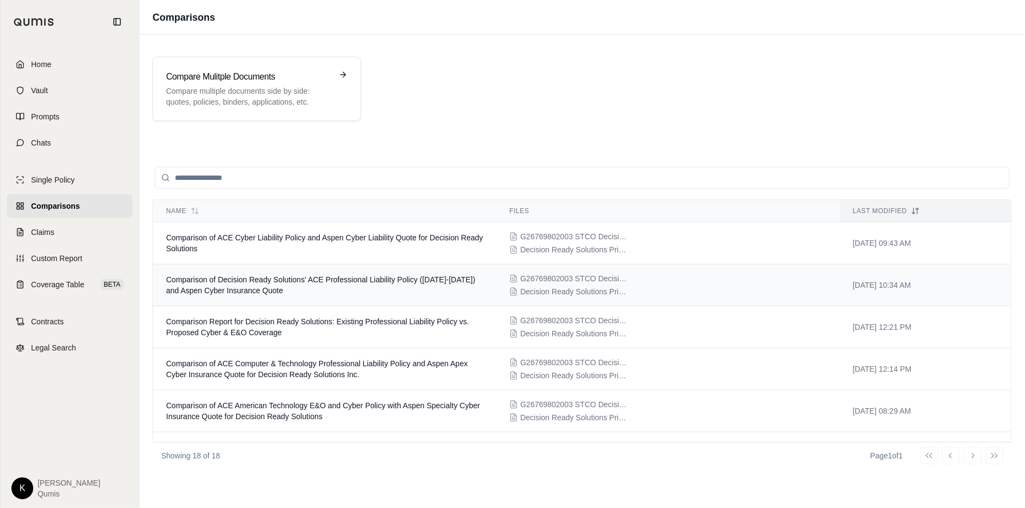
click at [348, 289] on td "Comparison of Decision Ready Solutions' ACE Professional Liability Policy (2016…" at bounding box center [324, 285] width 343 height 42
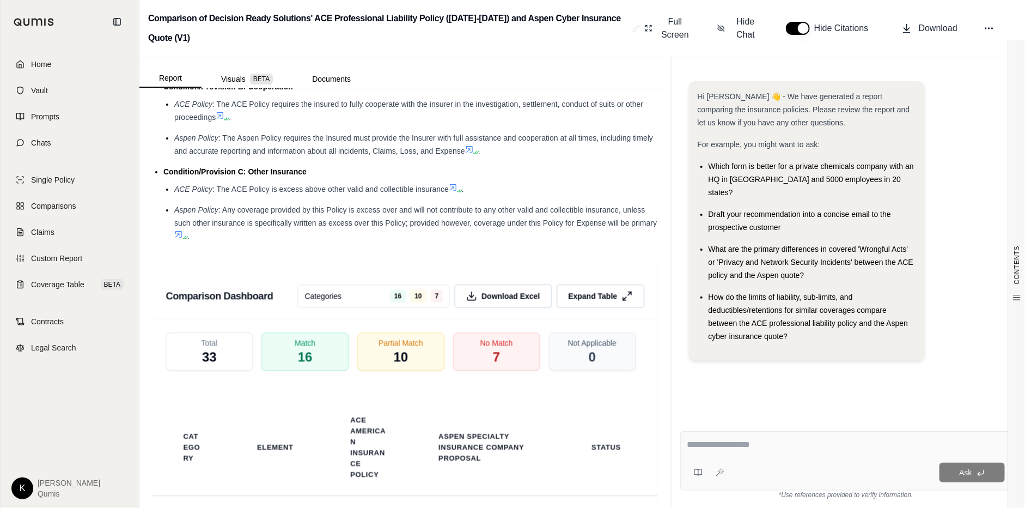
scroll to position [2051, 0]
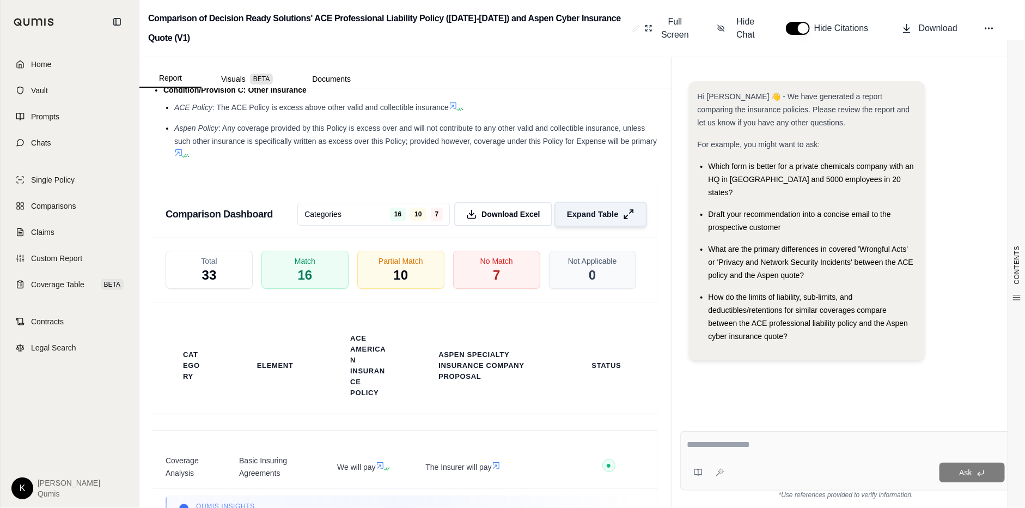
click at [595, 213] on span "Expand Table" at bounding box center [592, 213] width 51 height 11
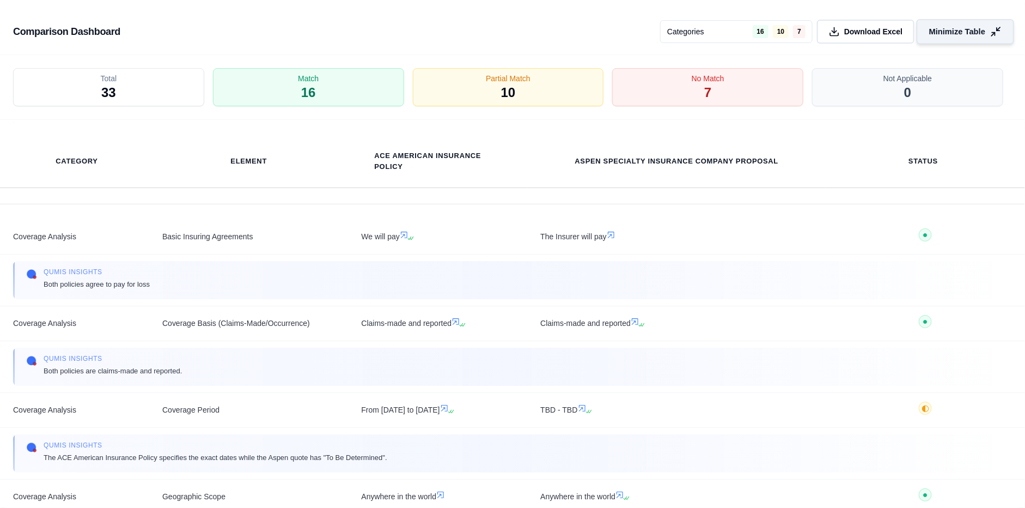
scroll to position [1725, 0]
click at [643, 85] on div "No Match 7" at bounding box center [708, 88] width 200 height 40
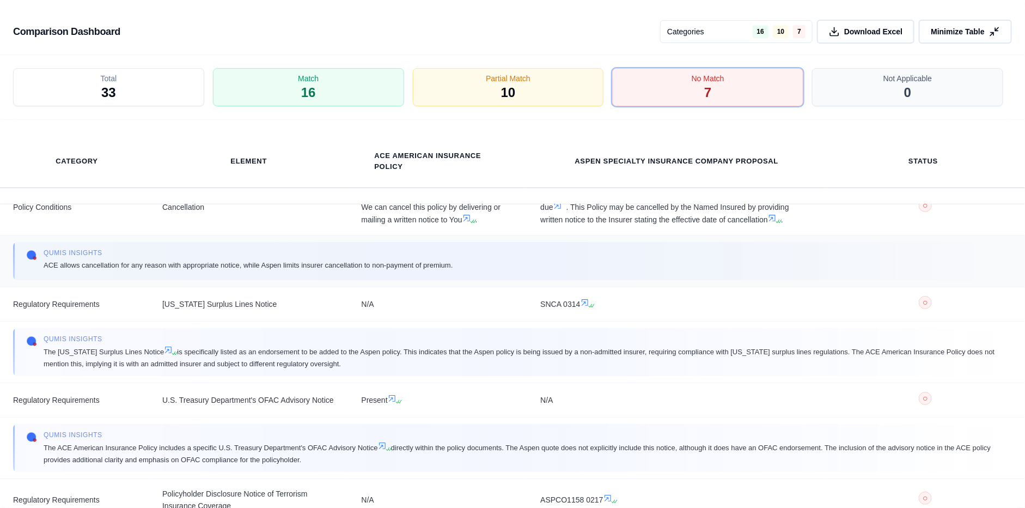
scroll to position [0, 0]
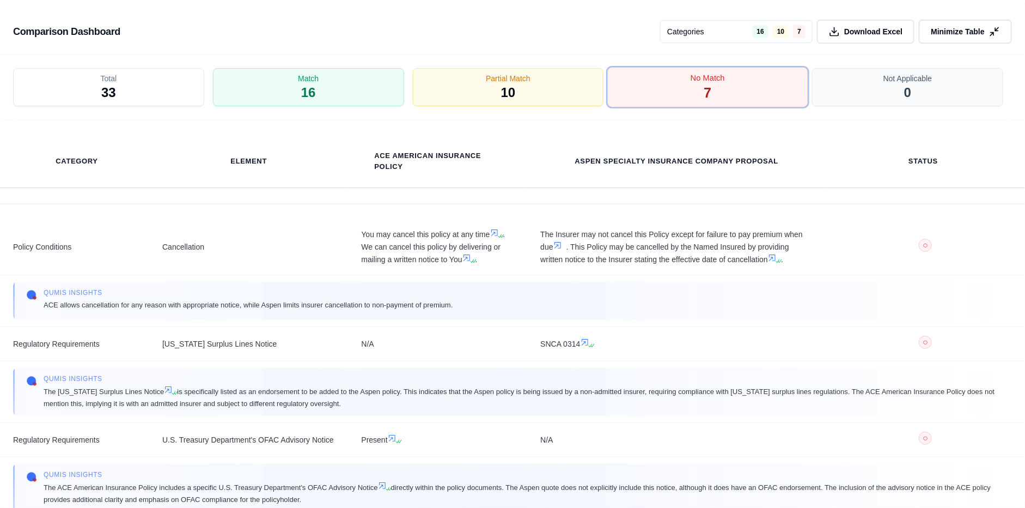
click at [719, 76] on span "No Match" at bounding box center [708, 77] width 34 height 11
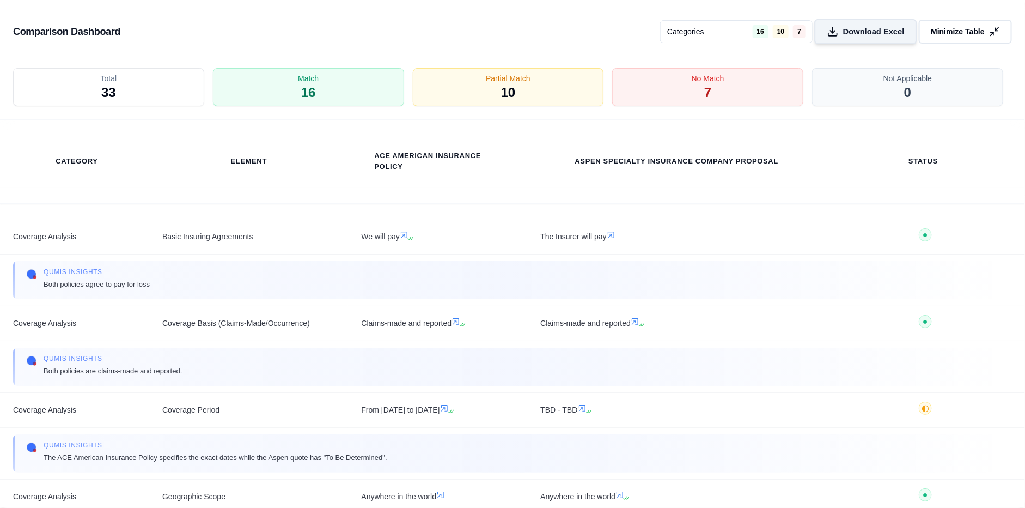
click at [890, 34] on span "Download Excel" at bounding box center [874, 31] width 62 height 11
click at [970, 30] on span "Minimize Table" at bounding box center [957, 31] width 56 height 11
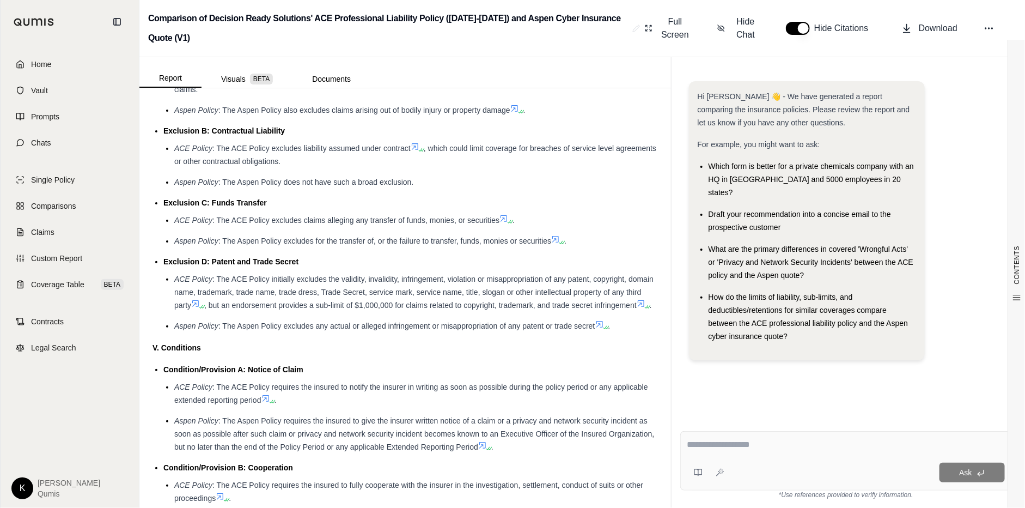
scroll to position [1396, 0]
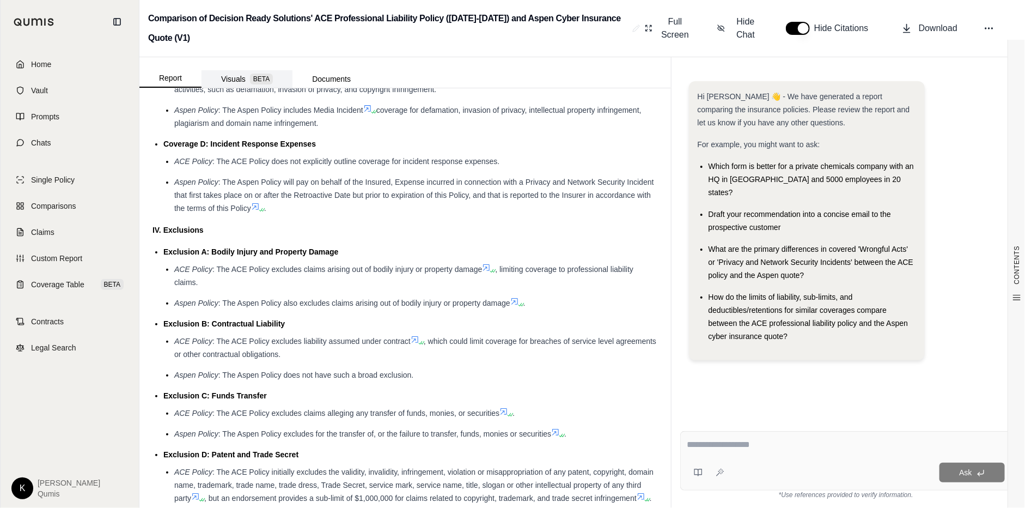
click at [239, 76] on button "Visuals BETA" at bounding box center [246, 78] width 91 height 17
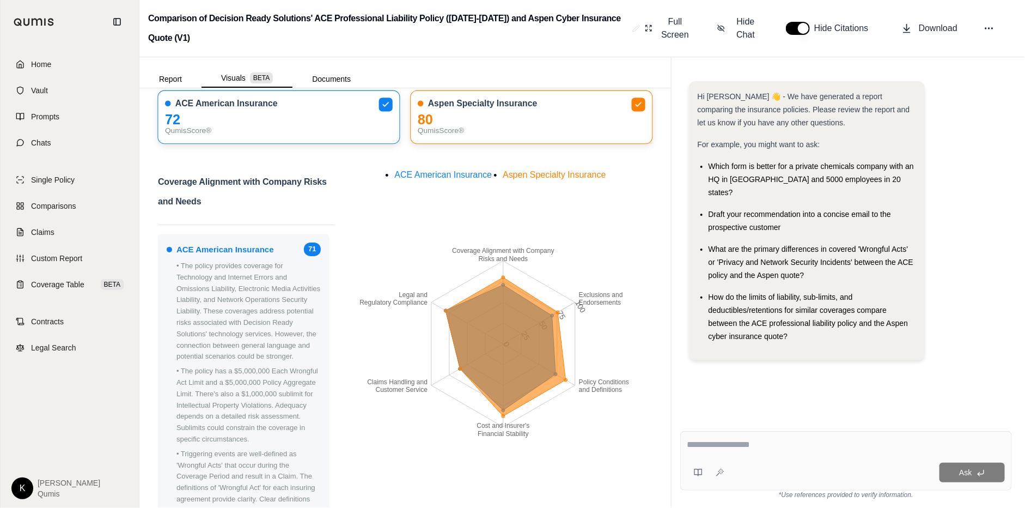
scroll to position [69, 0]
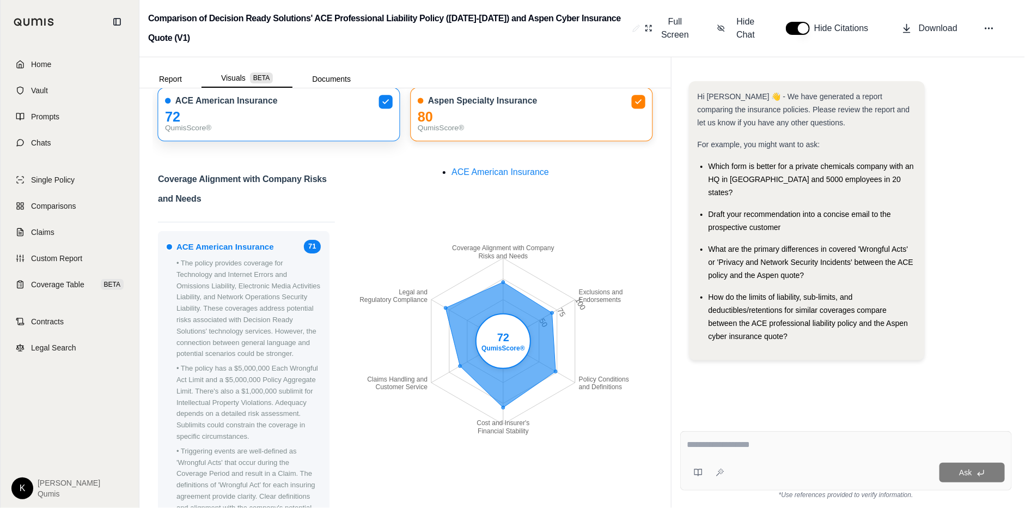
click at [325, 129] on div "QumisScore®" at bounding box center [279, 128] width 228 height 11
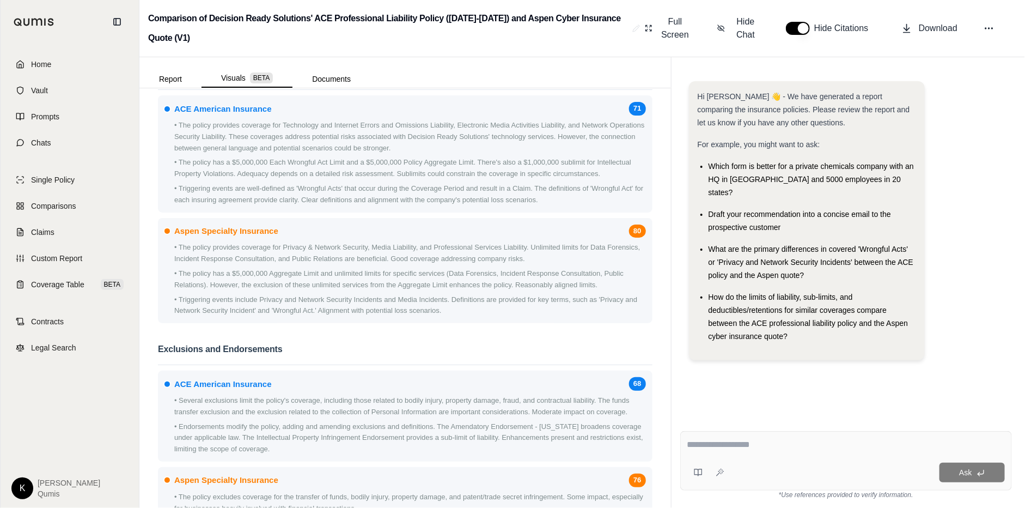
scroll to position [629, 0]
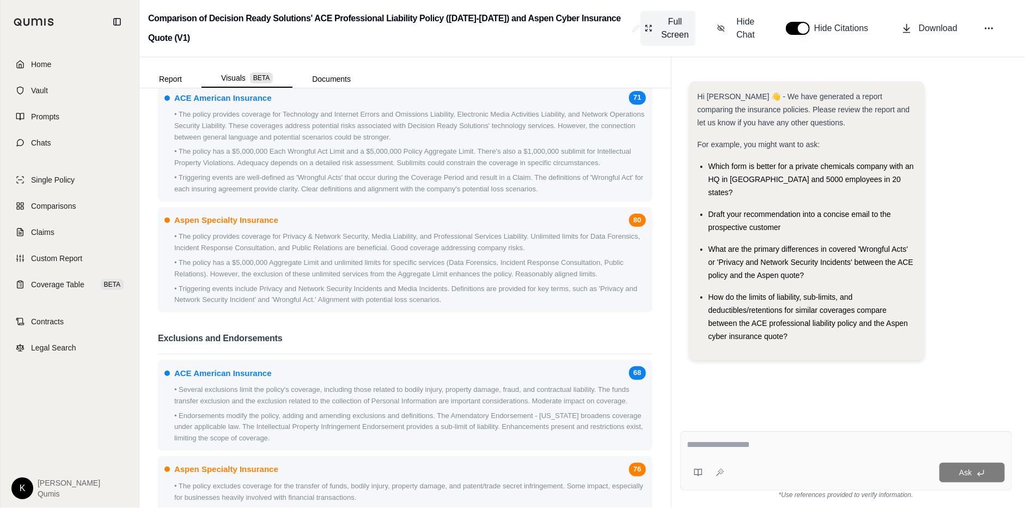
click at [646, 35] on button "Full Screen" at bounding box center [667, 28] width 55 height 35
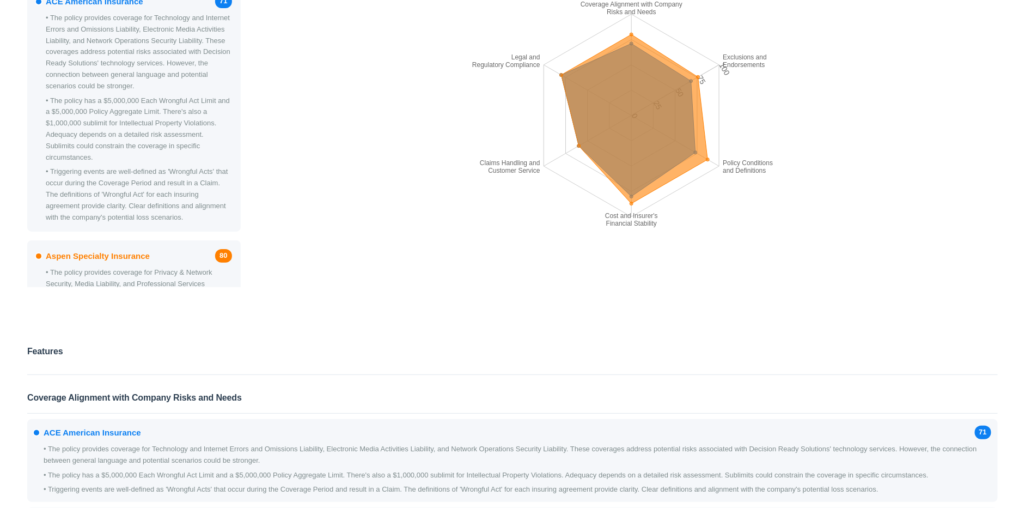
scroll to position [0, 0]
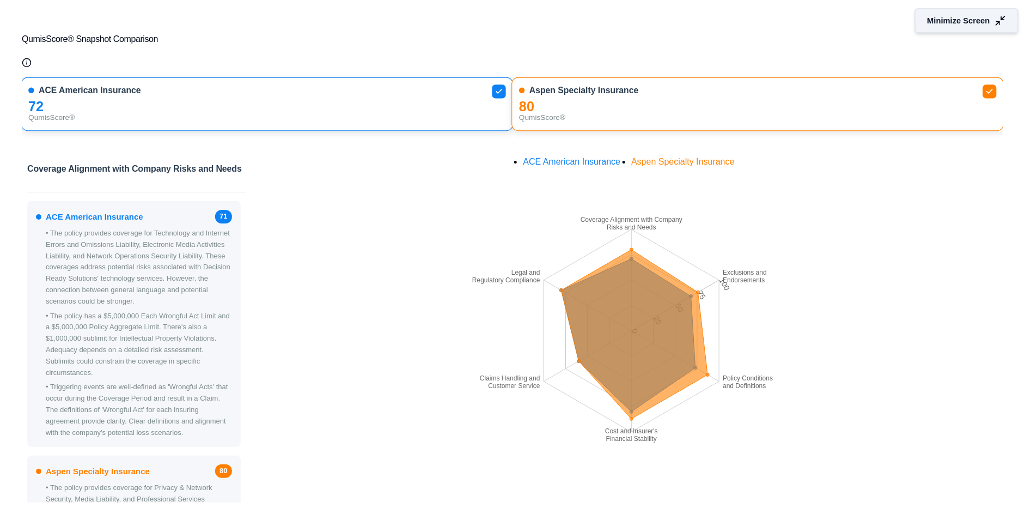
click at [952, 28] on button "Minimize Screen" at bounding box center [967, 20] width 104 height 25
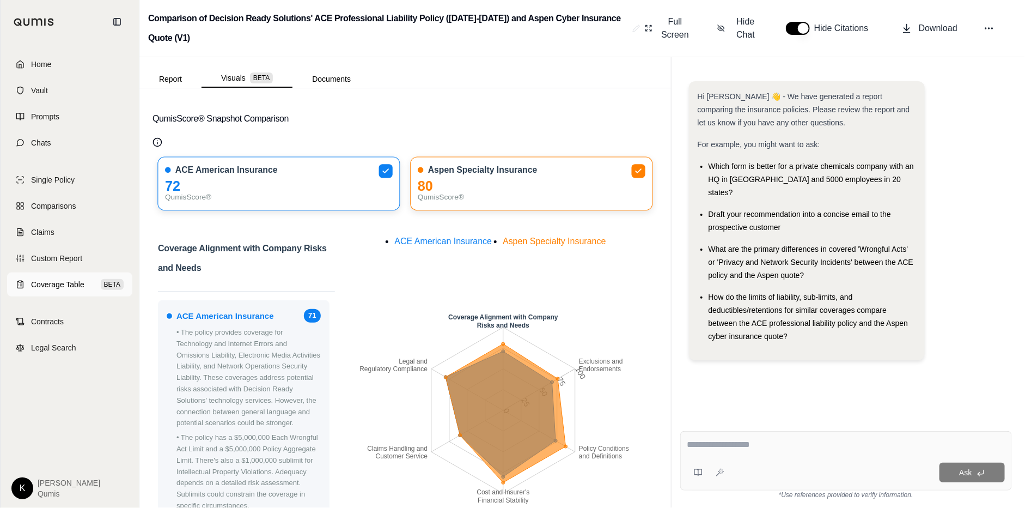
click at [47, 287] on span "Coverage Table" at bounding box center [57, 284] width 53 height 11
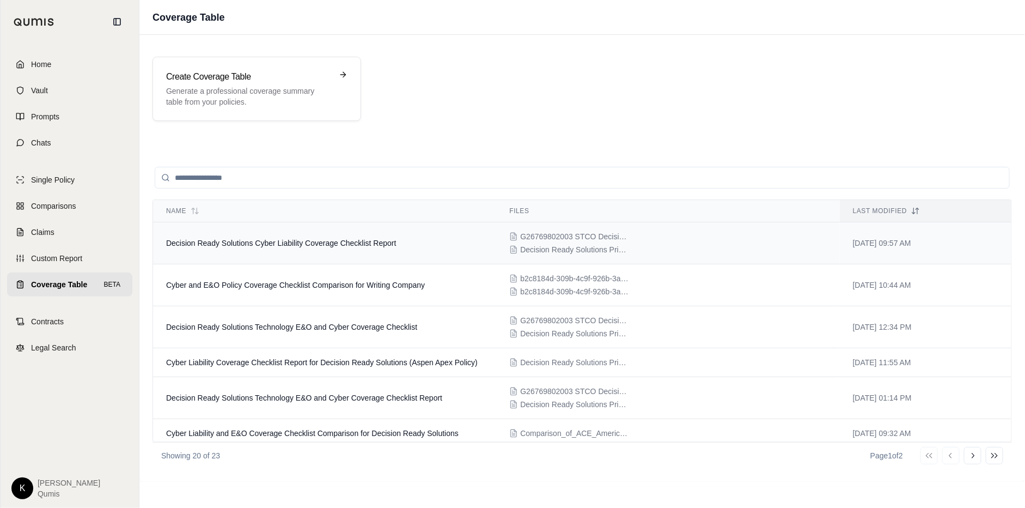
click at [300, 248] on td "Decision Ready Solutions Cyber Liability Coverage Checklist Report" at bounding box center [324, 243] width 343 height 42
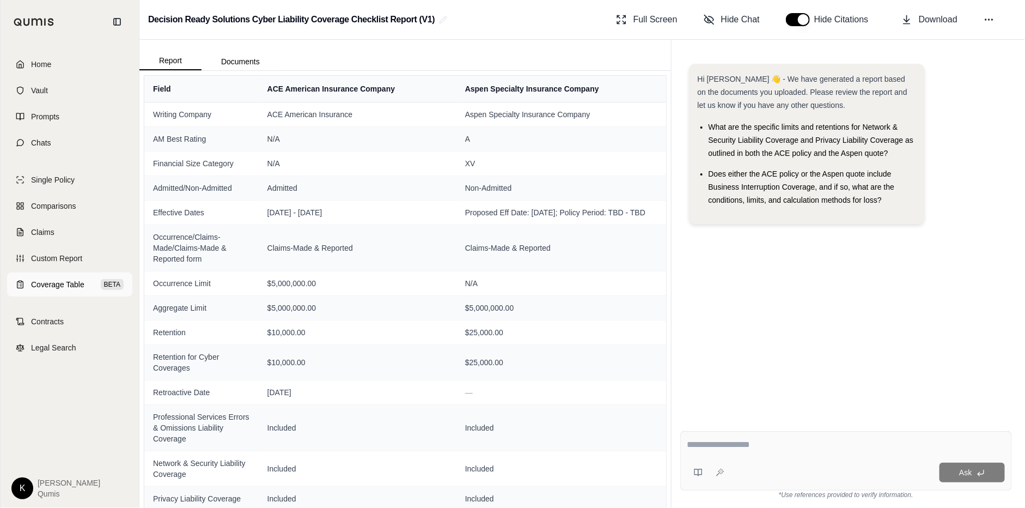
click at [44, 286] on span "Coverage Table" at bounding box center [57, 284] width 53 height 11
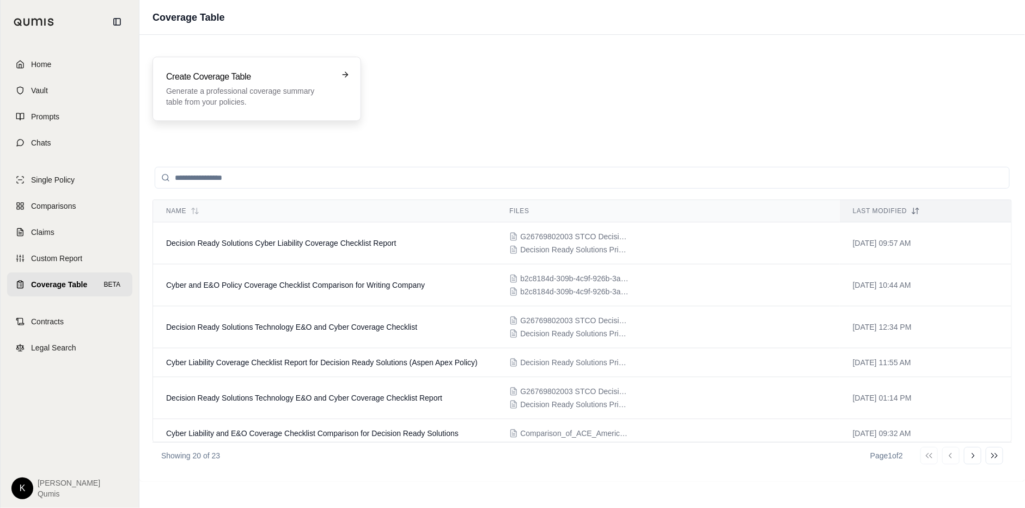
click at [257, 80] on h3 "Create Coverage Table" at bounding box center [249, 76] width 166 height 13
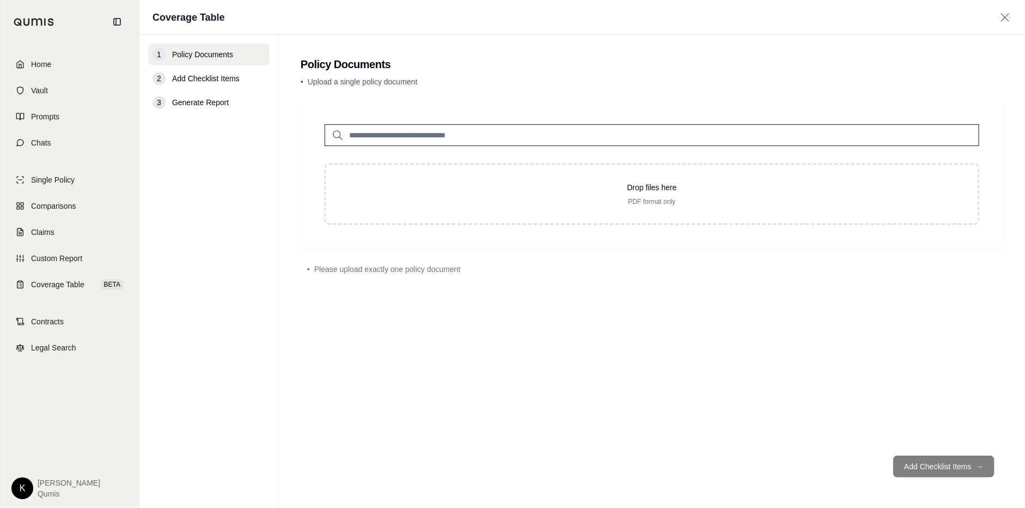
click at [454, 152] on div "Drop files here PDF format only" at bounding box center [651, 166] width 689 height 118
click at [453, 133] on input "search" at bounding box center [652, 135] width 655 height 22
type input "*"
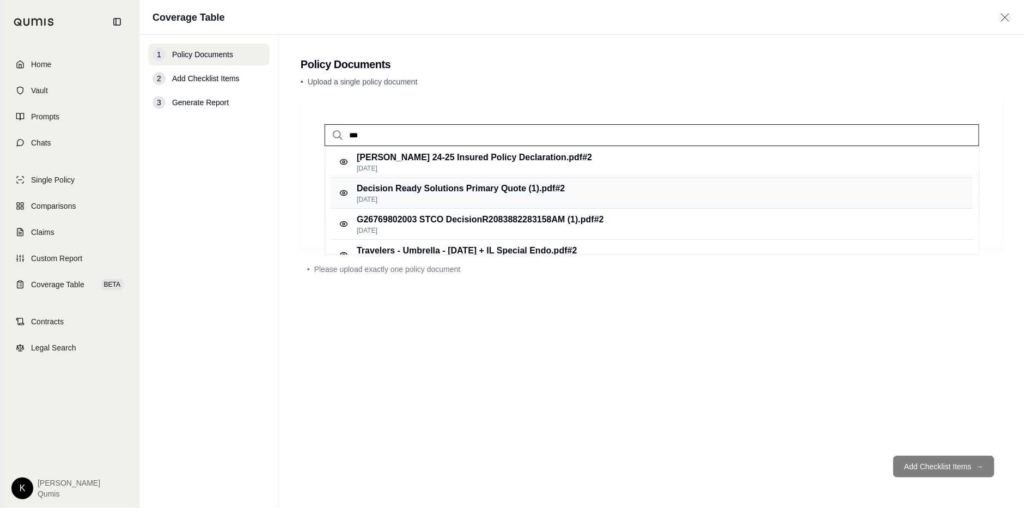
type input "***"
click at [400, 196] on p "Sep 17, 2025" at bounding box center [461, 199] width 208 height 9
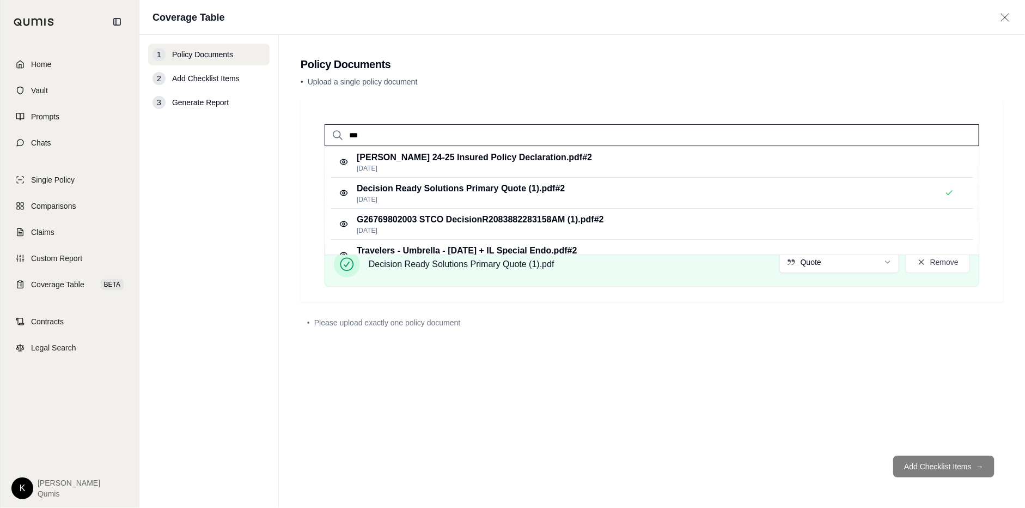
click at [425, 138] on input "***" at bounding box center [652, 135] width 655 height 22
click at [447, 229] on p "Sep 17, 2025" at bounding box center [480, 230] width 247 height 9
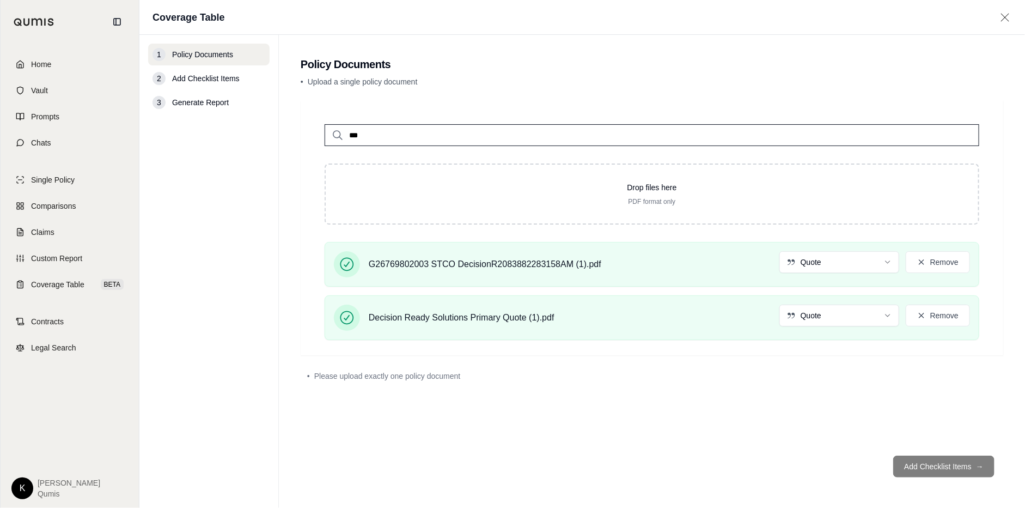
click at [821, 417] on div "*** Drop files here PDF format only G26769802003 STCO DecisionR2083882283158AM …" at bounding box center [652, 273] width 702 height 346
click at [866, 262] on html "Home Vault Prompts Chats Single Policy Comparisons Claims Custom Report Coverag…" at bounding box center [512, 254] width 1025 height 508
click at [852, 310] on html "Home Vault Prompts Chats Single Policy Comparisons Claims Custom Report Coverag…" at bounding box center [512, 254] width 1025 height 508
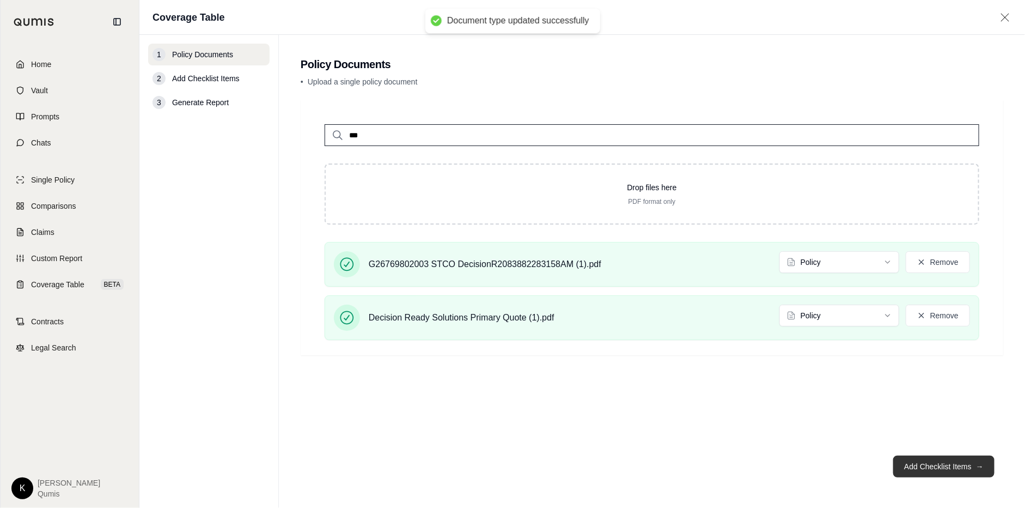
click at [933, 457] on button "Add Checklist Items →" at bounding box center [943, 466] width 101 height 22
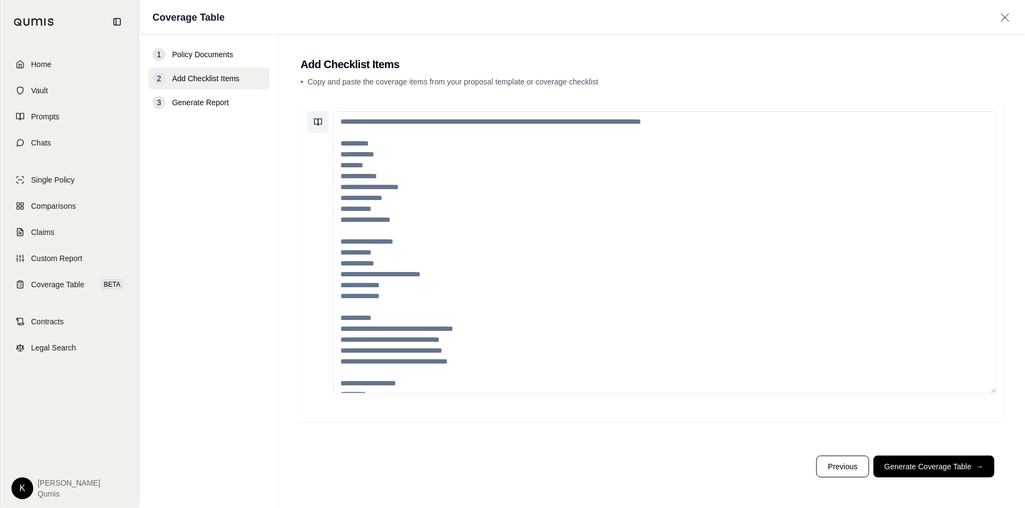
click at [327, 124] on button at bounding box center [318, 122] width 22 height 22
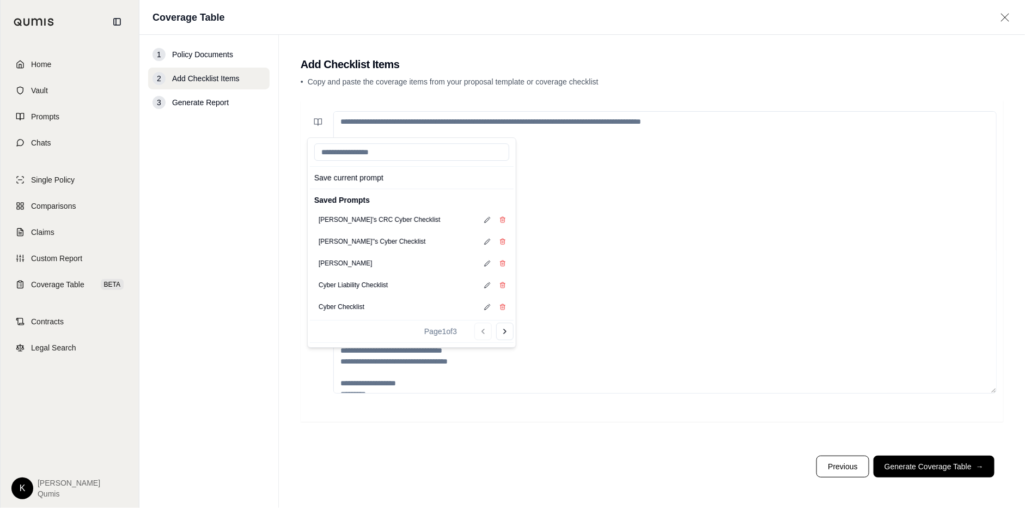
click at [281, 131] on main "Add Checklist Items • Copy and paste the coverage items from your proposal temp…" at bounding box center [652, 271] width 746 height 473
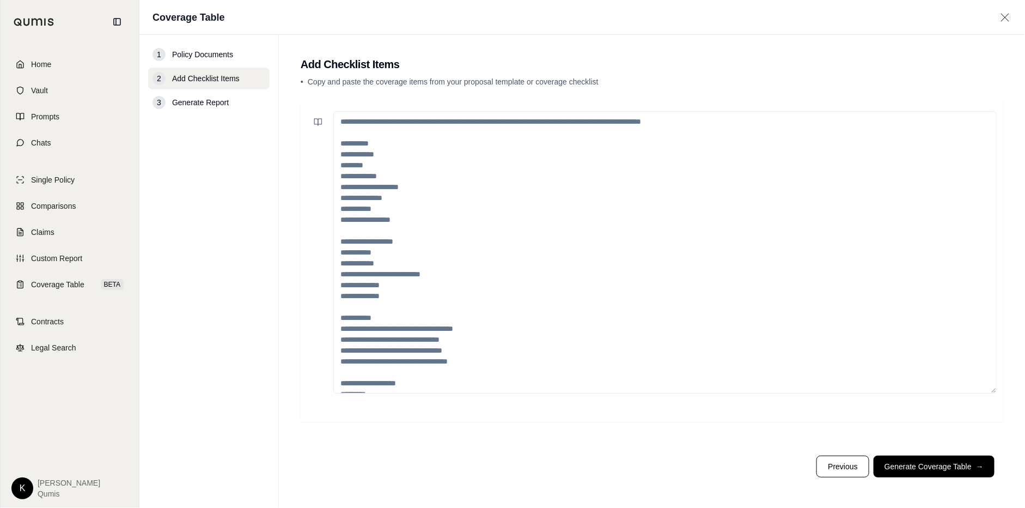
click at [488, 216] on textarea at bounding box center [664, 252] width 663 height 282
paste textarea "**********"
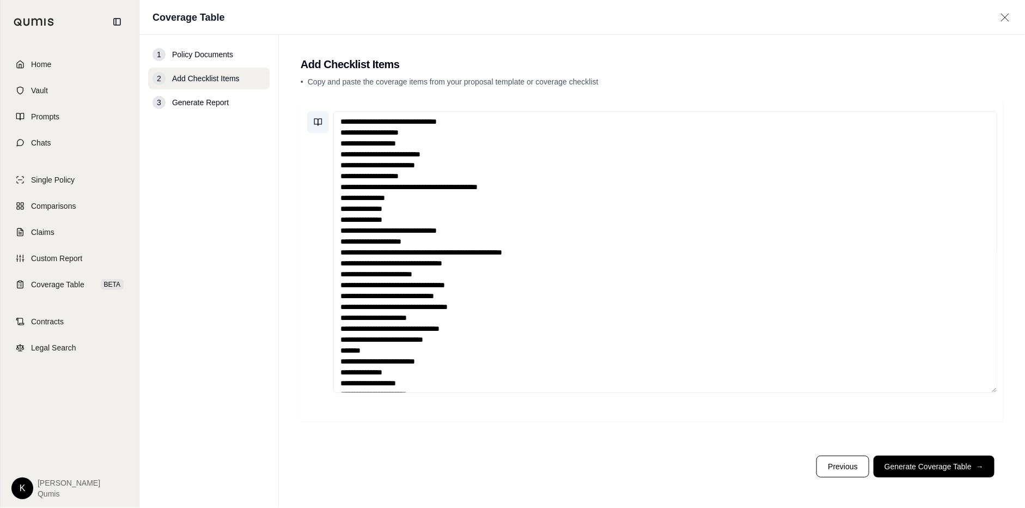
type textarea "**********"
click at [321, 123] on icon at bounding box center [320, 122] width 4 height 7
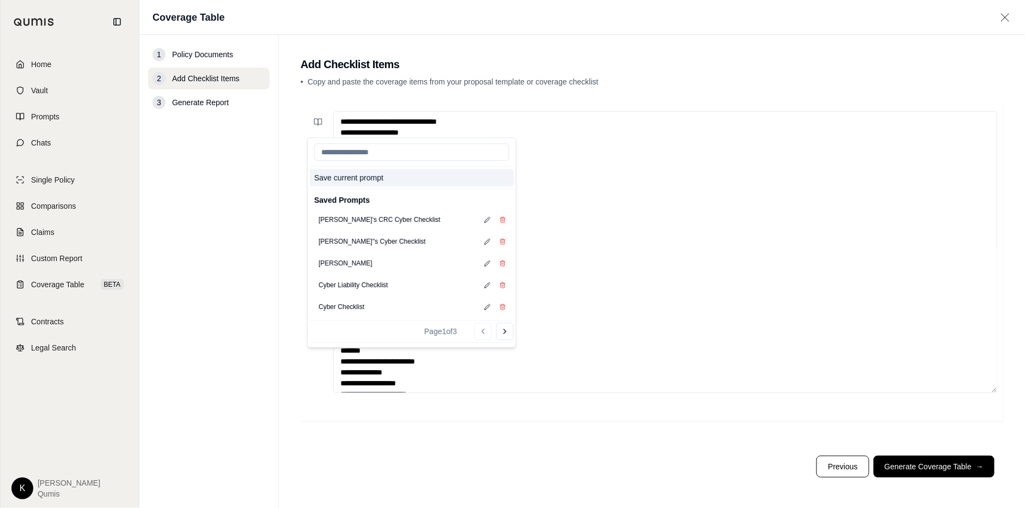
click at [332, 178] on button "Save current prompt" at bounding box center [412, 177] width 204 height 17
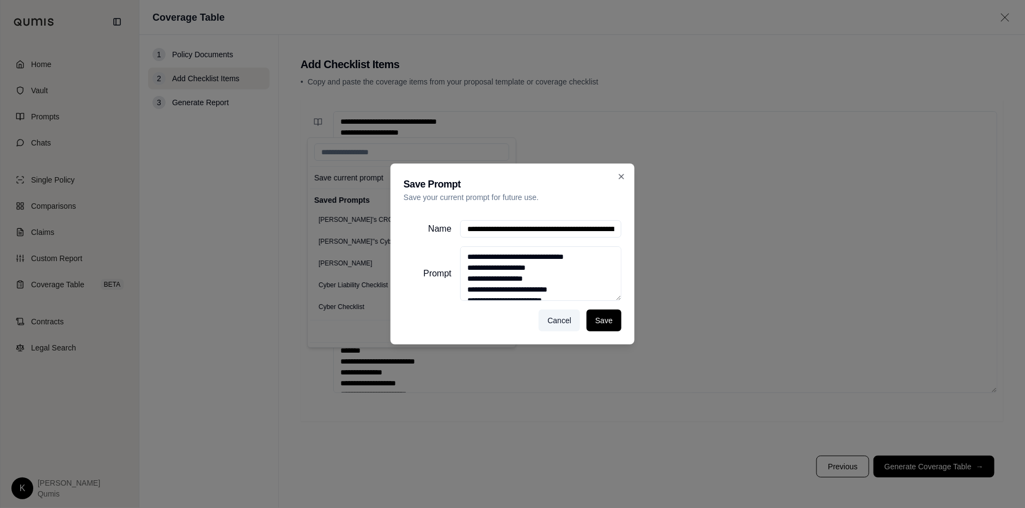
click at [546, 221] on input "Name" at bounding box center [540, 228] width 161 height 17
type input "**********"
click at [615, 316] on button "Save" at bounding box center [604, 320] width 35 height 22
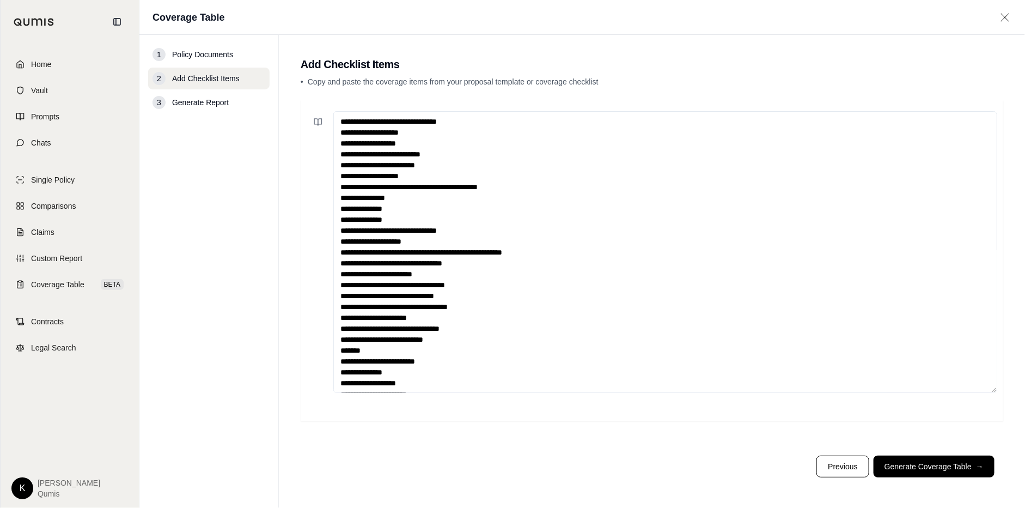
click at [241, 327] on nav "1 Policy Documents 2 Add Checklist Items 3 Generate Report" at bounding box center [208, 271] width 139 height 473
click at [453, 301] on textarea at bounding box center [665, 252] width 664 height 282
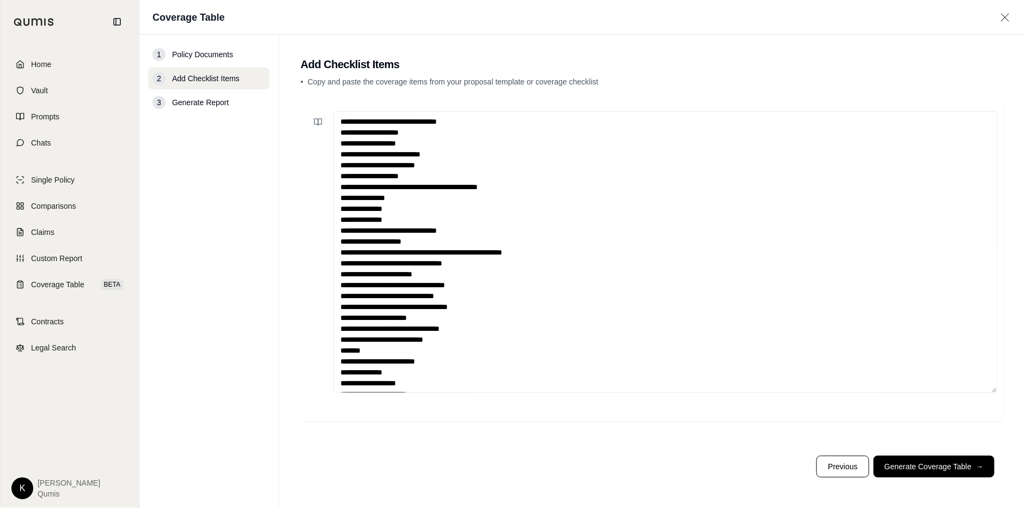
click at [453, 301] on textarea at bounding box center [665, 252] width 664 height 282
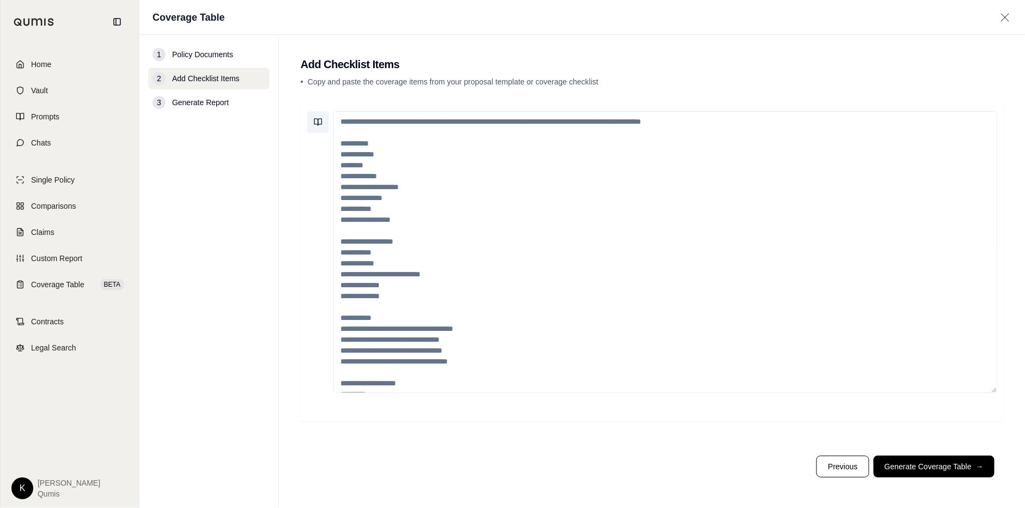
click at [320, 123] on icon at bounding box center [318, 122] width 9 height 9
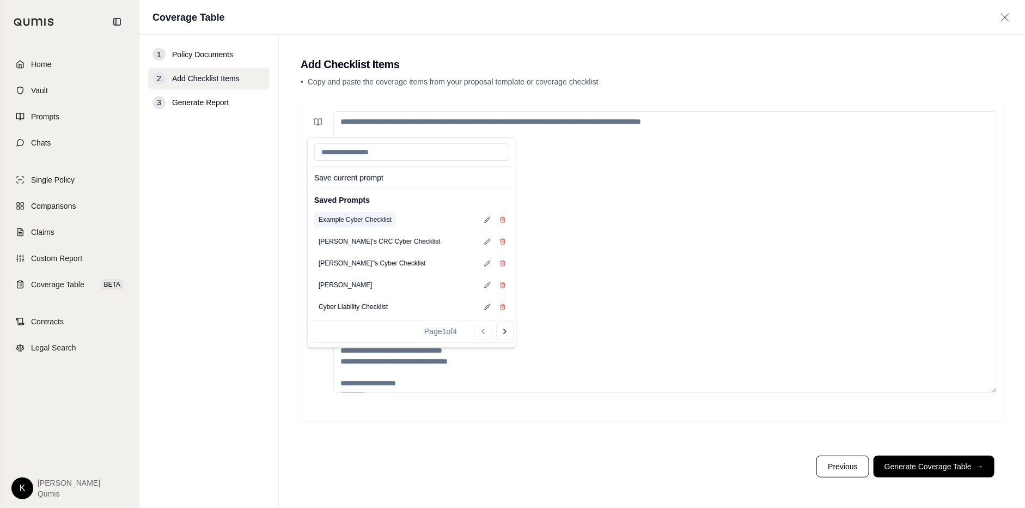
click at [356, 221] on button "Example Cyber Checklist" at bounding box center [355, 219] width 82 height 15
type textarea "**********"
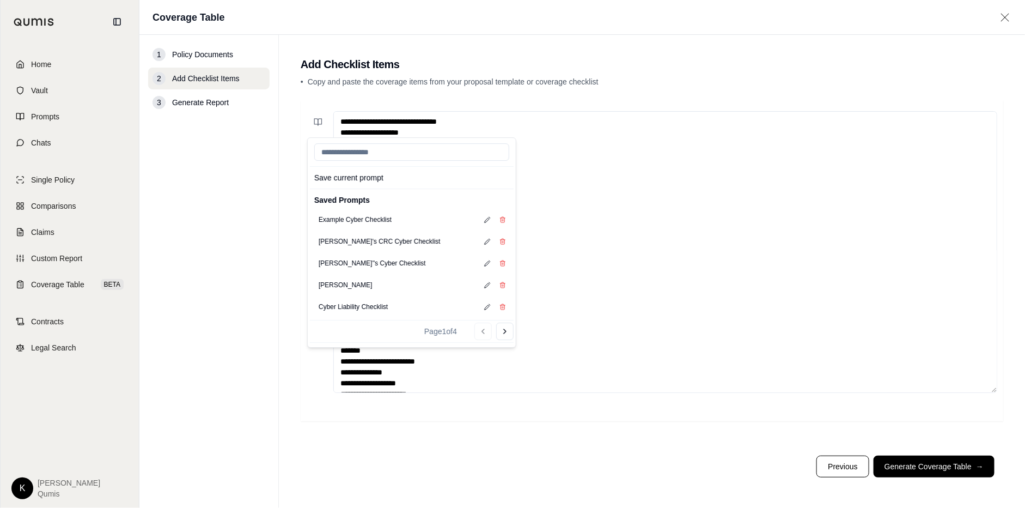
click at [222, 261] on nav "1 Policy Documents 2 Add Checklist Items 3 Generate Report" at bounding box center [208, 271] width 139 height 473
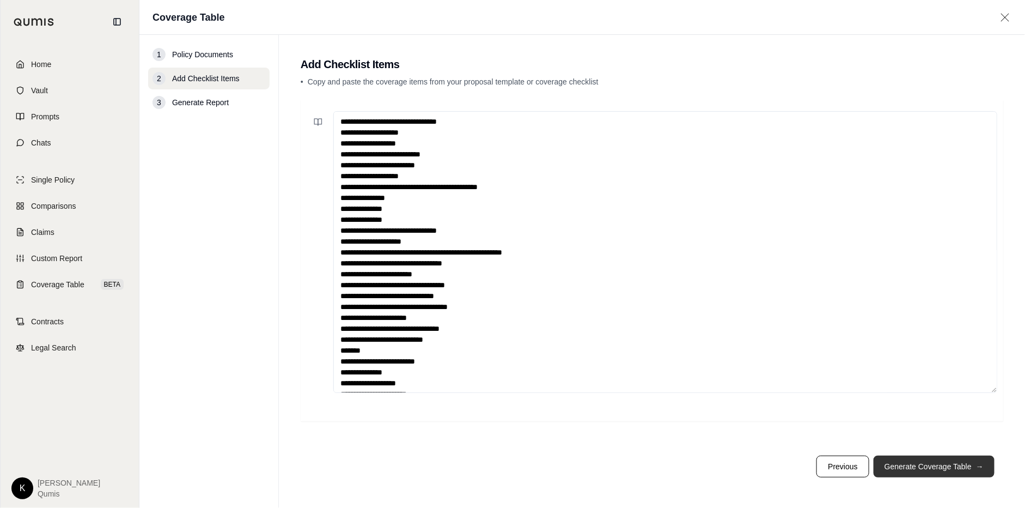
click at [926, 465] on button "Generate Coverage Table →" at bounding box center [933, 466] width 121 height 22
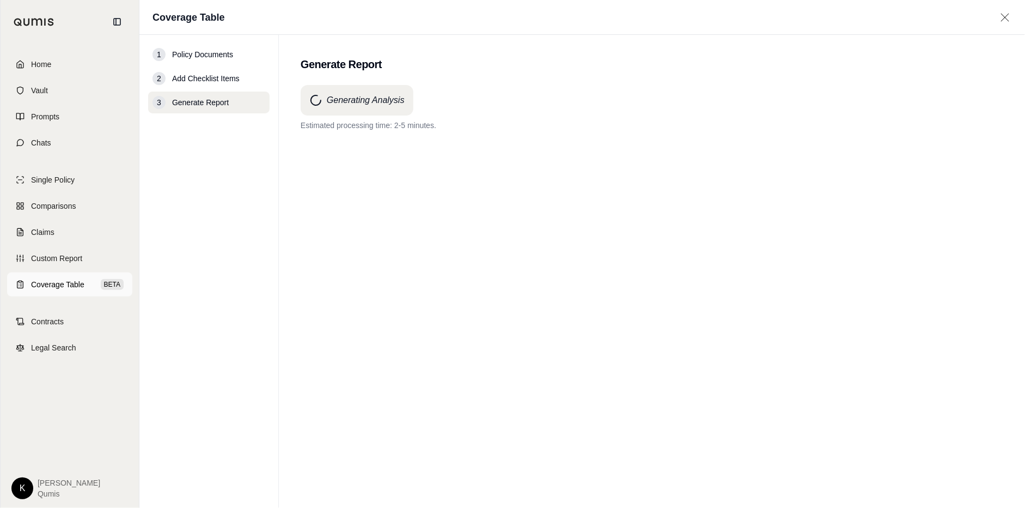
click at [53, 291] on link "Coverage Table BETA" at bounding box center [69, 284] width 125 height 24
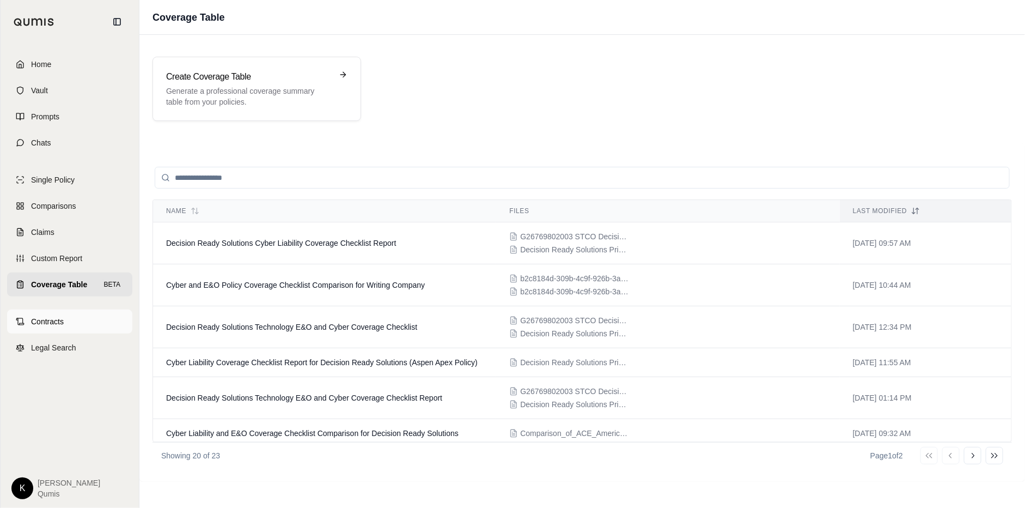
click at [82, 323] on link "Contracts" at bounding box center [69, 321] width 125 height 24
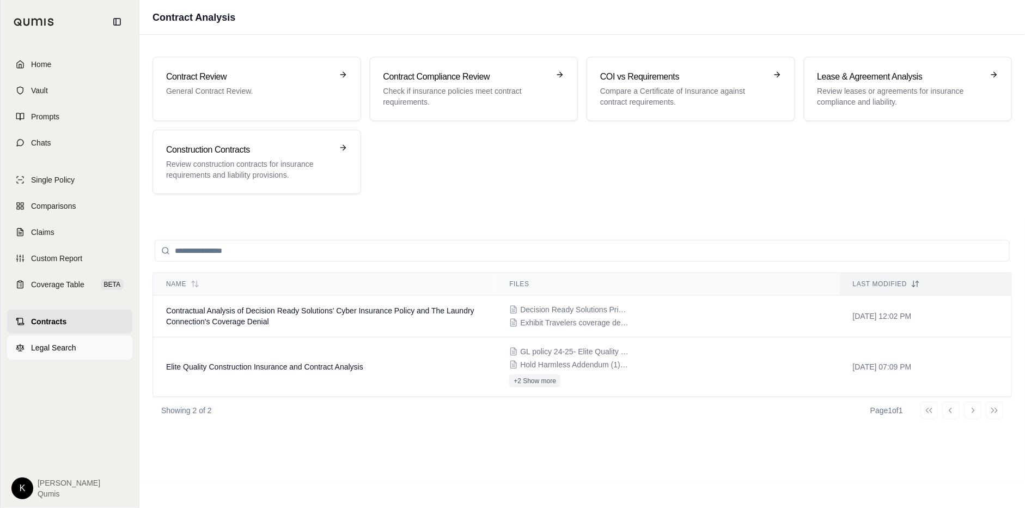
click at [55, 351] on span "Legal Search" at bounding box center [53, 347] width 45 height 11
click at [53, 144] on link "Chats" at bounding box center [69, 143] width 125 height 24
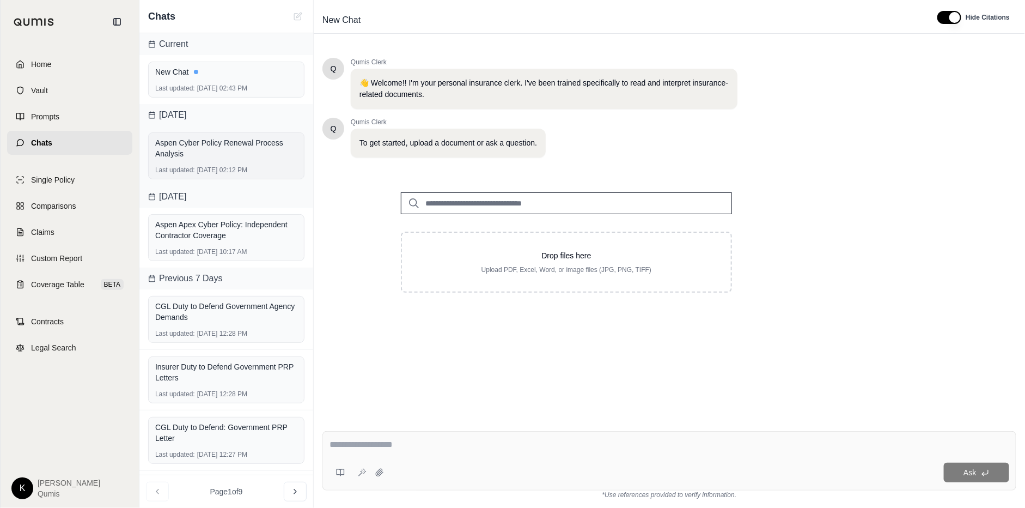
click at [221, 153] on div "Aspen Cyber Policy Renewal Process Analysis" at bounding box center [226, 148] width 142 height 22
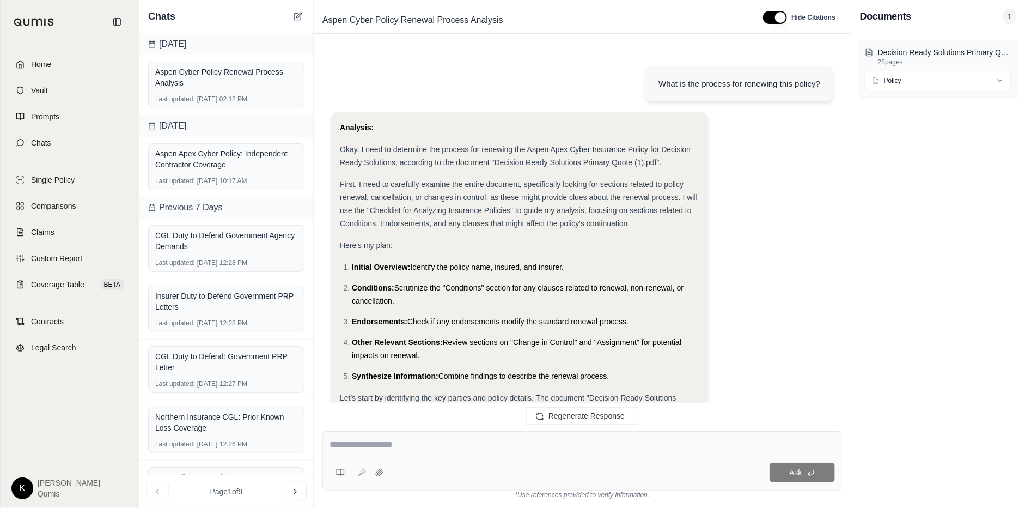
scroll to position [4012, 0]
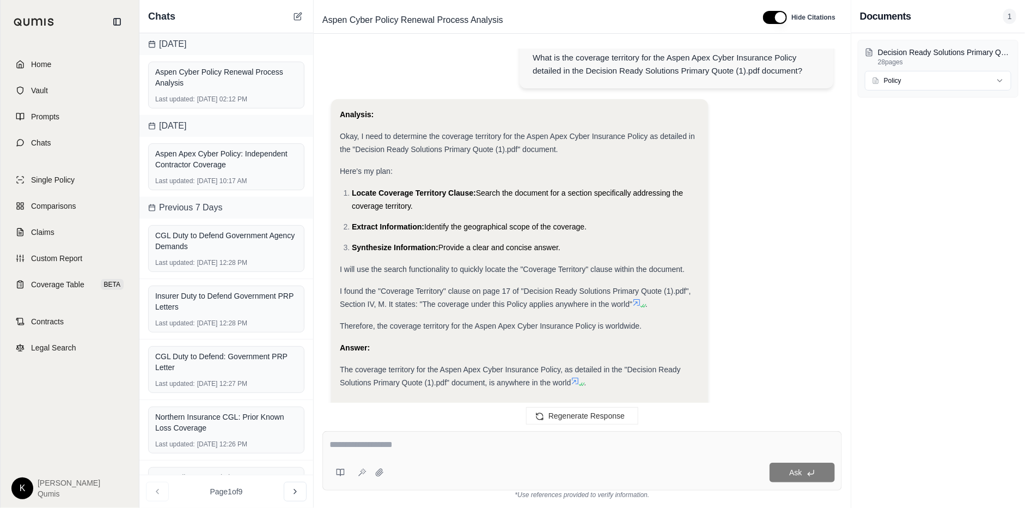
click at [521, 451] on textarea at bounding box center [581, 444] width 505 height 13
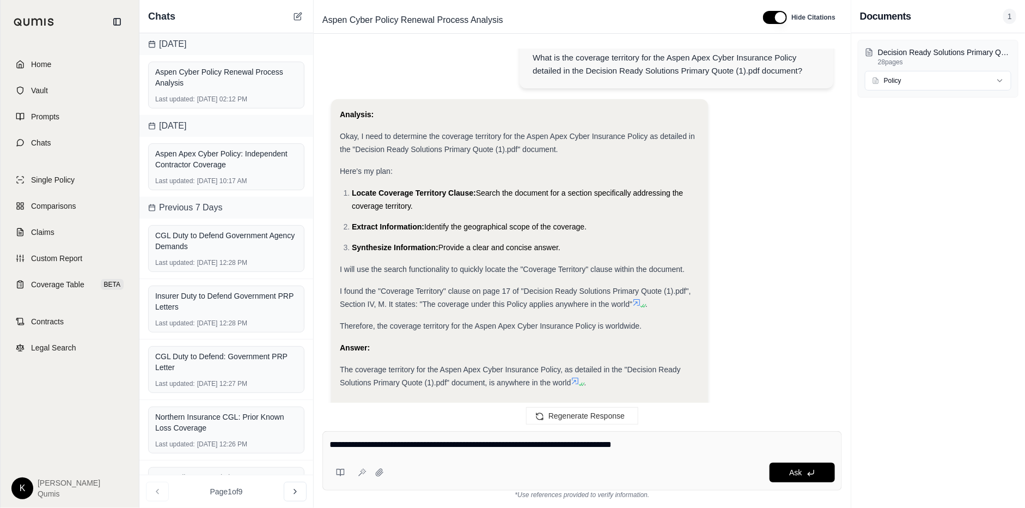
type textarea "**********"
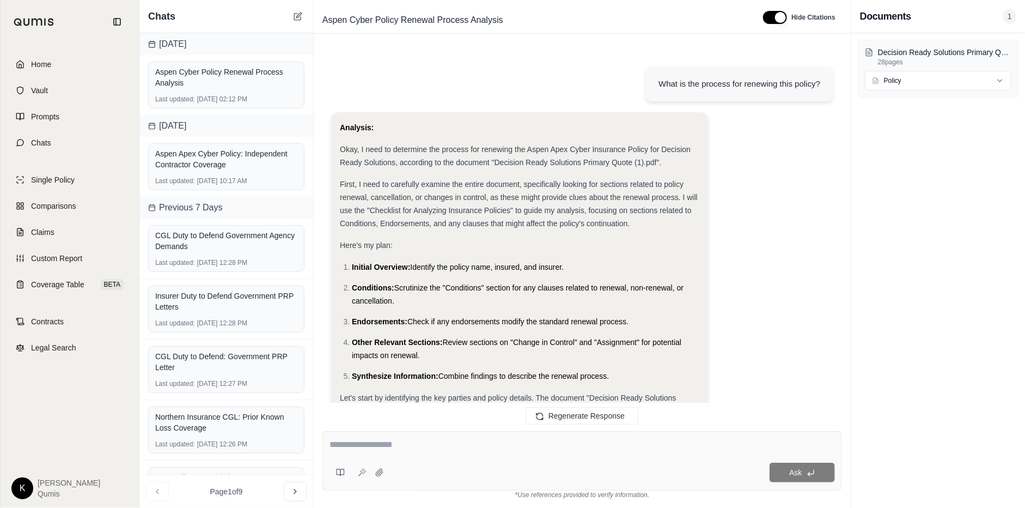
scroll to position [6247, 0]
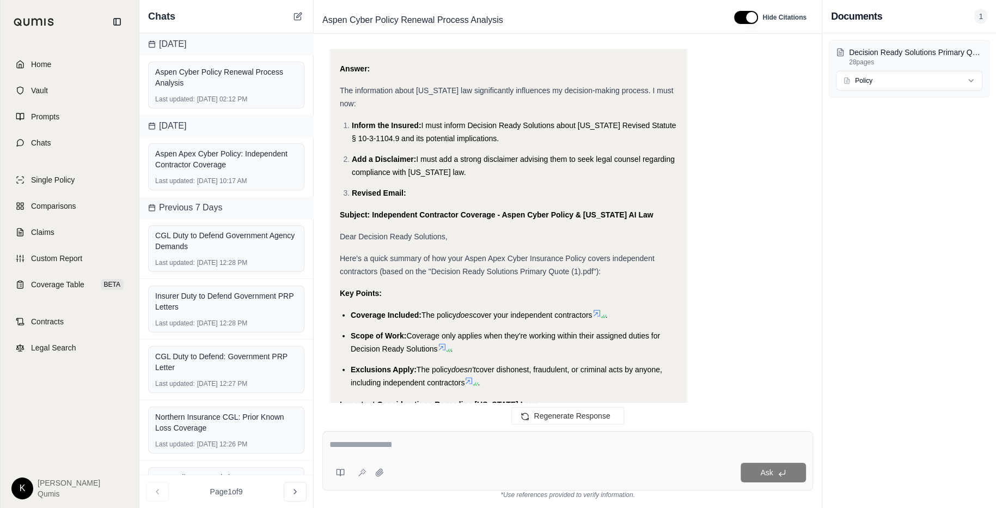
scroll to position [6496, 0]
